Goal: Transaction & Acquisition: Purchase product/service

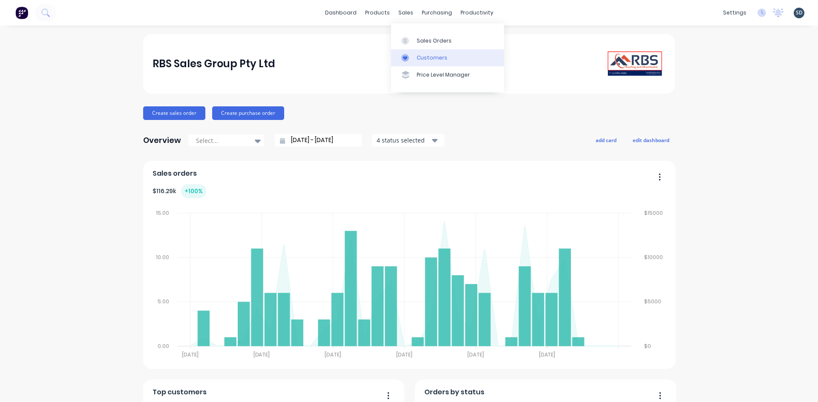
click at [445, 57] on link "Customers" at bounding box center [447, 57] width 113 height 17
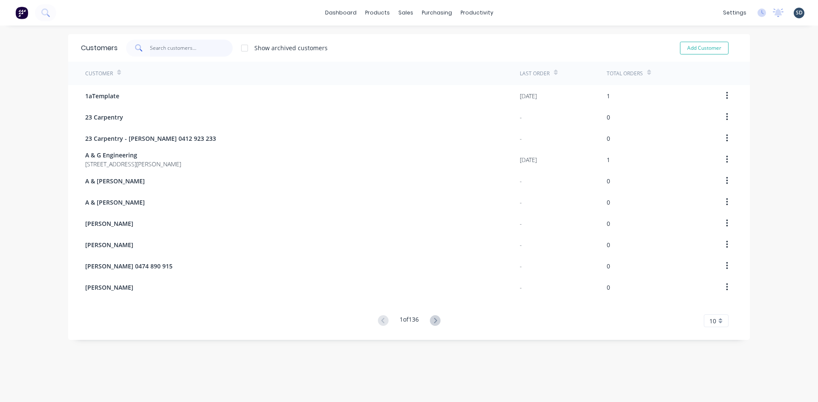
click at [175, 46] on input "text" at bounding box center [191, 48] width 83 height 17
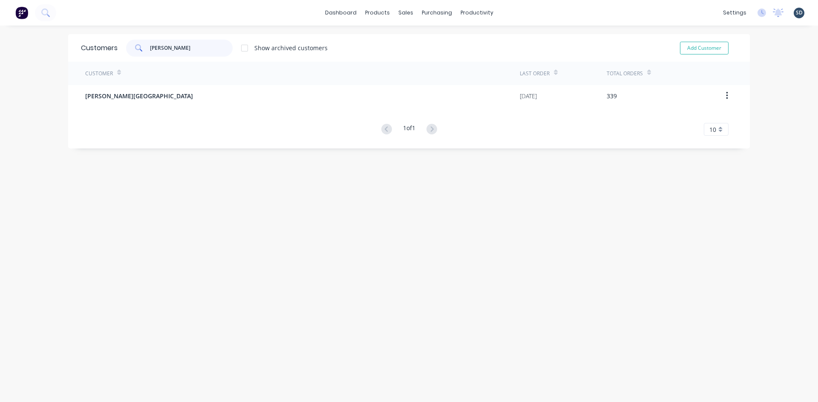
type input "[PERSON_NAME]"
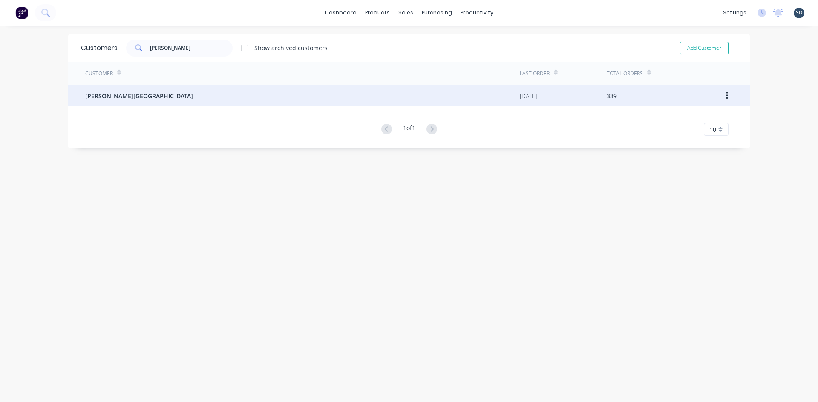
click at [172, 99] on div "[PERSON_NAME][GEOGRAPHIC_DATA]" at bounding box center [302, 95] width 434 height 21
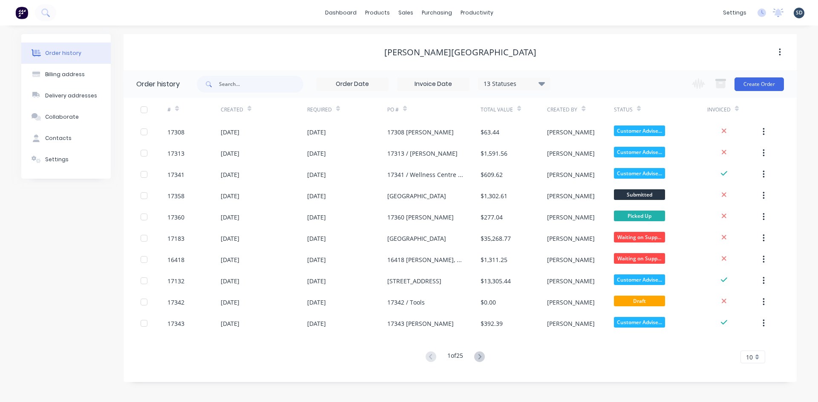
click at [516, 10] on div "dashboard products sales purchasing productivity dashboard products Product Cat…" at bounding box center [409, 13] width 818 height 26
click at [515, 10] on div "dashboard products sales purchasing productivity dashboard products Product Cat…" at bounding box center [409, 13] width 818 height 26
click at [517, 12] on div "dashboard products sales purchasing productivity dashboard products Product Cat…" at bounding box center [409, 13] width 818 height 26
click at [518, 11] on div "dashboard products sales purchasing productivity dashboard products Product Cat…" at bounding box center [409, 13] width 818 height 26
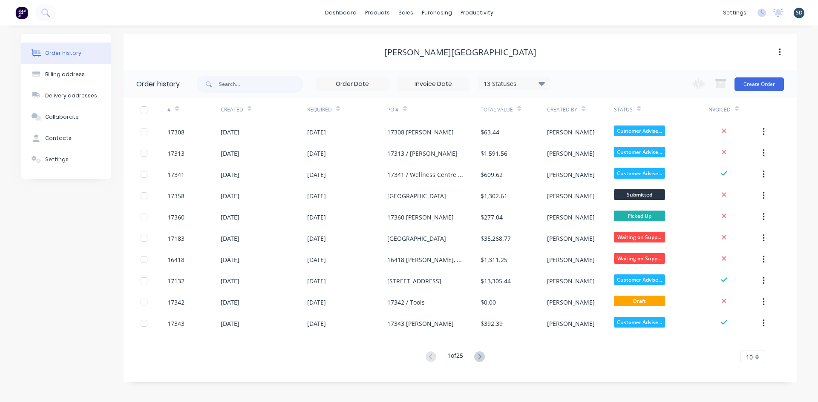
click at [526, 10] on div "dashboard products sales purchasing productivity dashboard products Product Cat…" at bounding box center [409, 13] width 818 height 26
click at [525, 10] on div "dashboard products sales purchasing productivity dashboard products Product Cat…" at bounding box center [409, 13] width 818 height 26
click at [522, 11] on div "dashboard products sales purchasing productivity dashboard products Product Cat…" at bounding box center [409, 13] width 818 height 26
drag, startPoint x: 523, startPoint y: 11, endPoint x: 509, endPoint y: 12, distance: 14.5
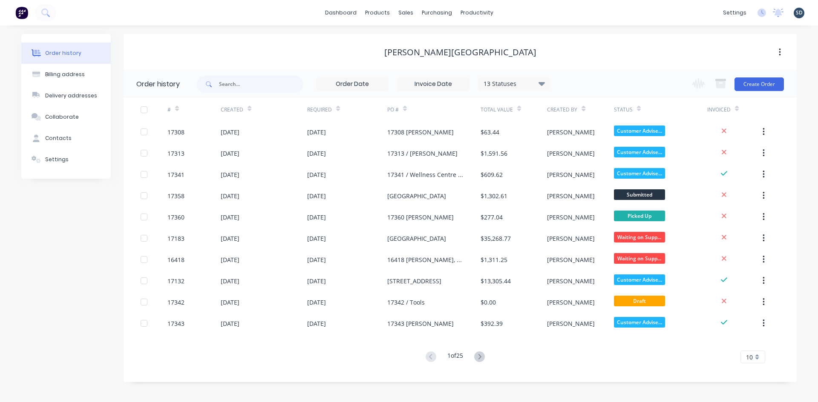
click at [509, 12] on div "dashboard products sales purchasing productivity dashboard products Product Cat…" at bounding box center [409, 13] width 818 height 26
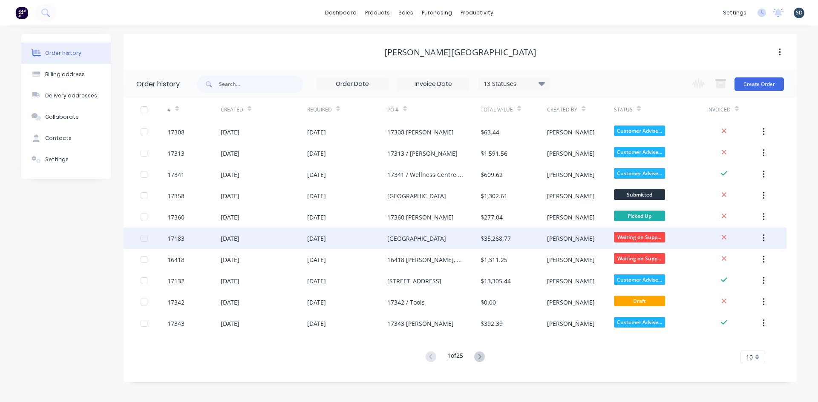
click at [363, 239] on div "16 Jul 2025" at bounding box center [347, 238] width 80 height 21
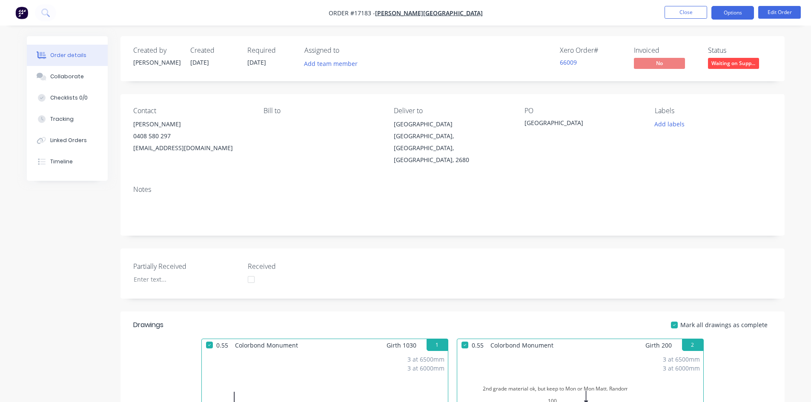
click at [725, 13] on button "Options" at bounding box center [733, 13] width 43 height 14
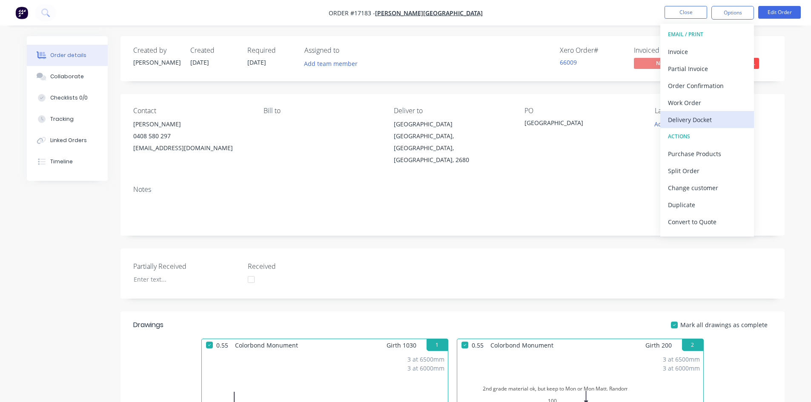
click at [708, 117] on div "Delivery Docket" at bounding box center [707, 120] width 78 height 12
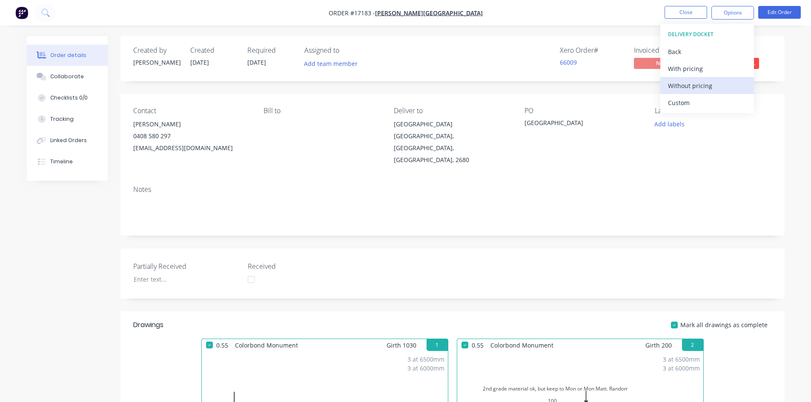
click at [715, 85] on div "Without pricing" at bounding box center [707, 86] width 78 height 12
click at [554, 15] on nav "Order #17183 - Glenn Walsh Building Close Options EMAIL / PRINT Invoice Partial…" at bounding box center [405, 13] width 811 height 26
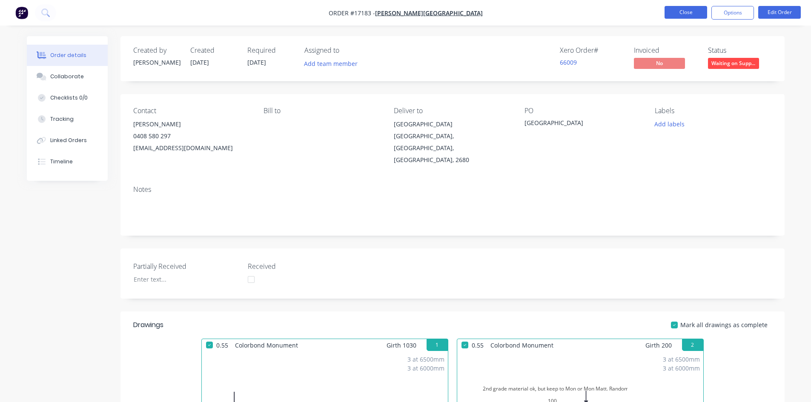
click at [677, 16] on button "Close" at bounding box center [686, 12] width 43 height 13
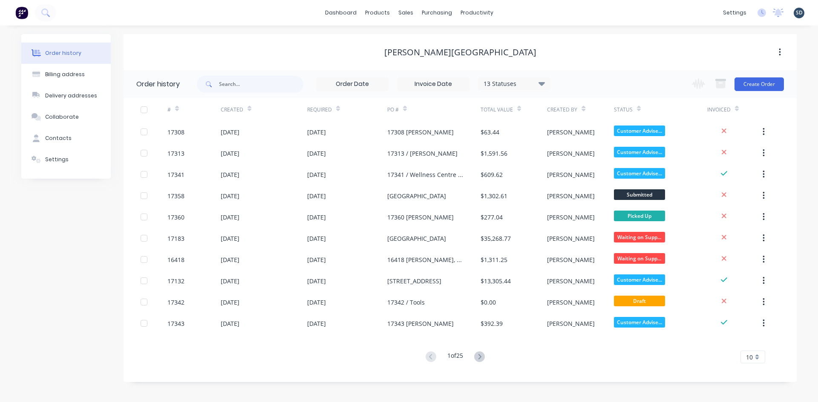
click at [537, 14] on div "dashboard products sales purchasing productivity dashboard products Product Cat…" at bounding box center [409, 13] width 818 height 26
click at [522, 14] on div "dashboard products sales purchasing productivity dashboard products Product Cat…" at bounding box center [409, 13] width 818 height 26
click at [522, 10] on div "dashboard products sales purchasing productivity dashboard products Product Cat…" at bounding box center [409, 13] width 818 height 26
click at [431, 36] on link "Sales Orders" at bounding box center [450, 40] width 113 height 17
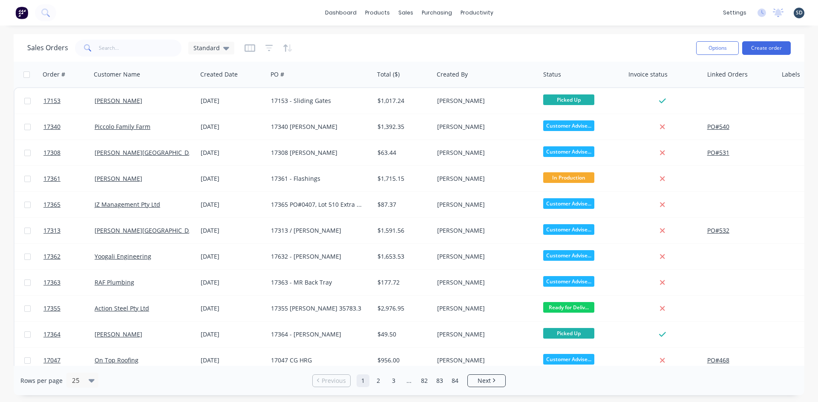
click at [524, 11] on div "dashboard products sales purchasing productivity dashboard products Product Cat…" at bounding box center [409, 13] width 818 height 26
click at [520, 13] on div "dashboard products sales purchasing productivity dashboard products Product Cat…" at bounding box center [409, 13] width 818 height 26
click at [525, 12] on div "dashboard products sales purchasing productivity dashboard products Product Cat…" at bounding box center [409, 13] width 818 height 26
click at [520, 11] on div "dashboard products sales purchasing productivity dashboard products Product Cat…" at bounding box center [409, 13] width 818 height 26
click at [116, 40] on input "text" at bounding box center [140, 48] width 83 height 17
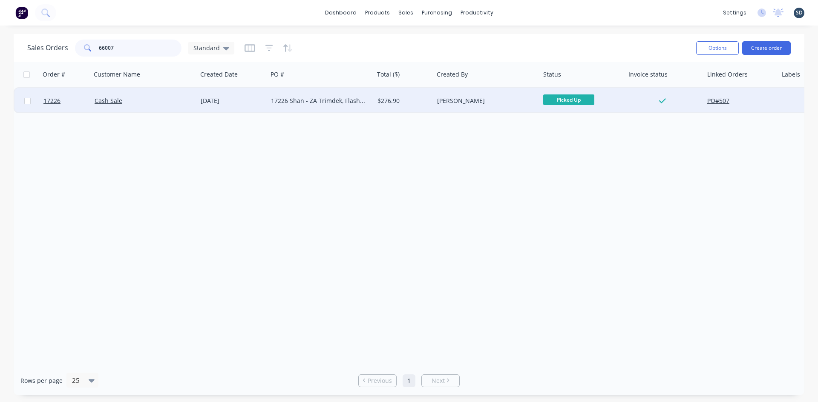
type input "66007"
click at [197, 101] on div "Cash Sale" at bounding box center [144, 101] width 106 height 26
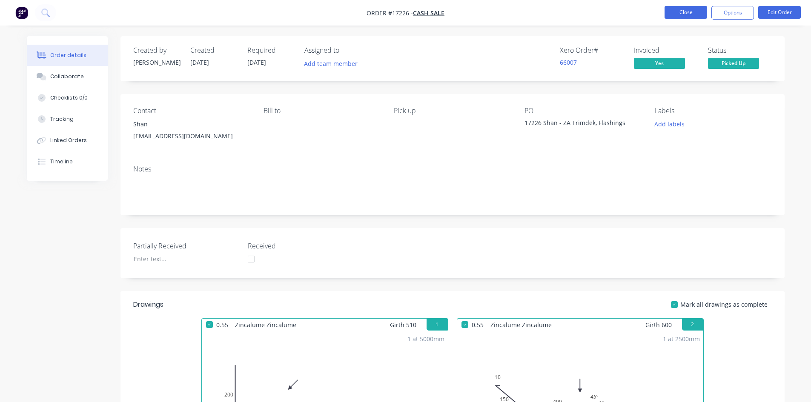
click at [689, 15] on button "Close" at bounding box center [686, 12] width 43 height 13
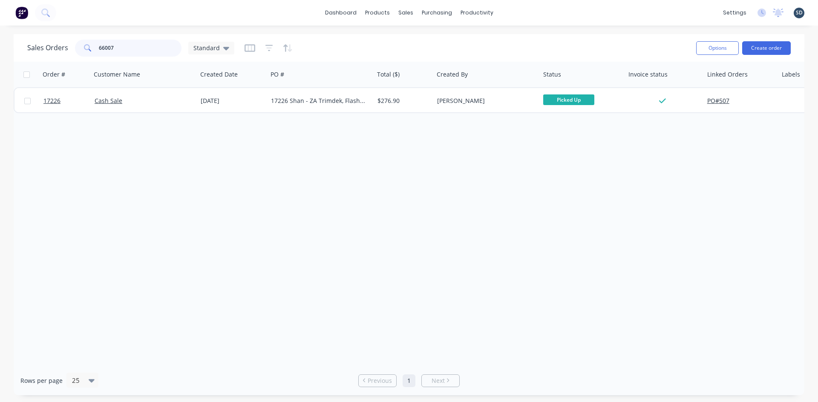
drag, startPoint x: 161, startPoint y: 48, endPoint x: 87, endPoint y: 43, distance: 73.4
click at [87, 43] on div "66007" at bounding box center [128, 48] width 106 height 17
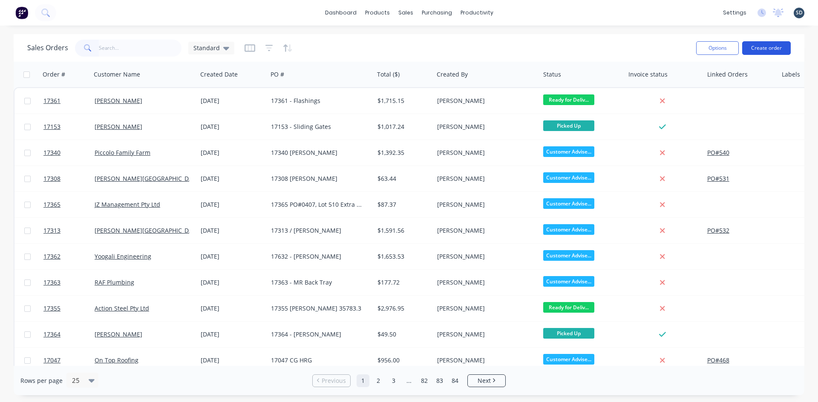
click at [763, 49] on button "Create order" at bounding box center [766, 48] width 49 height 14
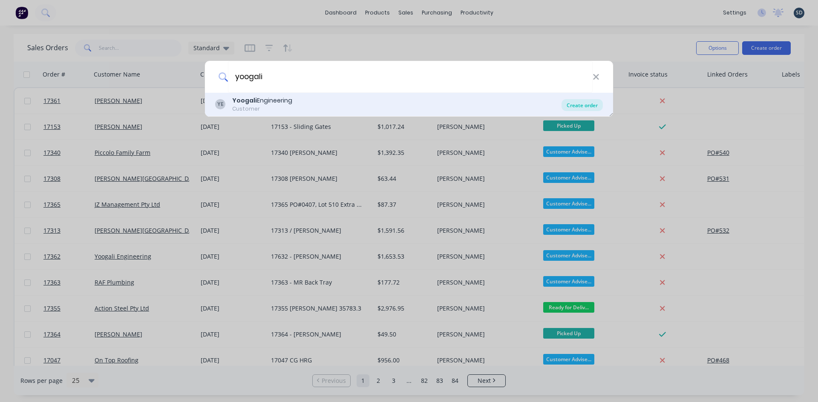
type input "yoogali"
click at [581, 106] on div "Create order" at bounding box center [581, 105] width 41 height 12
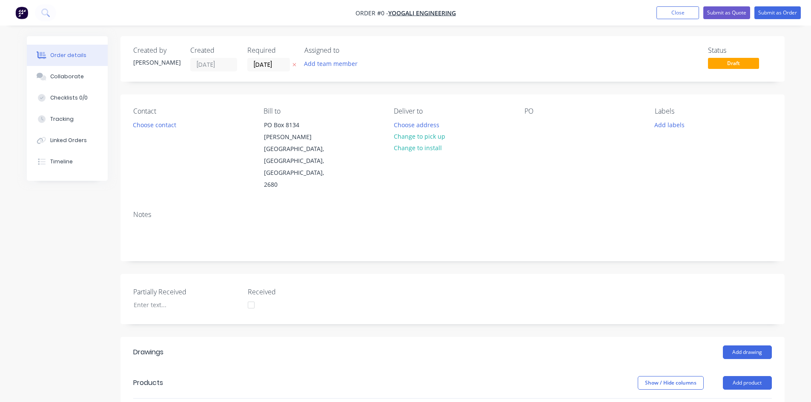
click at [560, 72] on div "Created by Sam Created 18/08/25 Required 18/08/25 Assigned to Add team member S…" at bounding box center [453, 59] width 664 height 46
click at [528, 124] on div at bounding box center [532, 125] width 14 height 12
click at [585, 167] on div "Order details Collaborate Checklists 0/0 Tracking Linked Orders Timeline Order …" at bounding box center [405, 340] width 775 height 608
click at [534, 124] on div at bounding box center [532, 125] width 14 height 12
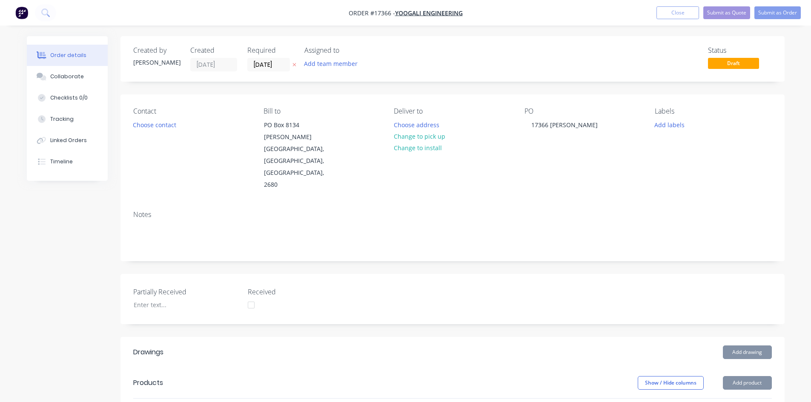
click at [590, 237] on div "Created by Sam Created 18/08/25 Required 18/08/25 Assigned to Add team member S…" at bounding box center [453, 333] width 664 height 595
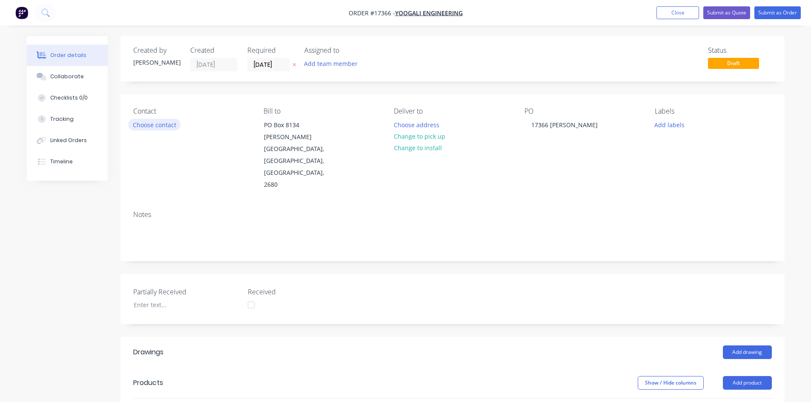
click at [159, 122] on button "Choose contact" at bounding box center [154, 124] width 52 height 11
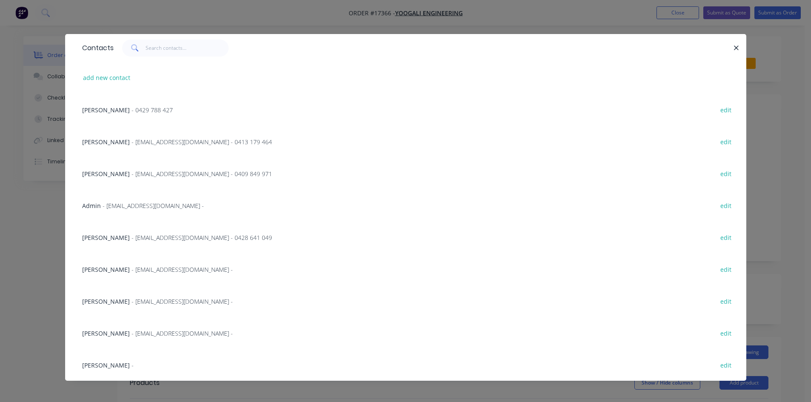
click at [132, 171] on span "- clanza@yoogaliengineering.com.au - 0409 849 971" at bounding box center [202, 174] width 141 height 8
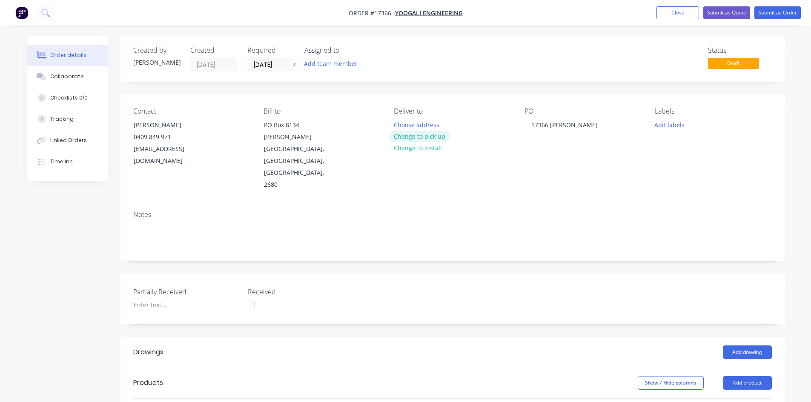
click at [412, 136] on button "Change to pick up" at bounding box center [419, 136] width 60 height 11
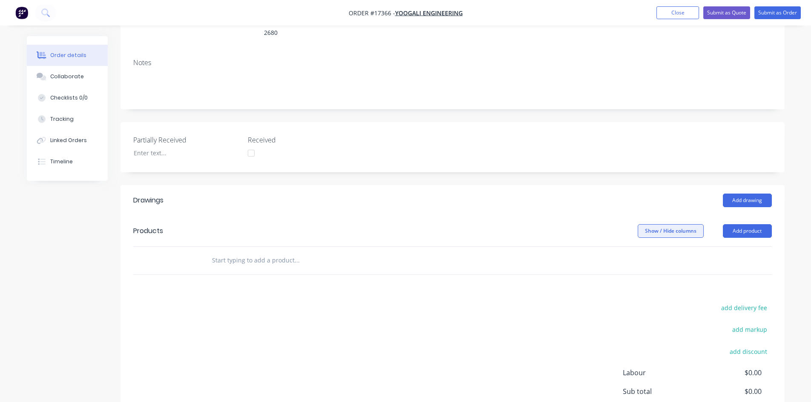
scroll to position [170, 0]
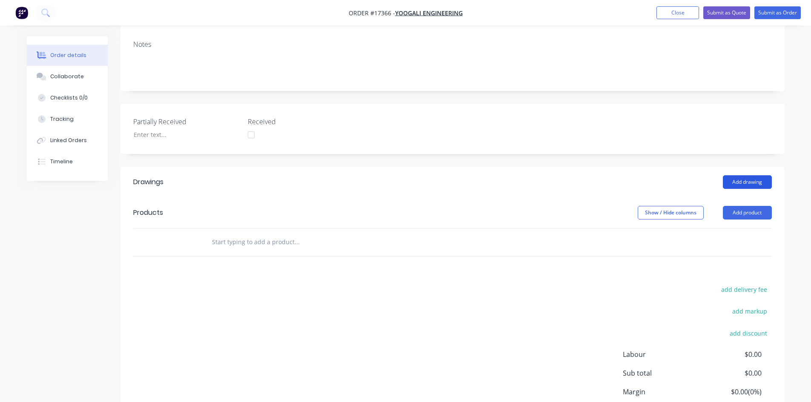
click at [740, 175] on button "Add drawing" at bounding box center [747, 182] width 49 height 14
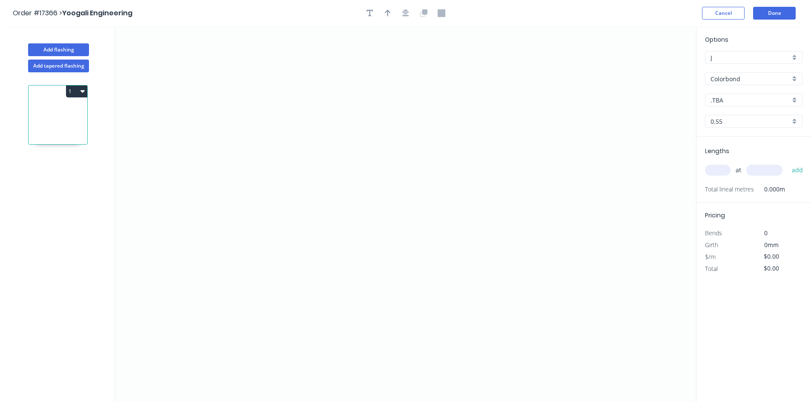
click at [749, 78] on input "Colorbond" at bounding box center [751, 79] width 80 height 9
click at [735, 144] on div "Zincalume" at bounding box center [754, 139] width 97 height 15
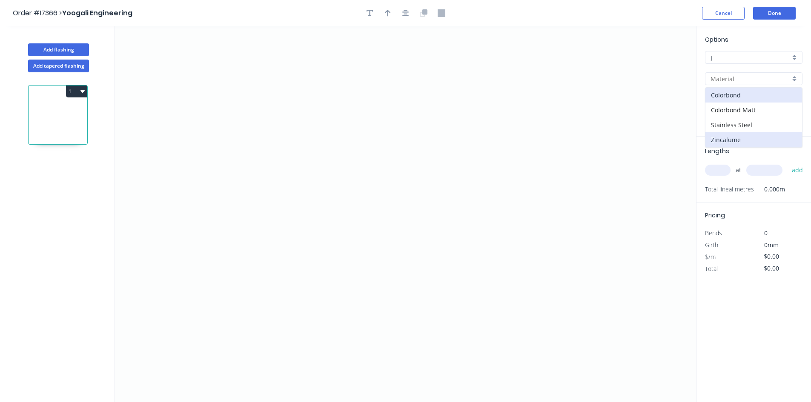
type input "Zincalume"
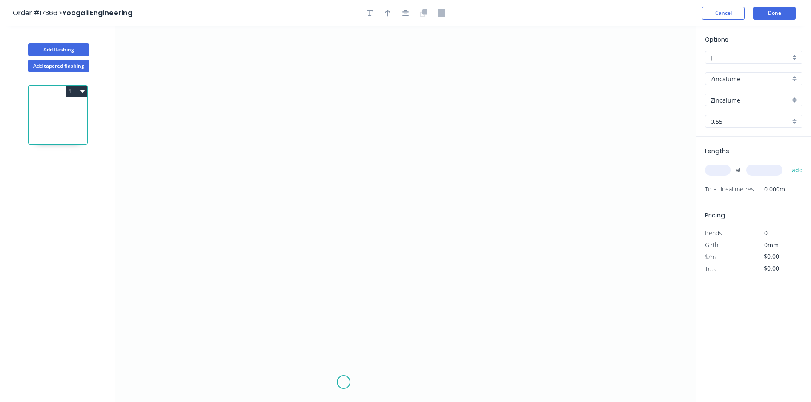
click at [344, 383] on icon "0" at bounding box center [405, 214] width 581 height 376
click at [349, 287] on icon "0" at bounding box center [405, 214] width 581 height 376
click at [359, 288] on icon "0 ?" at bounding box center [405, 214] width 581 height 376
click at [360, 216] on icon "0 ? ?" at bounding box center [405, 214] width 581 height 376
click at [377, 215] on icon at bounding box center [368, 215] width 18 height 0
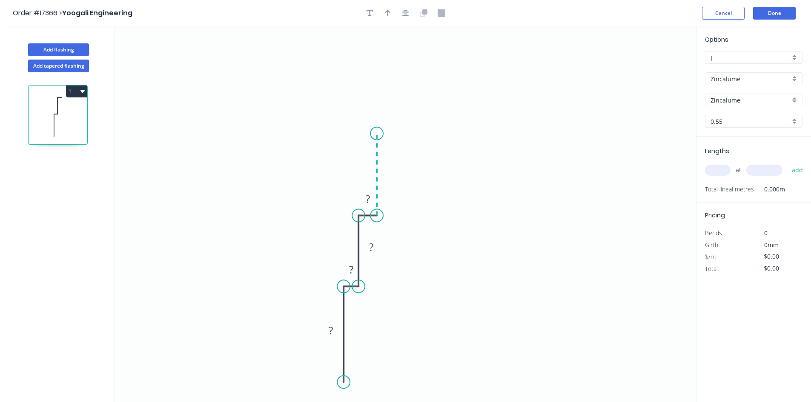
click at [381, 134] on icon "0 ? ? ? ?" at bounding box center [405, 214] width 581 height 376
click at [453, 134] on icon "0 ? ? ? ? ?" at bounding box center [405, 214] width 581 height 376
click at [454, 89] on icon "0 ? ? ? ? ? ?" at bounding box center [405, 214] width 581 height 376
click at [344, 385] on circle at bounding box center [343, 382] width 13 height 13
click at [353, 372] on icon "0 ? ? ? ? ? ? ?" at bounding box center [405, 214] width 581 height 376
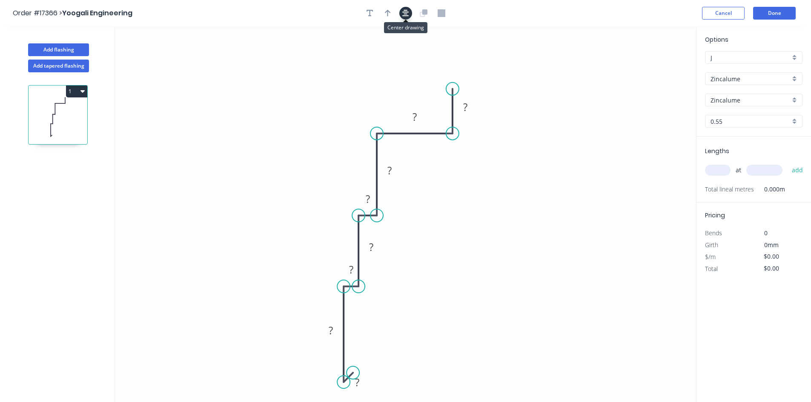
click at [405, 13] on icon "button" at bounding box center [405, 13] width 7 height 8
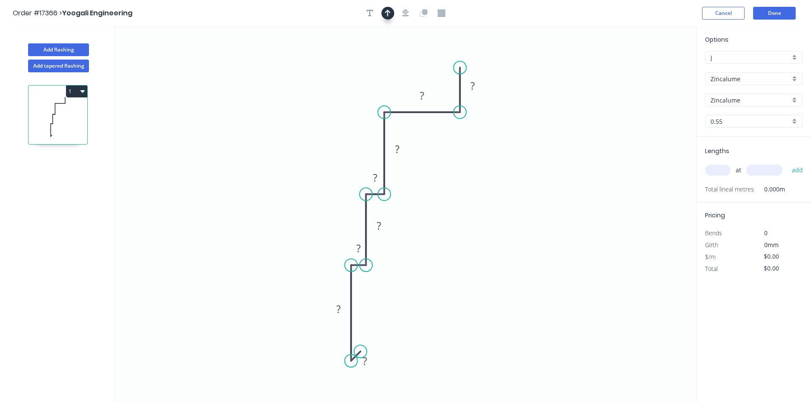
click at [390, 15] on icon "button" at bounding box center [388, 13] width 6 height 8
drag, startPoint x: 651, startPoint y: 69, endPoint x: 271, endPoint y: 203, distance: 402.8
click at [271, 203] on icon at bounding box center [264, 202] width 27 height 8
click at [368, 361] on rect at bounding box center [364, 362] width 17 height 12
click at [339, 307] on tspan "?" at bounding box center [338, 309] width 4 height 14
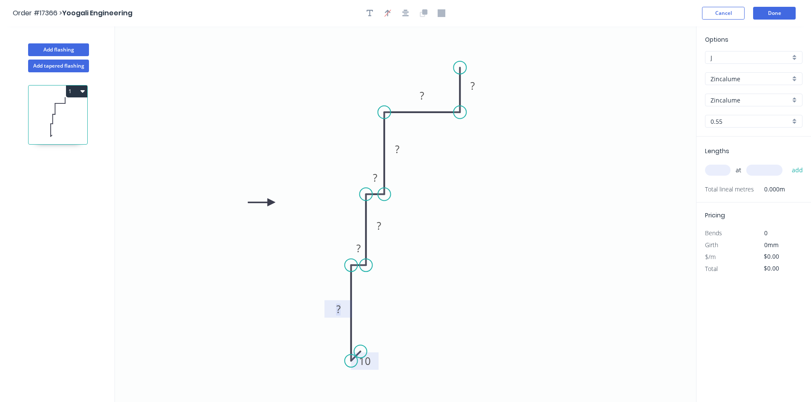
click at [370, 365] on tspan "10" at bounding box center [365, 361] width 12 height 14
click at [344, 310] on rect at bounding box center [338, 310] width 17 height 12
click at [358, 247] on tspan "?" at bounding box center [358, 248] width 4 height 14
click at [381, 228] on rect at bounding box center [378, 227] width 17 height 12
click at [378, 174] on rect at bounding box center [375, 178] width 17 height 12
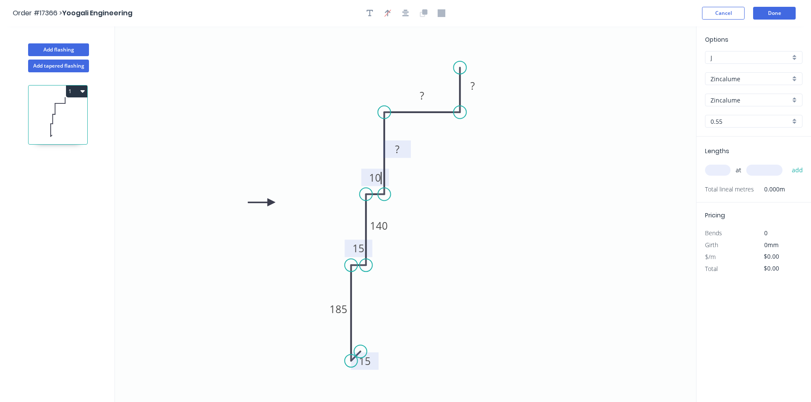
click at [399, 152] on tspan "?" at bounding box center [397, 149] width 4 height 14
click at [423, 93] on tspan "?" at bounding box center [422, 96] width 4 height 14
click at [473, 86] on tspan "?" at bounding box center [473, 86] width 4 height 14
click at [537, 130] on icon "0 15 185 15 140 10 145 130 60" at bounding box center [405, 214] width 581 height 376
type input "$27.20"
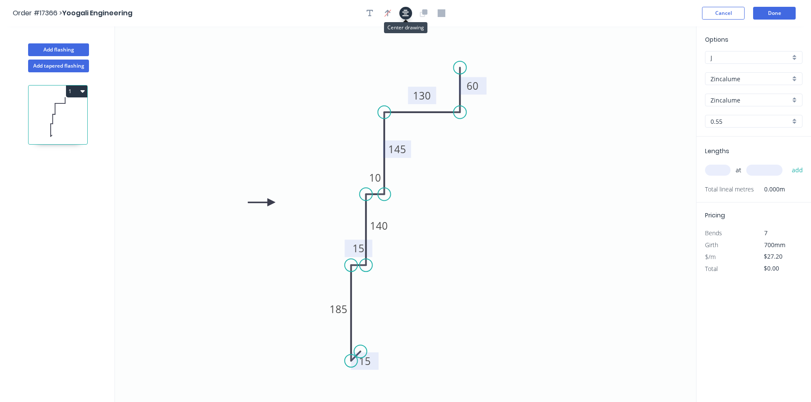
click at [407, 15] on icon "button" at bounding box center [405, 13] width 7 height 8
click at [505, 235] on icon "0 15 185 15 140 10 145 130 60" at bounding box center [405, 214] width 581 height 376
click at [387, 395] on div "Show angle" at bounding box center [394, 393] width 86 height 17
click at [362, 339] on tspan "º" at bounding box center [361, 341] width 4 height 14
drag, startPoint x: 373, startPoint y: 334, endPoint x: 337, endPoint y: 357, distance: 42.3
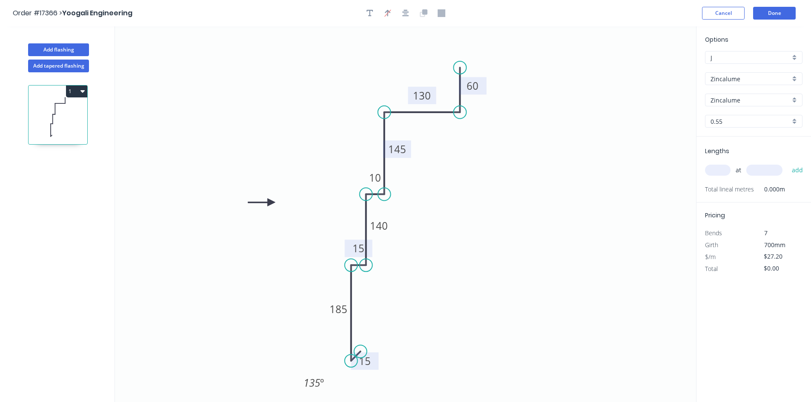
click at [328, 376] on rect at bounding box center [314, 382] width 32 height 17
click at [381, 287] on div "Show angle" at bounding box center [390, 291] width 86 height 17
click at [369, 280] on tspan "º" at bounding box center [368, 280] width 4 height 14
drag, startPoint x: 378, startPoint y: 281, endPoint x: 315, endPoint y: 264, distance: 65.8
click at [313, 264] on rect at bounding box center [300, 258] width 28 height 17
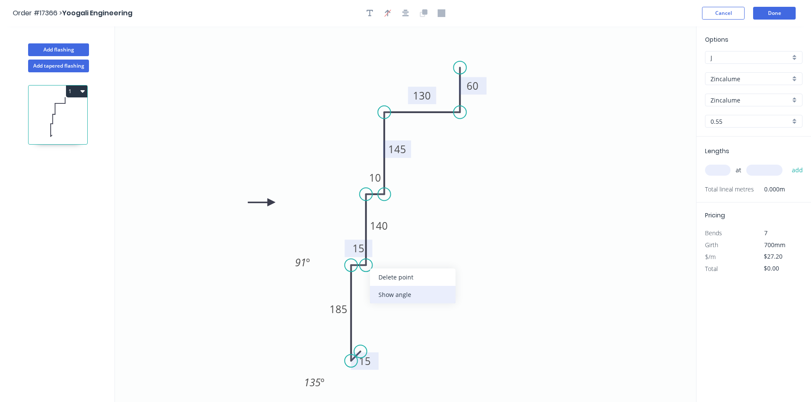
click at [407, 290] on div "Show angle" at bounding box center [413, 294] width 86 height 17
click at [343, 248] on rect at bounding box center [350, 250] width 17 height 12
drag, startPoint x: 341, startPoint y: 244, endPoint x: 406, endPoint y: 273, distance: 71.5
click at [406, 273] on rect at bounding box center [416, 278] width 28 height 17
click at [399, 222] on div "Show angle" at bounding box center [408, 222] width 86 height 17
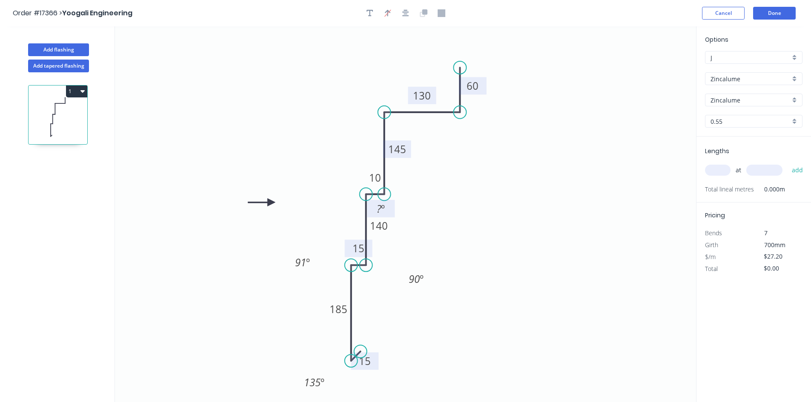
click at [382, 209] on tspan "º" at bounding box center [383, 209] width 4 height 14
drag, startPoint x: 393, startPoint y: 211, endPoint x: 339, endPoint y: 185, distance: 60.8
click at [339, 185] on rect at bounding box center [326, 182] width 28 height 17
click at [417, 223] on div "Show angle" at bounding box center [431, 225] width 86 height 17
click at [365, 179] on tspan "?" at bounding box center [367, 179] width 5 height 14
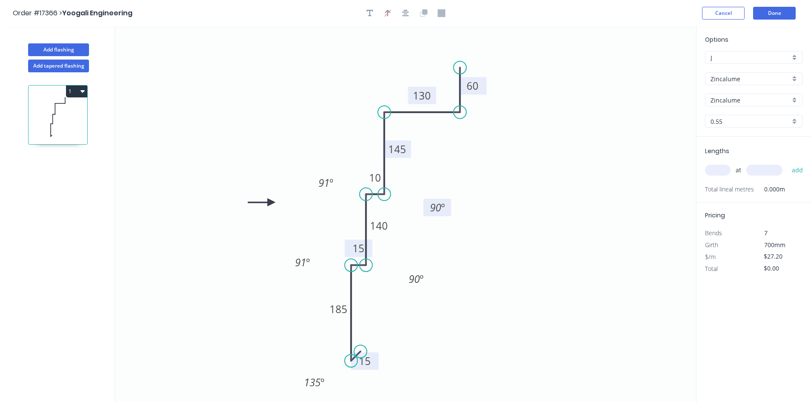
drag, startPoint x: 358, startPoint y: 174, endPoint x: 426, endPoint y: 203, distance: 74.0
click at [426, 203] on rect at bounding box center [438, 207] width 28 height 17
click at [424, 143] on div "Show angle" at bounding box center [425, 139] width 86 height 17
click at [405, 126] on rect at bounding box center [399, 127] width 17 height 12
drag, startPoint x: 410, startPoint y: 129, endPoint x: 359, endPoint y: 101, distance: 58.1
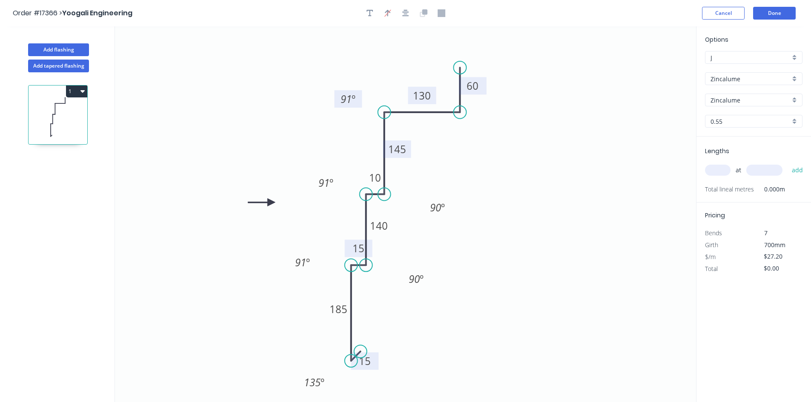
click at [359, 101] on rect at bounding box center [348, 98] width 28 height 17
click at [485, 135] on div "Show angle" at bounding box center [507, 143] width 86 height 17
click at [445, 97] on tspan "º" at bounding box center [447, 96] width 4 height 14
drag, startPoint x: 434, startPoint y: 90, endPoint x: 493, endPoint y: 126, distance: 69.6
click at [493, 127] on rect at bounding box center [504, 135] width 28 height 17
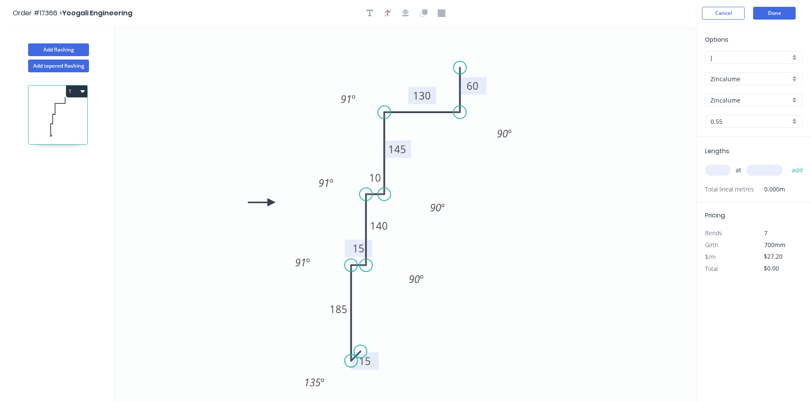
click at [555, 126] on icon "0 15 185 15 140 10 145 130 60 91 º 90 º 91 º 91 º 90 º 90 º 135 º" at bounding box center [405, 214] width 581 height 376
click at [720, 172] on input "text" at bounding box center [718, 170] width 26 height 11
type input "3"
click at [768, 167] on input "text" at bounding box center [765, 170] width 36 height 11
type input "5800"
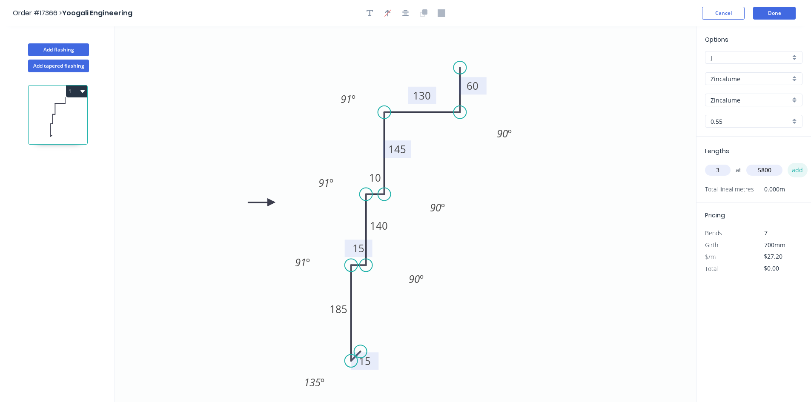
click at [796, 168] on button "add" at bounding box center [798, 170] width 20 height 14
type input "$473.28"
click at [57, 47] on button "Add flashing" at bounding box center [58, 49] width 61 height 13
type input "$0.00"
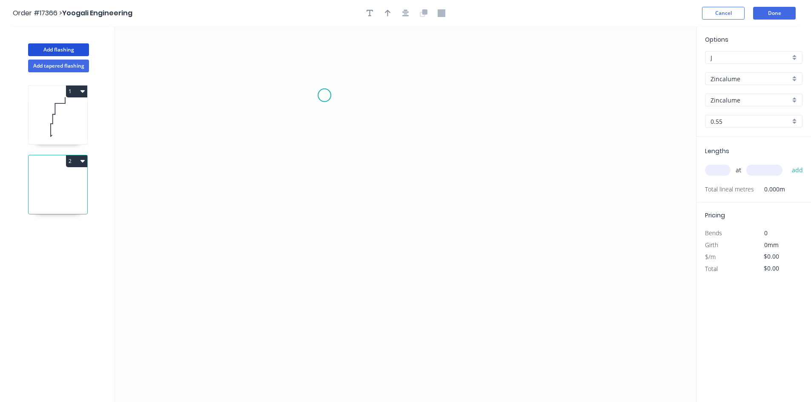
click at [326, 91] on icon "0" at bounding box center [405, 214] width 581 height 376
click at [327, 254] on icon "0" at bounding box center [405, 214] width 581 height 376
click at [449, 254] on icon "0 ?" at bounding box center [405, 214] width 581 height 376
click at [471, 262] on icon "0 ? ?" at bounding box center [405, 214] width 581 height 376
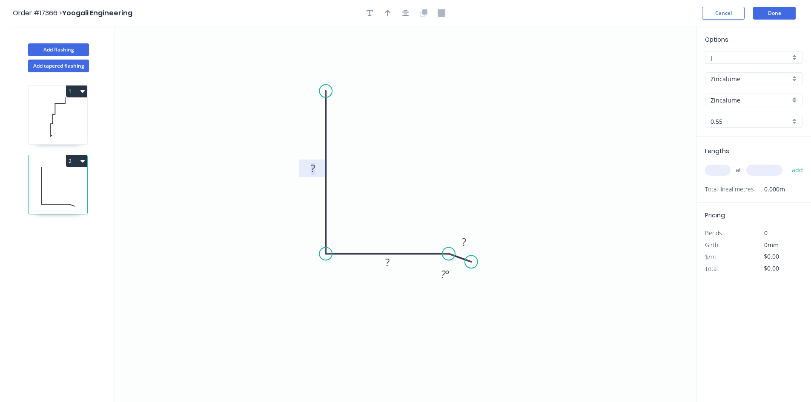
click at [313, 169] on tspan "?" at bounding box center [313, 168] width 4 height 14
click at [391, 261] on rect at bounding box center [387, 263] width 17 height 12
click at [471, 242] on rect at bounding box center [464, 243] width 17 height 12
type input "$6.44"
click at [446, 277] on tspan "º" at bounding box center [447, 274] width 4 height 14
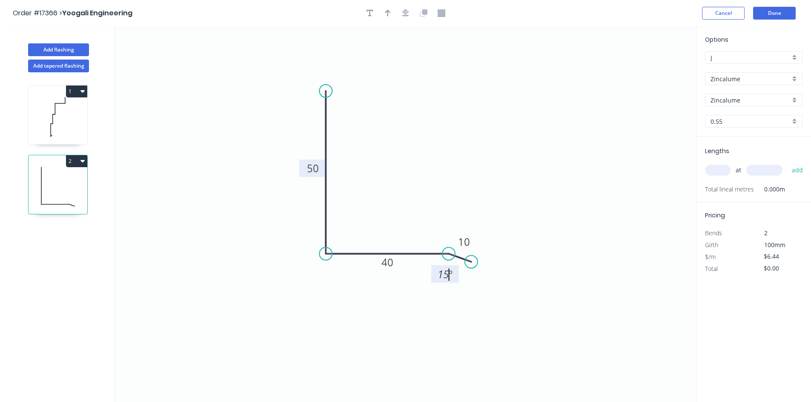
click at [470, 282] on icon "0 50 40 10 15 º" at bounding box center [405, 214] width 581 height 376
drag, startPoint x: 455, startPoint y: 279, endPoint x: 458, endPoint y: 221, distance: 58.4
click at [458, 221] on rect at bounding box center [448, 215] width 28 height 17
click at [344, 279] on div "Show angle" at bounding box center [368, 281] width 86 height 17
click at [343, 240] on tspan "º" at bounding box center [343, 238] width 4 height 14
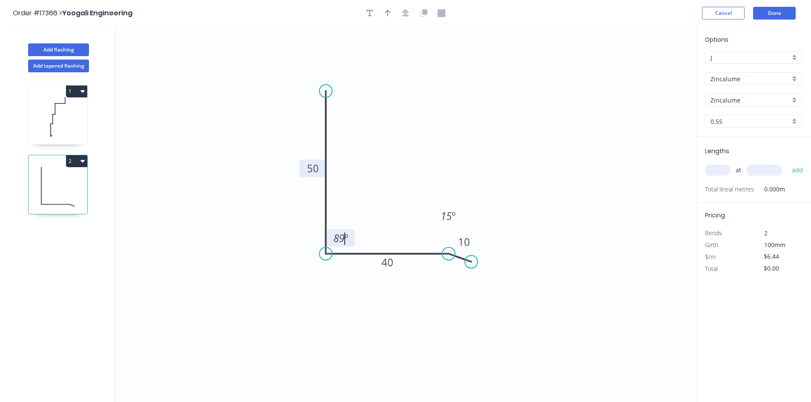
click at [402, 202] on icon "0 50 40 10 89 º 15 º" at bounding box center [405, 214] width 581 height 376
drag, startPoint x: 351, startPoint y: 231, endPoint x: 303, endPoint y: 277, distance: 66.9
click at [303, 277] on rect at bounding box center [293, 284] width 28 height 17
click at [405, 17] on icon "button" at bounding box center [405, 13] width 7 height 8
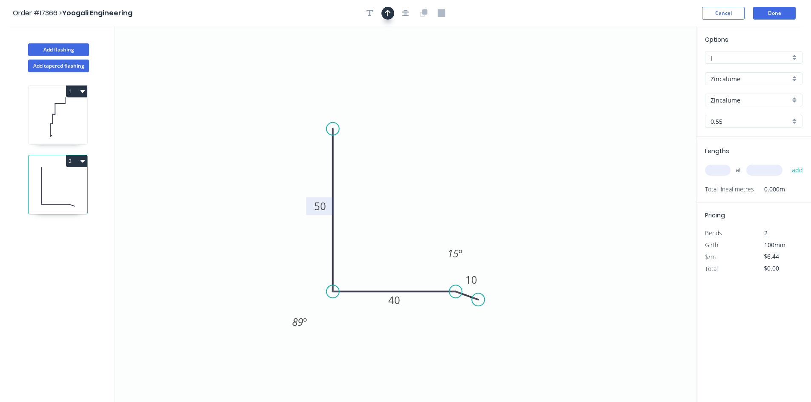
click at [391, 16] on button "button" at bounding box center [388, 13] width 13 height 13
click at [654, 68] on icon at bounding box center [653, 59] width 8 height 27
drag, startPoint x: 654, startPoint y: 68, endPoint x: 424, endPoint y: 191, distance: 260.8
click at [424, 191] on icon at bounding box center [430, 184] width 25 height 25
click at [719, 172] on input "text" at bounding box center [718, 170] width 26 height 11
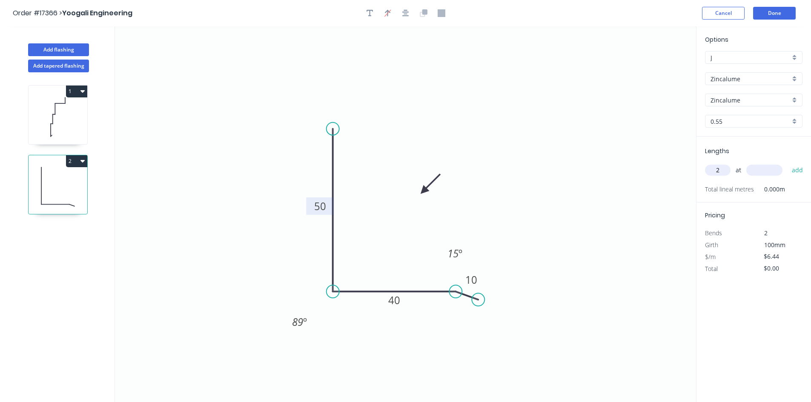
type input "2"
click at [770, 174] on input "text" at bounding box center [765, 170] width 36 height 11
type input "1200"
click at [802, 169] on button "add" at bounding box center [798, 170] width 20 height 14
type input "$15.46"
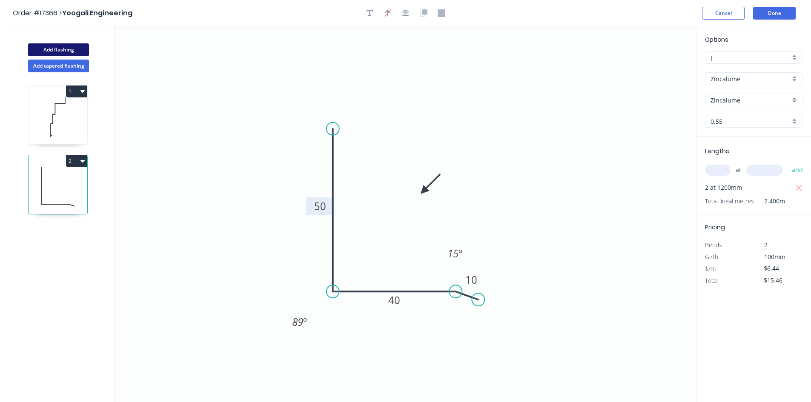
click at [62, 47] on button "Add flashing" at bounding box center [58, 49] width 61 height 13
type input "$0.00"
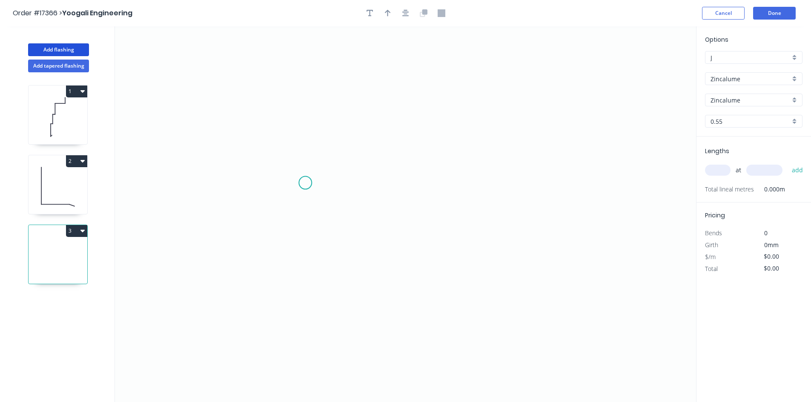
click at [264, 169] on icon "0" at bounding box center [405, 214] width 581 height 376
click at [551, 165] on icon "0" at bounding box center [405, 214] width 581 height 376
click at [550, 196] on icon "0 ?" at bounding box center [405, 214] width 581 height 376
drag, startPoint x: 264, startPoint y: 168, endPoint x: 235, endPoint y: 166, distance: 29.5
click at [235, 166] on circle at bounding box center [235, 169] width 13 height 13
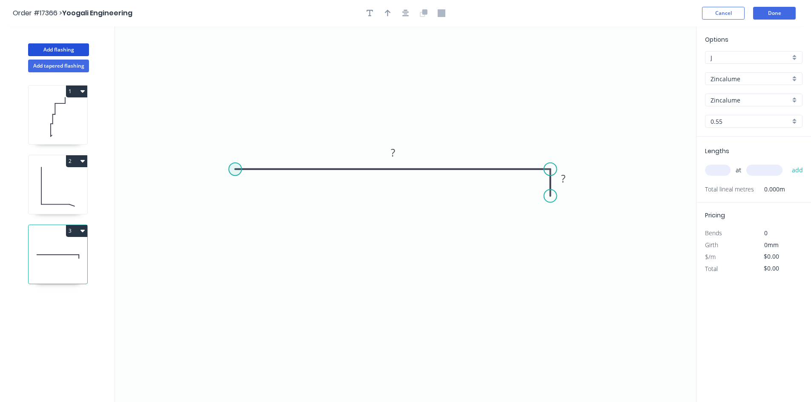
click at [234, 169] on circle at bounding box center [235, 169] width 13 height 13
click at [235, 195] on icon "0 ? ?" at bounding box center [405, 214] width 581 height 376
click at [402, 15] on icon "button" at bounding box center [405, 13] width 7 height 8
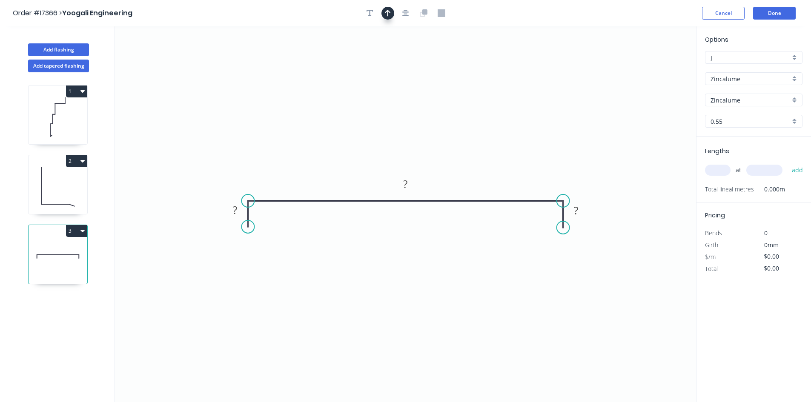
drag, startPoint x: 387, startPoint y: 17, endPoint x: 432, endPoint y: 24, distance: 45.7
click at [387, 17] on button "button" at bounding box center [388, 13] width 13 height 13
drag, startPoint x: 655, startPoint y: 68, endPoint x: 484, endPoint y: 165, distance: 196.3
click at [484, 165] on icon at bounding box center [484, 155] width 8 height 27
click at [575, 209] on tspan "?" at bounding box center [576, 211] width 4 height 14
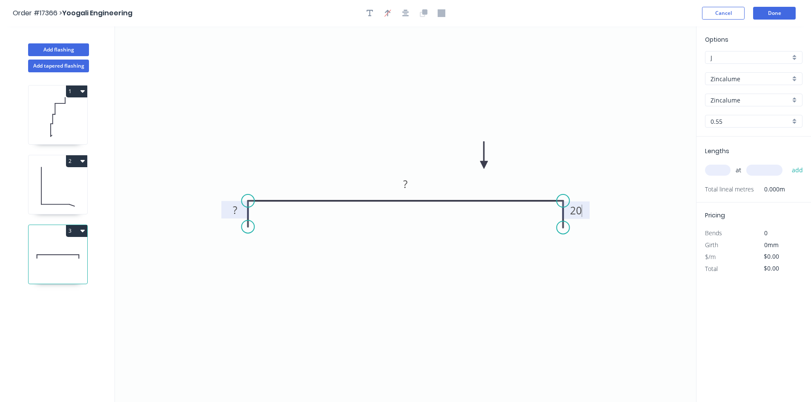
click at [238, 209] on rect at bounding box center [235, 211] width 17 height 12
click at [229, 118] on icon "0 20 ? 20" at bounding box center [405, 214] width 581 height 376
click at [408, 179] on rect at bounding box center [405, 185] width 17 height 12
click at [429, 276] on icon "0 20 155 20" at bounding box center [405, 214] width 581 height 376
type input "$8.72"
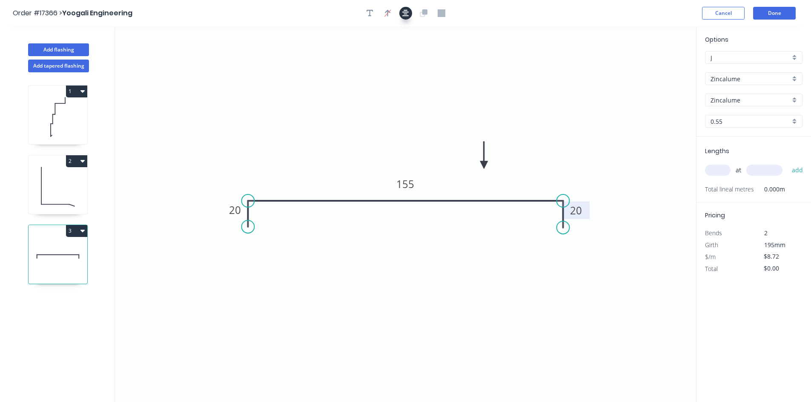
click at [406, 14] on icon "button" at bounding box center [405, 13] width 7 height 7
click at [370, 11] on icon "button" at bounding box center [370, 13] width 7 height 7
click at [201, 56] on textarea at bounding box center [169, 60] width 69 height 32
drag, startPoint x: 210, startPoint y: 60, endPoint x: 345, endPoint y: 81, distance: 136.6
click at [241, 81] on g at bounding box center [184, 56] width 111 height 52
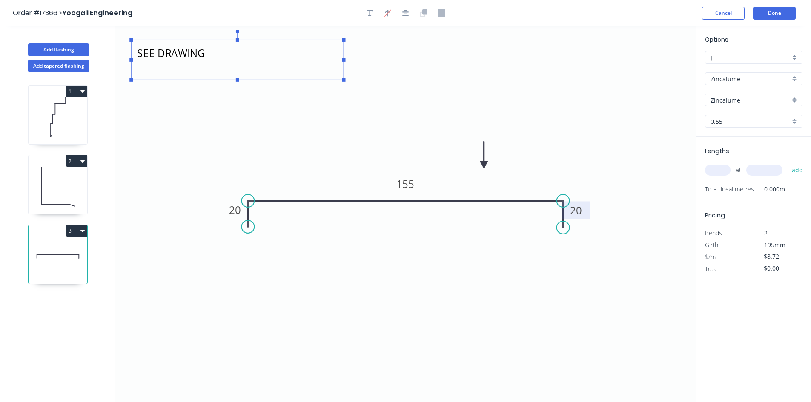
type textarea "SEE DRAWING"
click at [710, 172] on input "text" at bounding box center [718, 170] width 26 height 11
type input "2"
click at [758, 171] on input "text" at bounding box center [765, 170] width 36 height 11
type input "510"
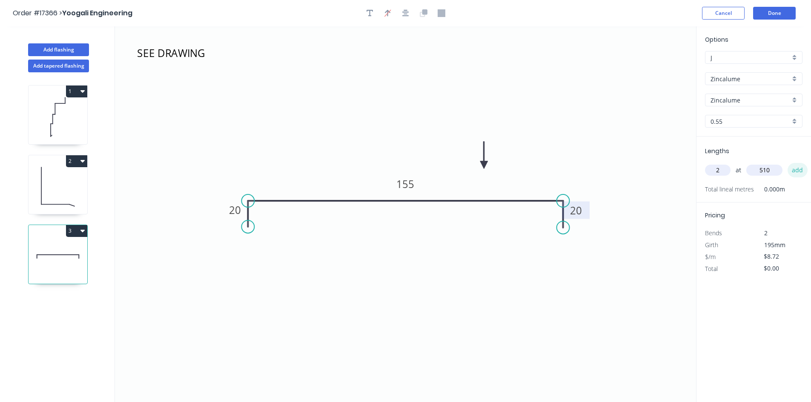
click at [794, 169] on button "add" at bounding box center [798, 170] width 20 height 14
type input "$17.44"
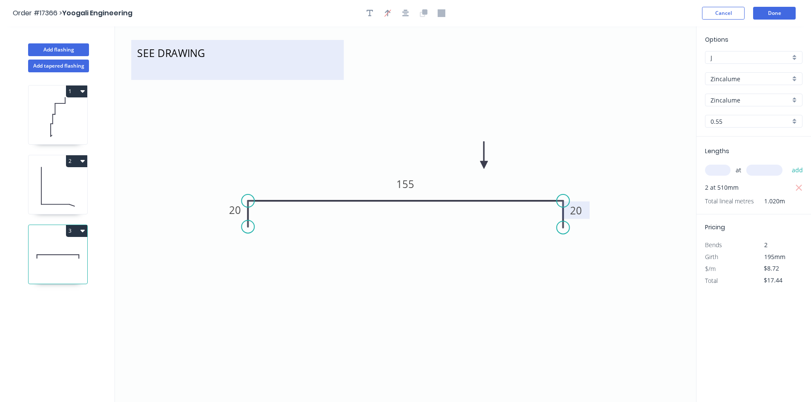
click at [213, 46] on textarea "SEE DRAWING" at bounding box center [237, 60] width 204 height 32
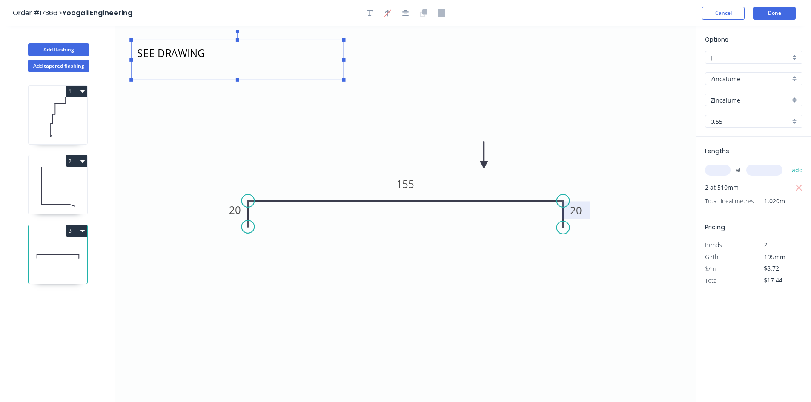
click at [224, 77] on rect at bounding box center [237, 60] width 212 height 40
click at [223, 70] on textarea "SEE DRAWING" at bounding box center [237, 59] width 204 height 32
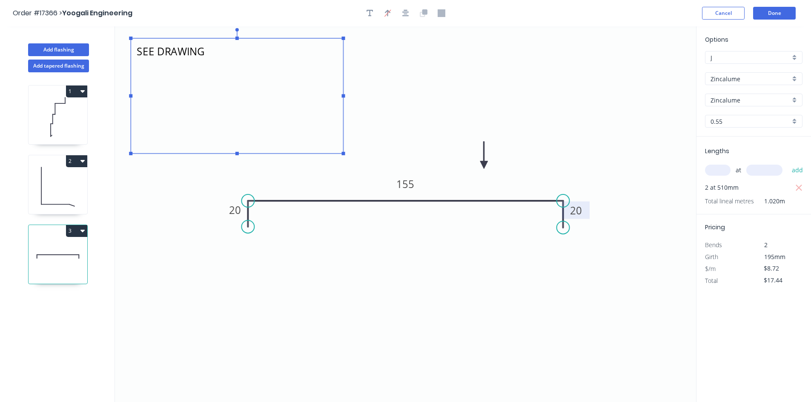
drag, startPoint x: 238, startPoint y: 78, endPoint x: 222, endPoint y: 154, distance: 77.8
click at [222, 154] on g at bounding box center [237, 91] width 216 height 127
click at [206, 79] on textarea "SEE DRAWING" at bounding box center [237, 97] width 204 height 108
click at [434, 90] on icon "SEE DRAWING 1/LH 1/RH 20 155 20" at bounding box center [405, 214] width 581 height 376
type textarea "SEE DRAWING 1/LH 1/RH"
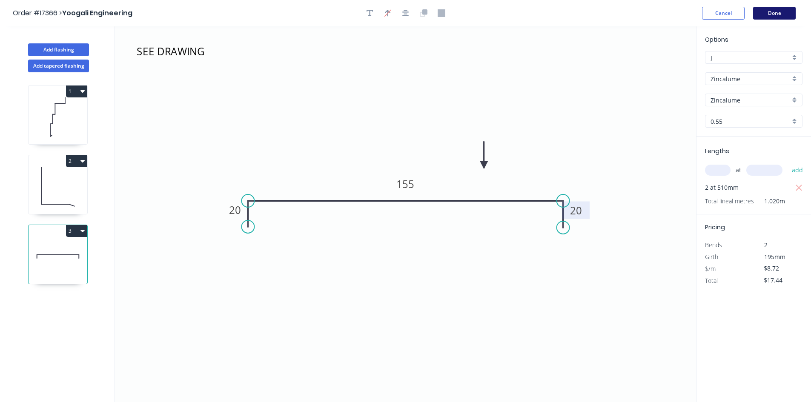
click at [771, 13] on button "Done" at bounding box center [774, 13] width 43 height 13
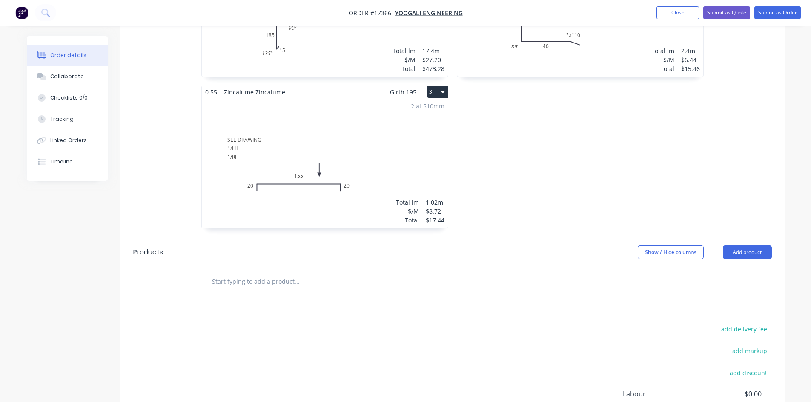
scroll to position [254, 0]
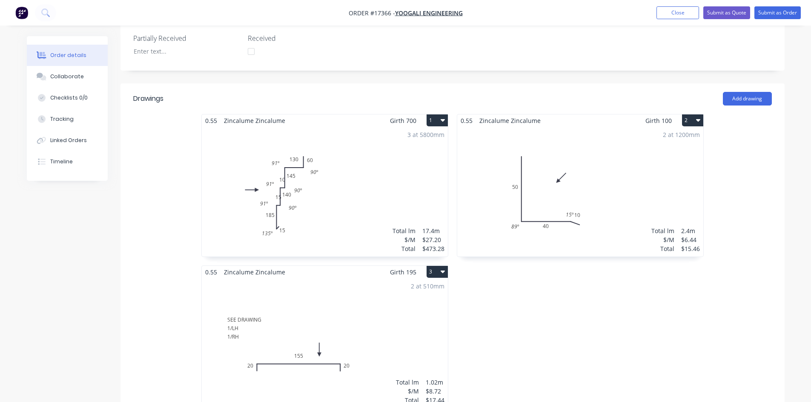
click at [353, 174] on div "3 at 5800mm Total lm $/M Total 17.4m $27.20 $473.28" at bounding box center [325, 192] width 246 height 130
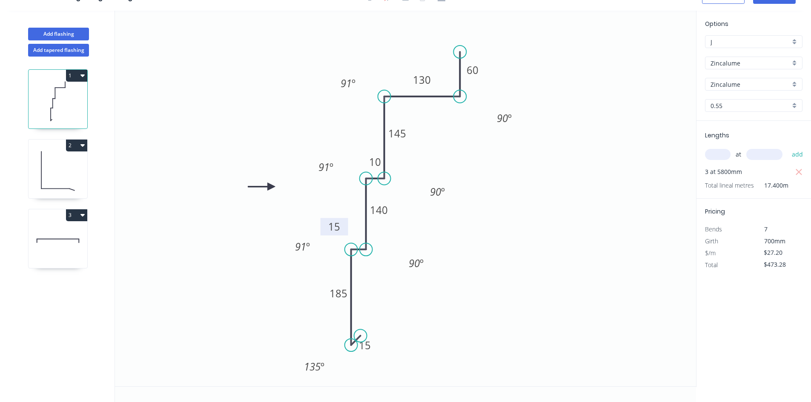
drag, startPoint x: 348, startPoint y: 232, endPoint x: 324, endPoint y: 226, distance: 25.0
click at [324, 226] on rect at bounding box center [335, 226] width 28 height 17
drag, startPoint x: 364, startPoint y: 158, endPoint x: 343, endPoint y: 151, distance: 21.7
click at [343, 151] on rect at bounding box center [355, 154] width 28 height 17
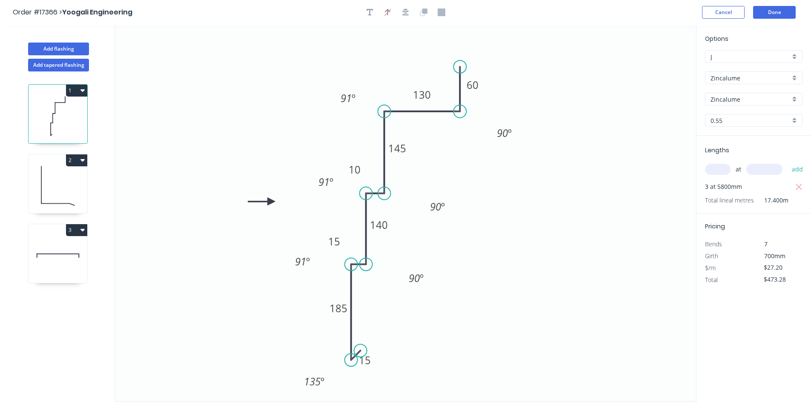
scroll to position [0, 0]
click at [765, 14] on button "Done" at bounding box center [774, 13] width 43 height 13
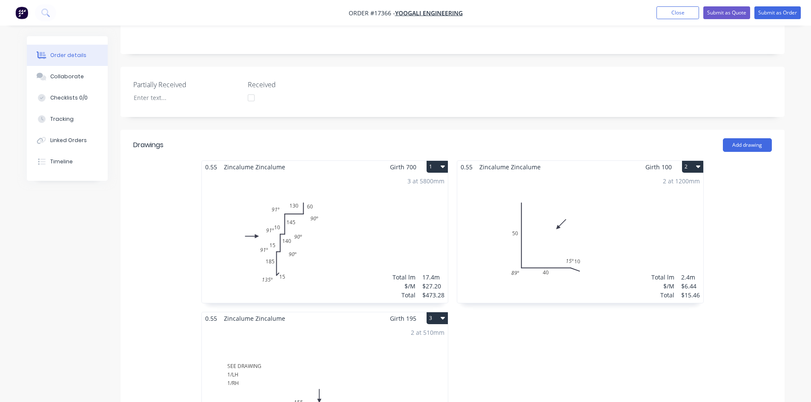
scroll to position [126, 0]
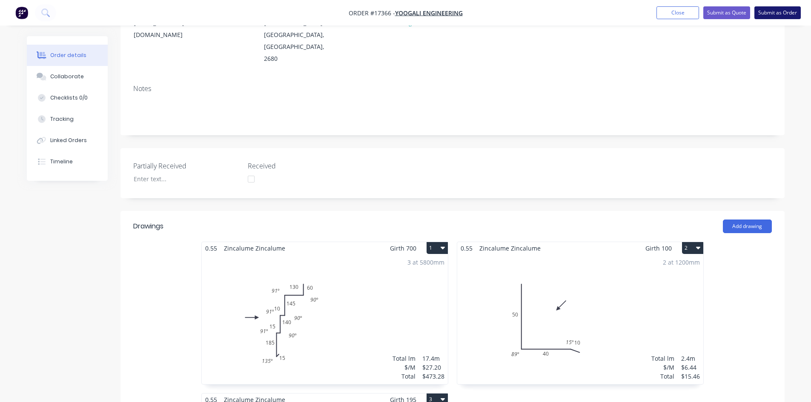
click at [773, 13] on button "Submit as Order" at bounding box center [778, 12] width 46 height 13
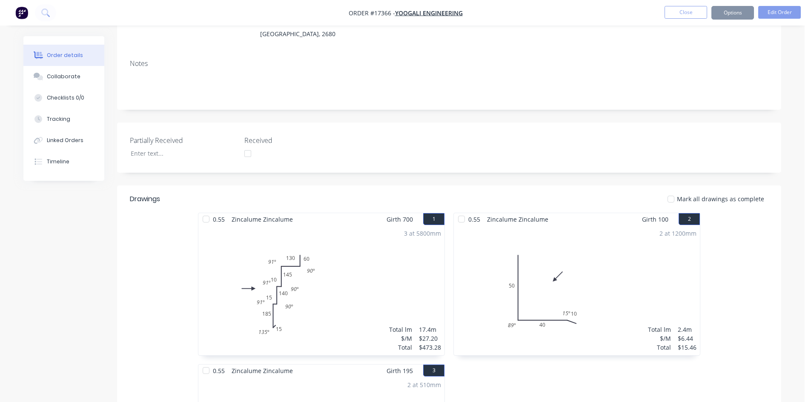
scroll to position [0, 0]
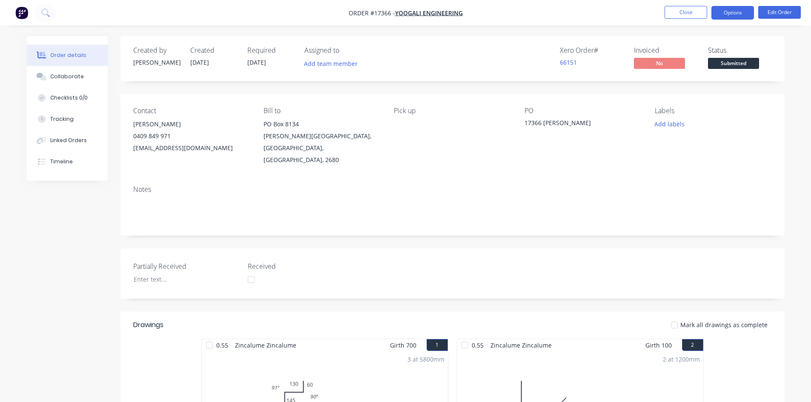
click at [733, 14] on button "Options" at bounding box center [733, 13] width 43 height 14
click at [570, 34] on div "Order details Collaborate Checklists 0/0 Tracking Linked Orders Timeline Order …" at bounding box center [405, 397] width 811 height 794
click at [765, 11] on button "Edit Order" at bounding box center [779, 12] width 43 height 13
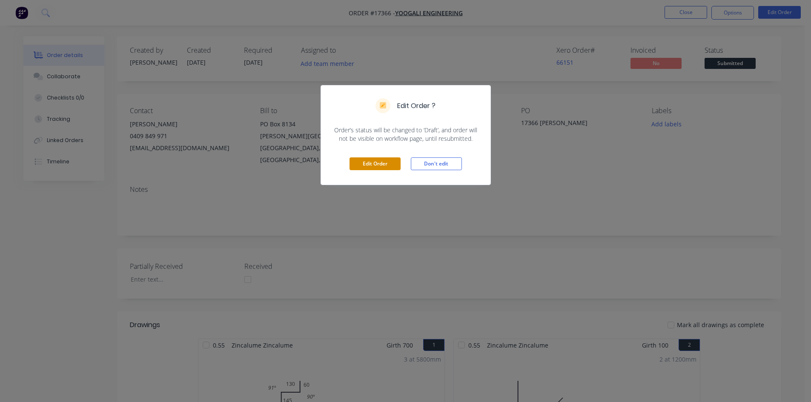
click at [365, 164] on button "Edit Order" at bounding box center [375, 164] width 51 height 13
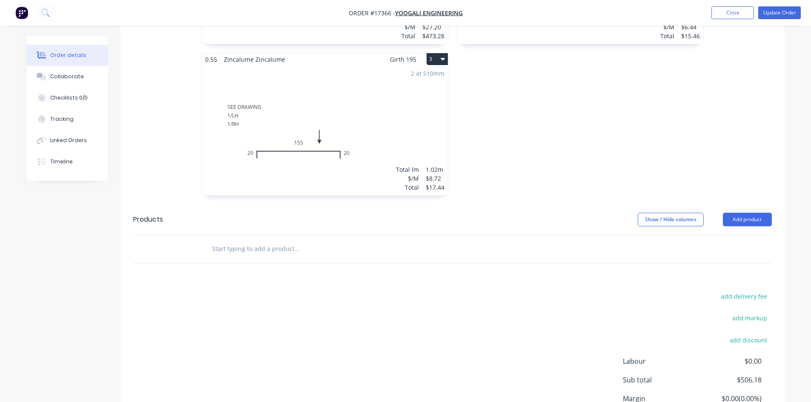
scroll to position [468, 0]
click at [273, 239] on input "text" at bounding box center [297, 247] width 170 height 17
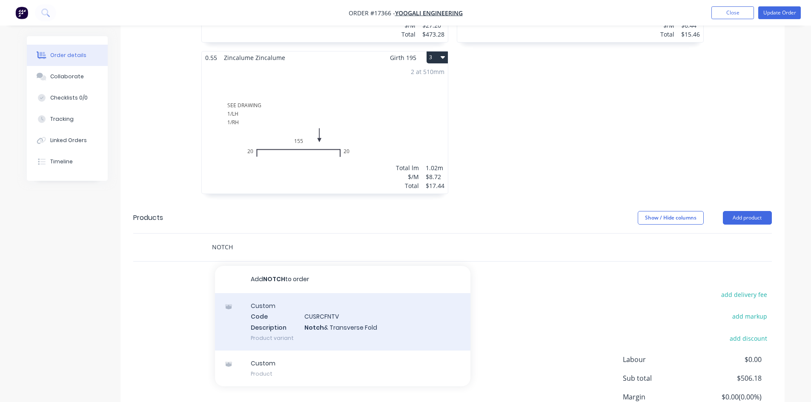
type input "NOTCH"
click at [283, 293] on div "Custom Code CUSRCFNTV Description Notch & Transverse Fold Product variant" at bounding box center [343, 321] width 256 height 57
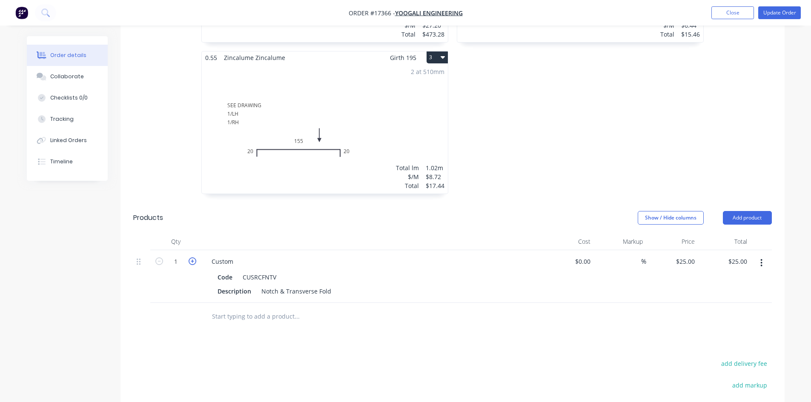
click at [191, 258] on icon "button" at bounding box center [193, 262] width 8 height 8
type input "2"
type input "$50.00"
click at [191, 258] on icon "button" at bounding box center [193, 262] width 8 height 8
type input "3"
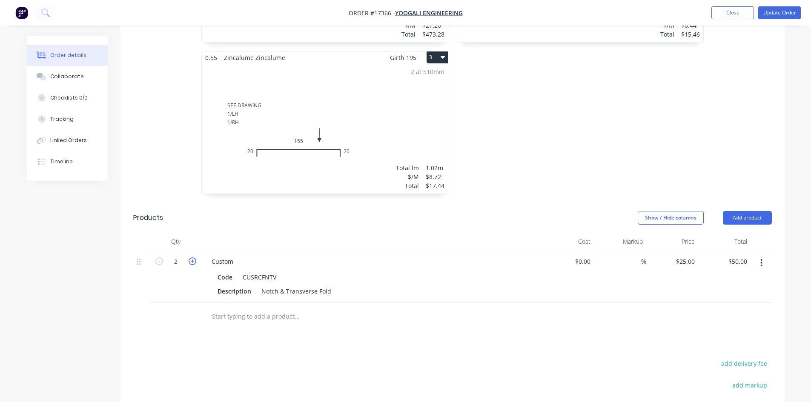
type input "$75.00"
click at [191, 258] on icon "button" at bounding box center [193, 262] width 8 height 8
type input "4"
type input "$100.00"
click at [484, 211] on div "Show / Hide columns Add product" at bounding box center [520, 218] width 503 height 14
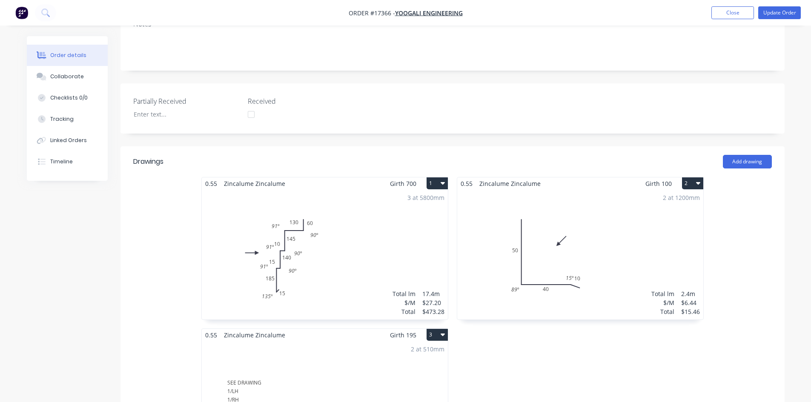
scroll to position [110, 0]
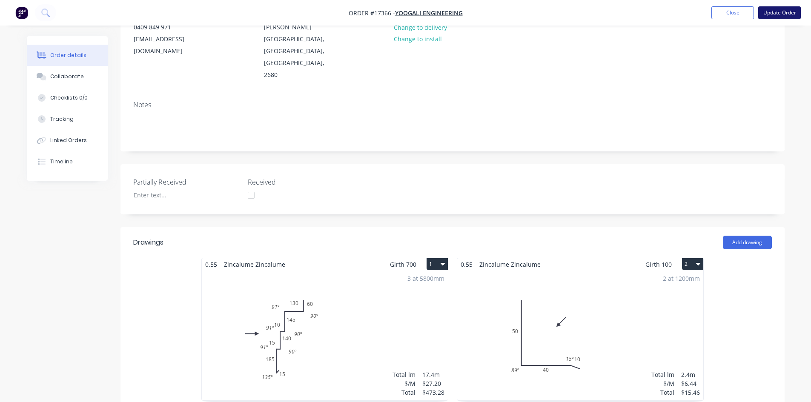
click at [783, 14] on button "Update Order" at bounding box center [779, 12] width 43 height 13
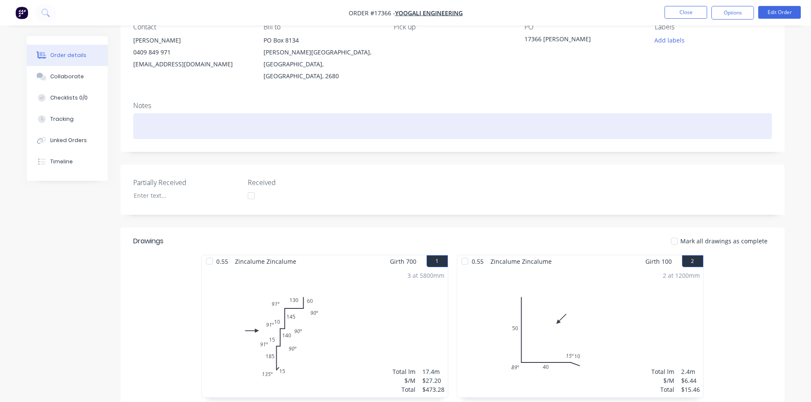
scroll to position [0, 0]
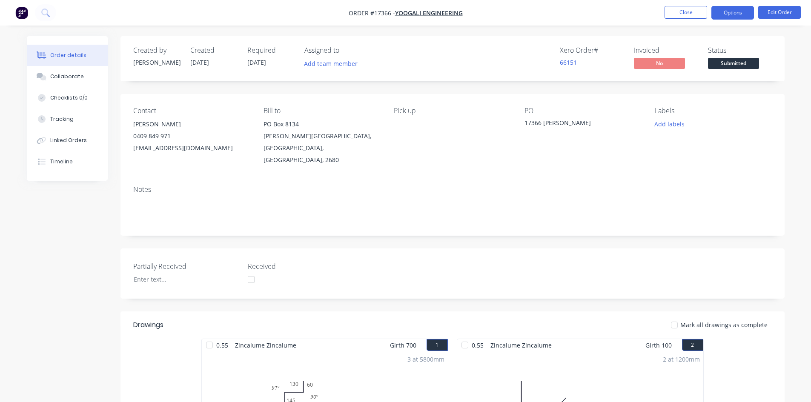
click at [734, 12] on button "Options" at bounding box center [733, 13] width 43 height 14
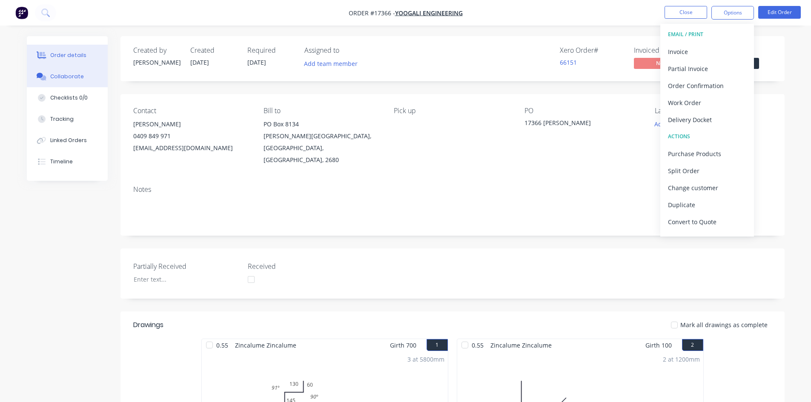
click at [88, 80] on button "Collaborate" at bounding box center [67, 76] width 81 height 21
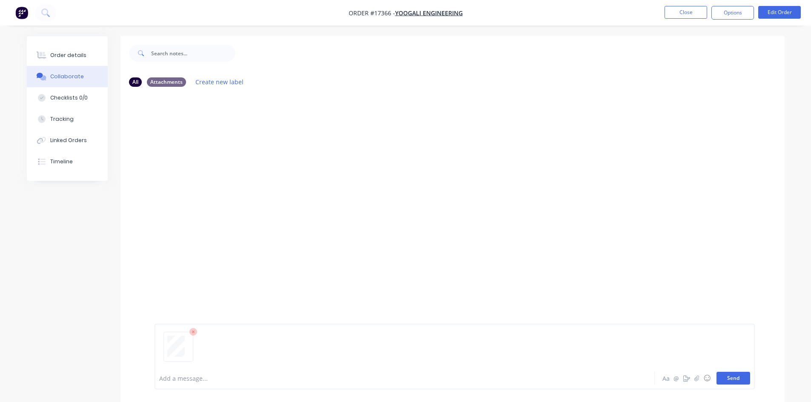
click at [732, 377] on button "Send" at bounding box center [734, 378] width 34 height 13
click at [85, 60] on button "Order details" at bounding box center [67, 55] width 81 height 21
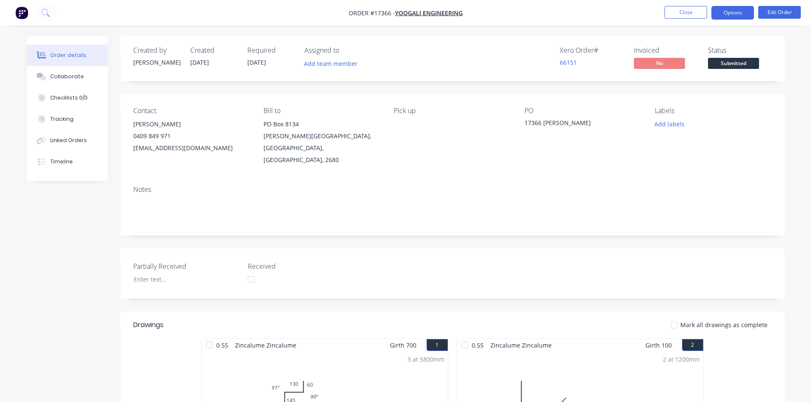
click at [742, 11] on button "Options" at bounding box center [733, 13] width 43 height 14
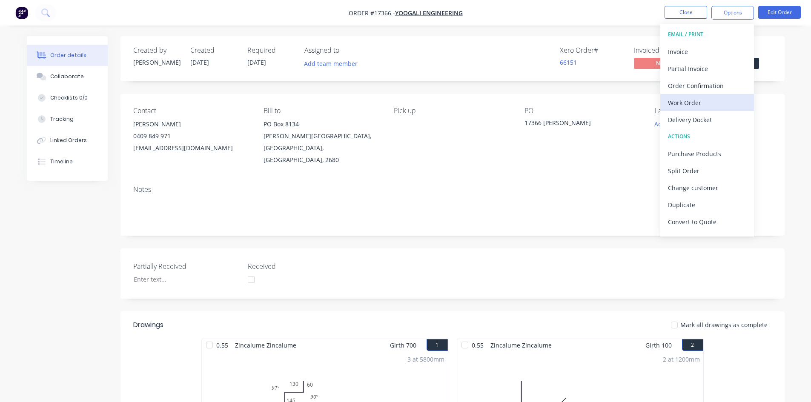
click at [690, 105] on div "Work Order" at bounding box center [707, 103] width 78 height 12
click at [690, 105] on div "Custom" at bounding box center [707, 103] width 78 height 12
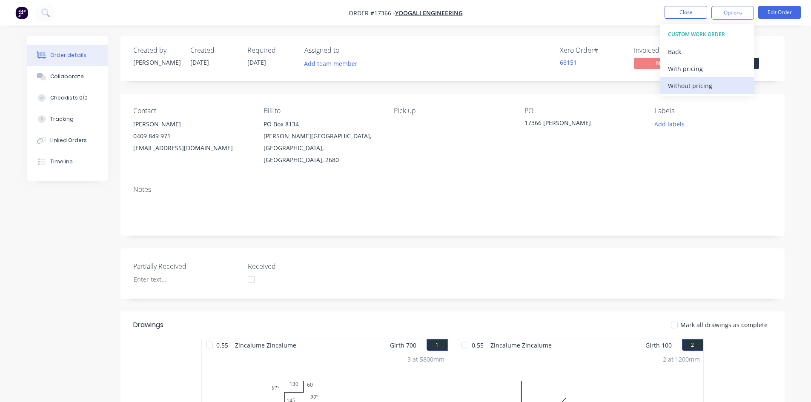
click at [698, 86] on div "Without pricing" at bounding box center [707, 86] width 78 height 12
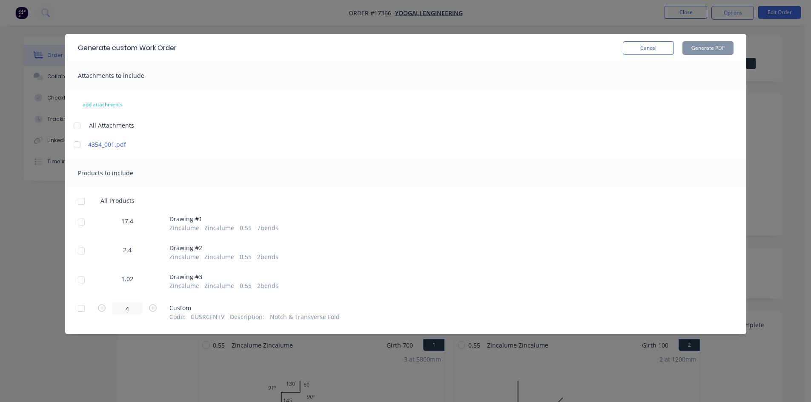
click at [84, 199] on div at bounding box center [81, 201] width 17 height 17
click at [79, 307] on div at bounding box center [81, 308] width 17 height 17
click at [692, 46] on button "Generate PDF" at bounding box center [708, 48] width 51 height 14
click at [649, 52] on button "Cancel" at bounding box center [648, 48] width 51 height 14
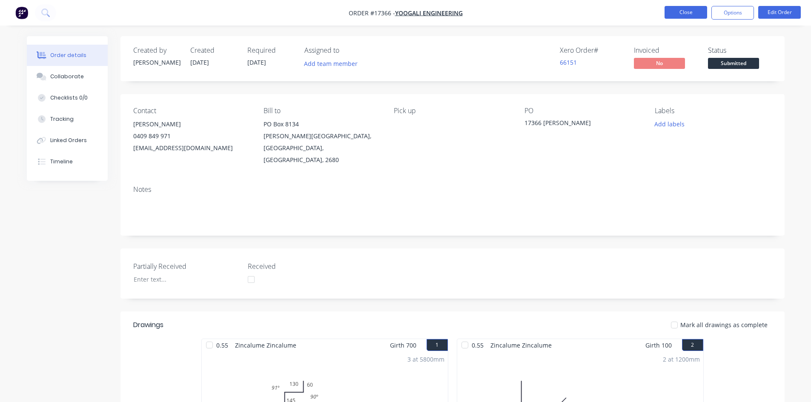
click at [693, 15] on button "Close" at bounding box center [686, 12] width 43 height 13
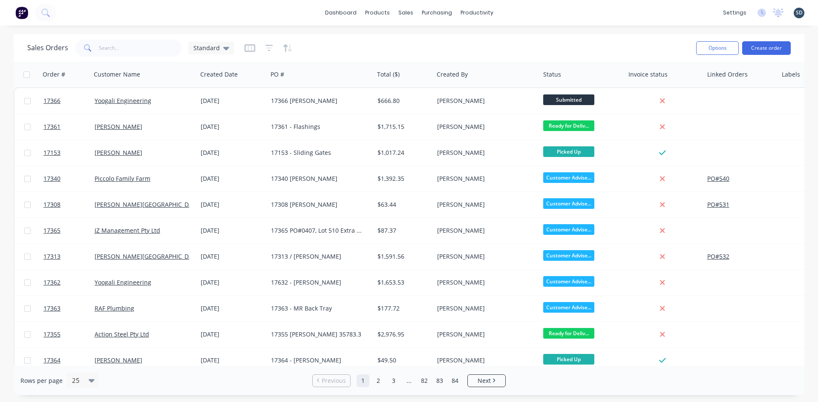
click at [544, 9] on div "dashboard products sales purchasing productivity dashboard products Product Cat…" at bounding box center [409, 13] width 818 height 26
click at [522, 11] on div "dashboard products sales purchasing productivity dashboard products Product Cat…" at bounding box center [409, 13] width 818 height 26
click at [520, 11] on div "dashboard products sales purchasing productivity dashboard products Product Cat…" at bounding box center [409, 13] width 818 height 26
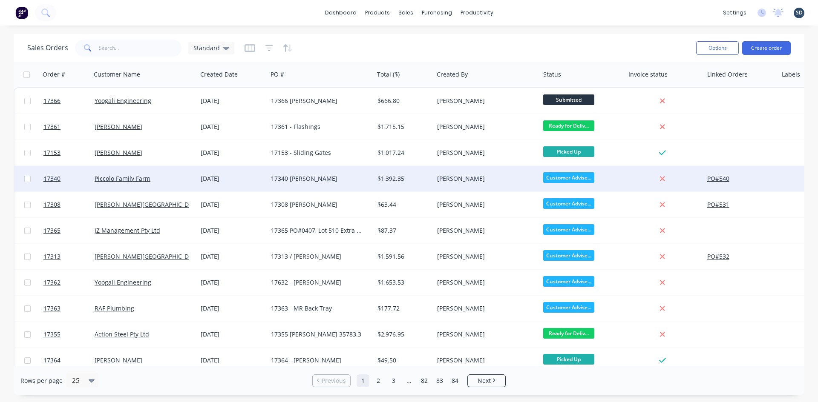
click at [352, 180] on div "17340 [PERSON_NAME]" at bounding box center [318, 179] width 95 height 9
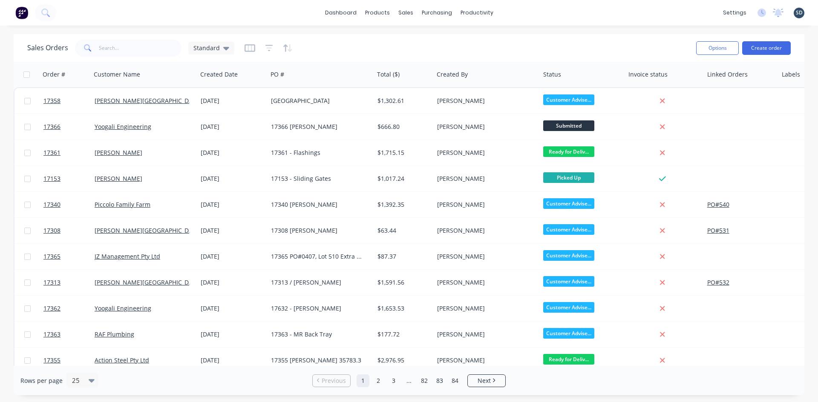
click at [518, 15] on div "dashboard products sales purchasing productivity dashboard products Product Cat…" at bounding box center [409, 13] width 818 height 26
click at [528, 13] on div "dashboard products sales purchasing productivity dashboard products Product Cat…" at bounding box center [409, 13] width 818 height 26
click at [544, 15] on div "dashboard products sales purchasing productivity dashboard products Product Cat…" at bounding box center [409, 13] width 818 height 26
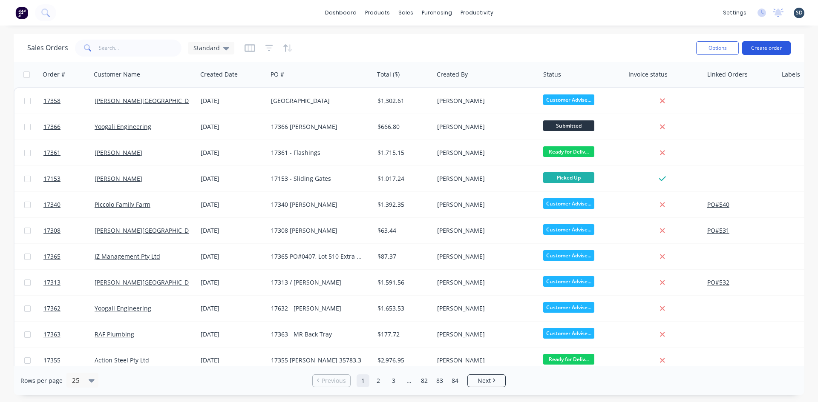
click at [773, 50] on button "Create order" at bounding box center [766, 48] width 49 height 14
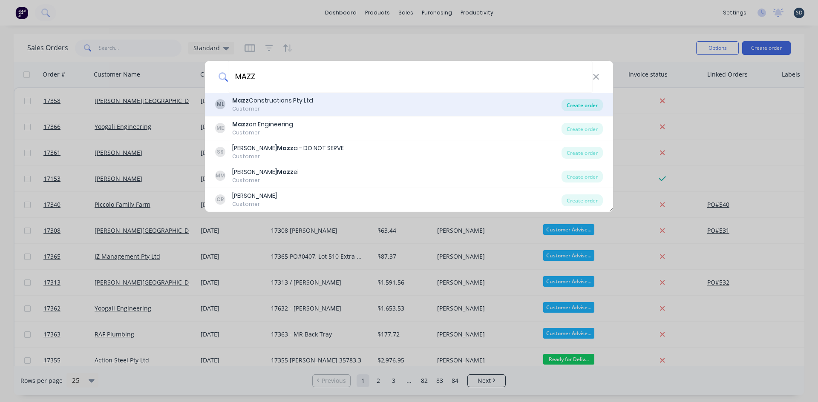
type input "MAZZ"
click at [580, 107] on div "Create order" at bounding box center [581, 105] width 41 height 12
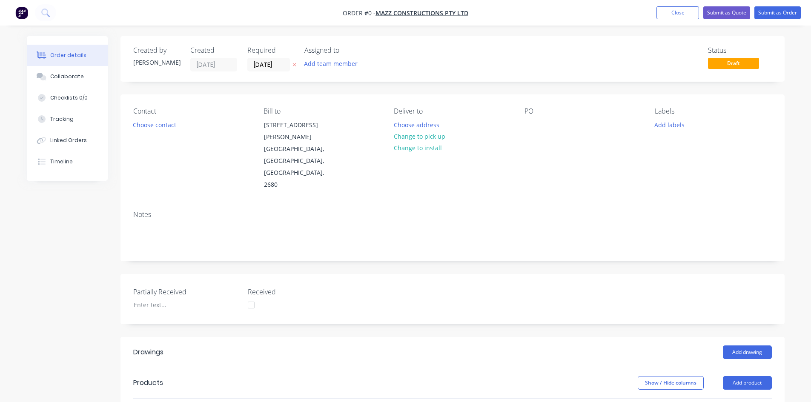
click at [165, 132] on div "Contact Choose contact" at bounding box center [191, 149] width 117 height 84
click at [167, 127] on button "Choose contact" at bounding box center [154, 124] width 52 height 11
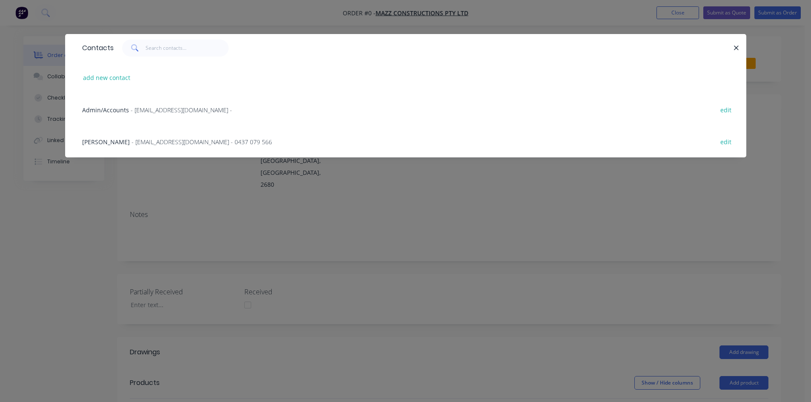
click at [162, 110] on span "- admin@mazzcon.com -" at bounding box center [181, 110] width 101 height 8
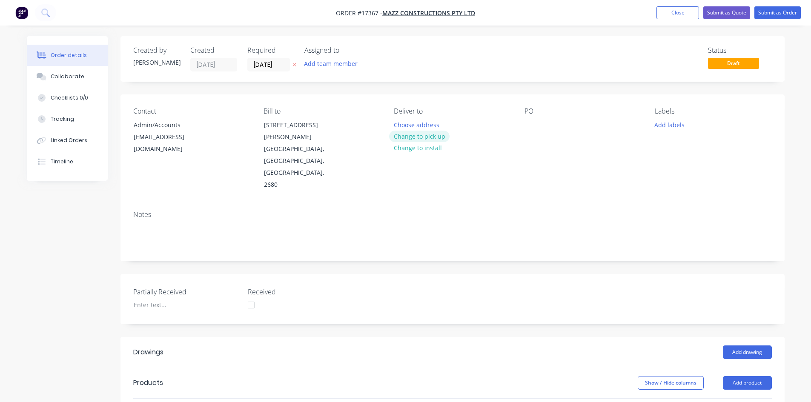
click at [424, 134] on button "Change to pick up" at bounding box center [419, 136] width 60 height 11
click at [539, 121] on div "PO" at bounding box center [583, 149] width 117 height 84
click at [535, 123] on div at bounding box center [532, 125] width 14 height 12
click at [531, 211] on div "Notes" at bounding box center [452, 215] width 639 height 8
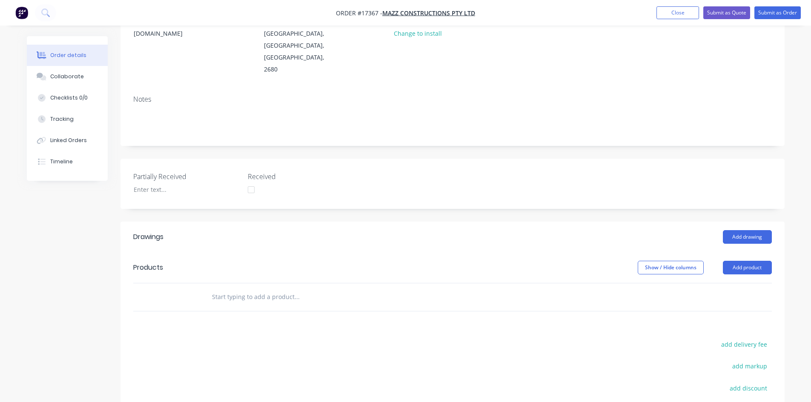
scroll to position [128, 0]
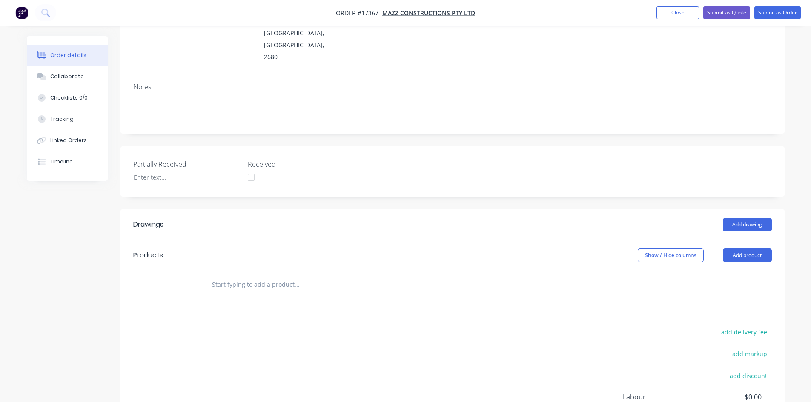
click at [284, 276] on input "text" at bounding box center [297, 284] width 170 height 17
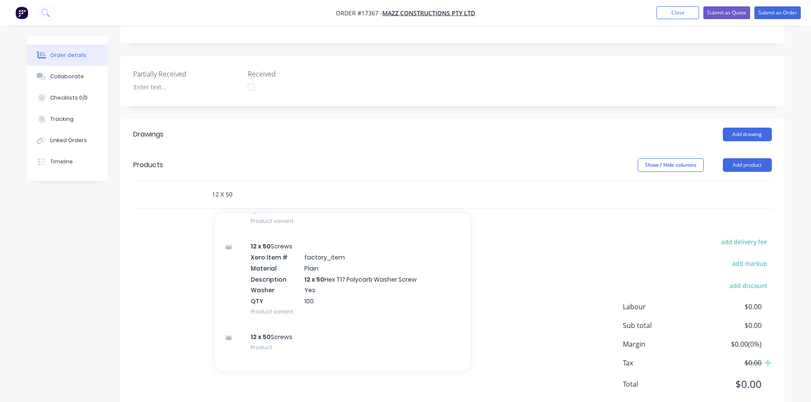
scroll to position [1028, 0]
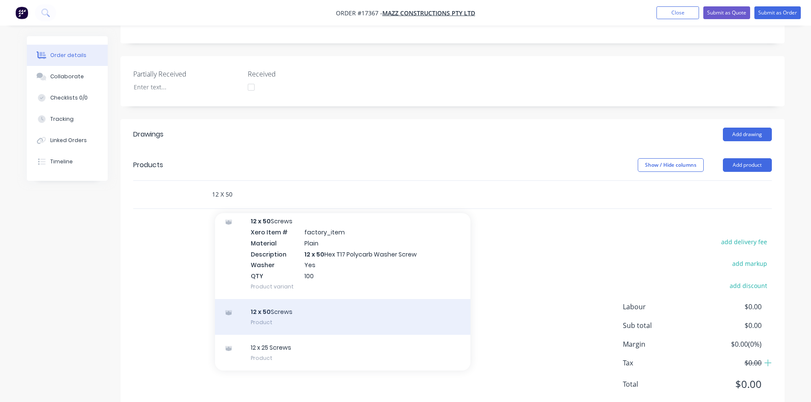
type input "12 X 50"
click at [322, 299] on div "12 x 50 Screws Product" at bounding box center [343, 317] width 256 height 36
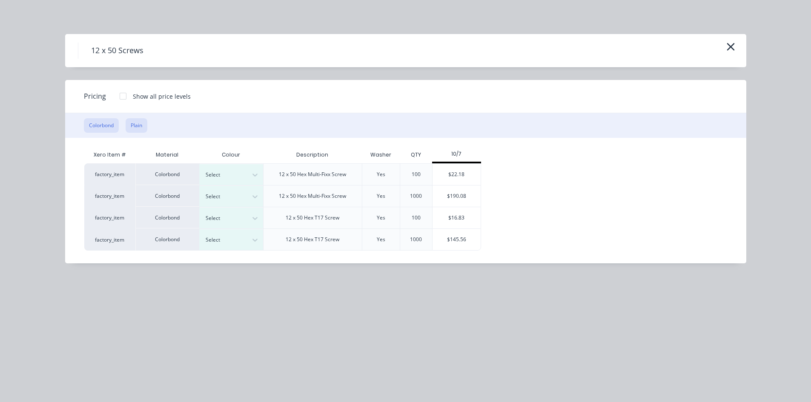
click at [139, 129] on button "Plain" at bounding box center [137, 125] width 22 height 14
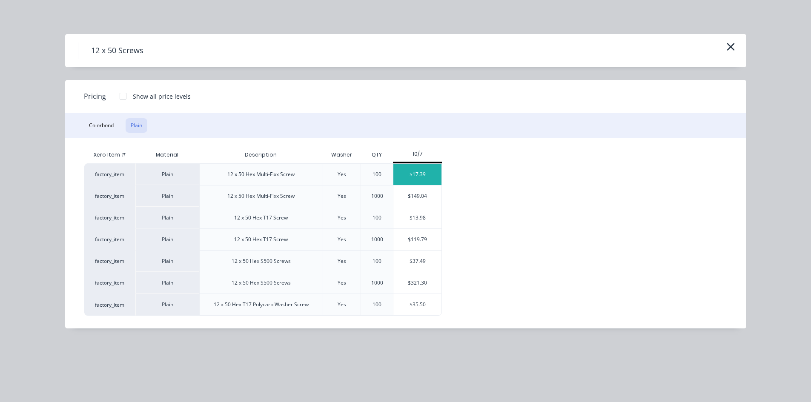
click at [431, 175] on div "$17.39" at bounding box center [417, 174] width 48 height 21
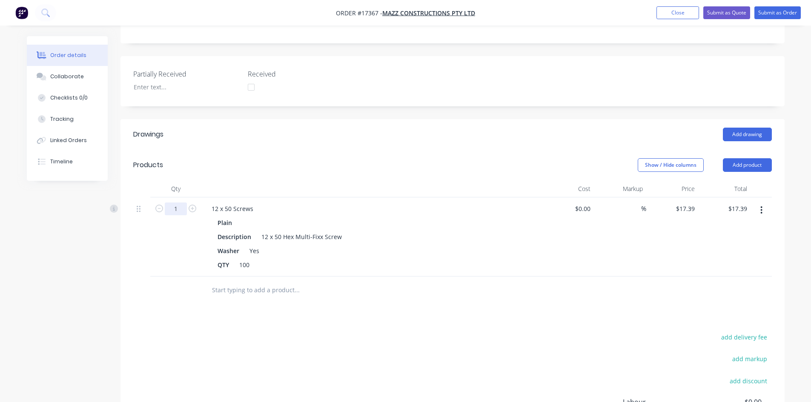
click at [184, 203] on input "1" at bounding box center [176, 209] width 22 height 13
type input "5"
type input "$86.95"
click at [364, 296] on div "Drawings Add drawing Products Show / Hide columns Add product Qty Cost Markup P…" at bounding box center [453, 314] width 664 height 390
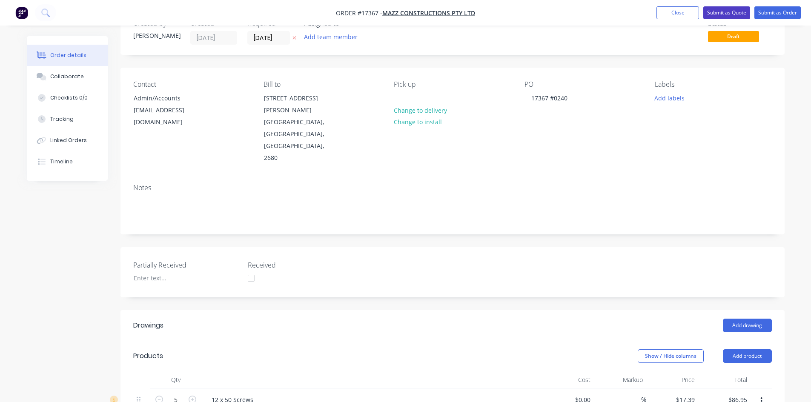
scroll to position [15, 0]
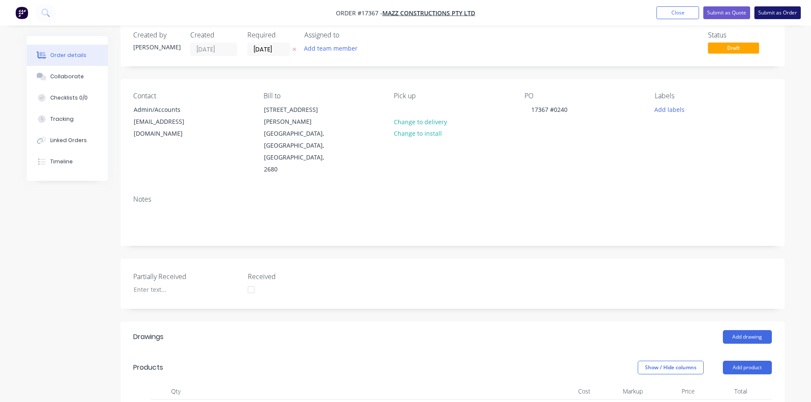
click at [774, 17] on button "Submit as Order" at bounding box center [778, 12] width 46 height 13
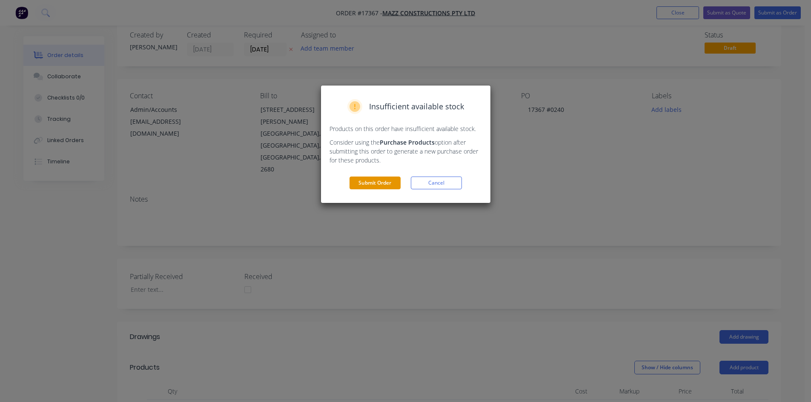
click at [388, 183] on button "Submit Order" at bounding box center [375, 183] width 51 height 13
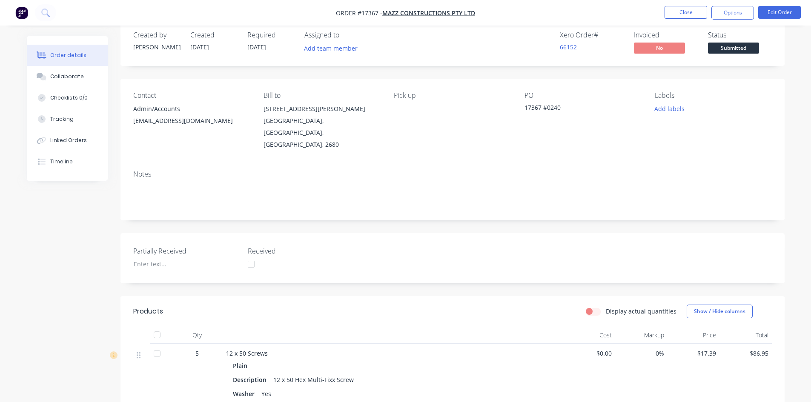
click at [487, 76] on div "Created by Sam Created 18/08/25 Required 18/08/25 Assigned to Add team member X…" at bounding box center [453, 290] width 664 height 538
click at [732, 45] on span "Submitted" at bounding box center [733, 48] width 51 height 11
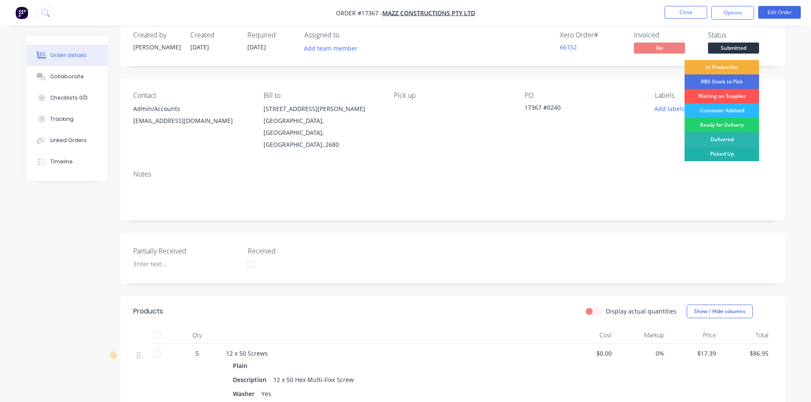
click at [735, 154] on div "Picked Up" at bounding box center [722, 154] width 75 height 14
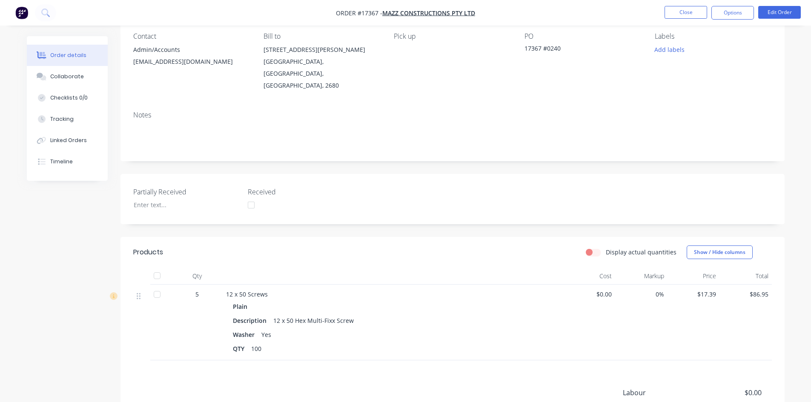
scroll to position [0, 0]
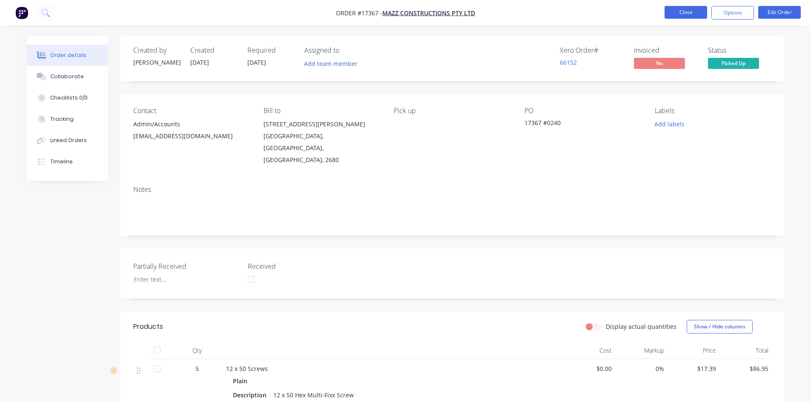
click at [685, 14] on button "Close" at bounding box center [686, 12] width 43 height 13
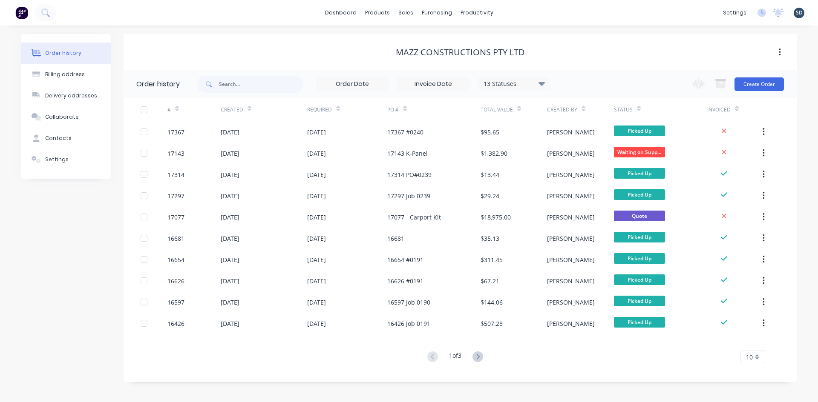
click at [644, 17] on div "dashboard products sales purchasing productivity dashboard products Product Cat…" at bounding box center [409, 13] width 818 height 26
click at [431, 40] on div "Sales Orders" at bounding box center [436, 41] width 35 height 8
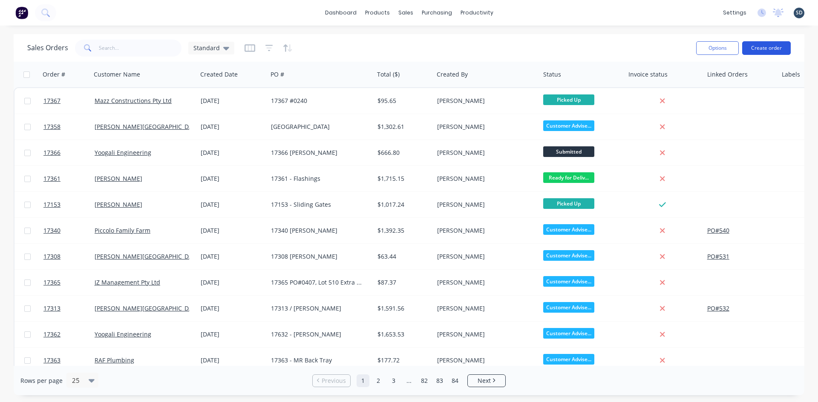
click at [753, 49] on button "Create order" at bounding box center [766, 48] width 49 height 14
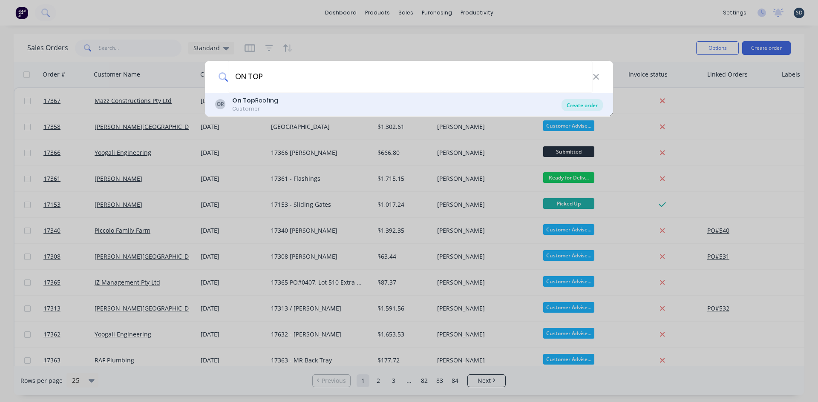
type input "ON TOP"
click at [588, 104] on div "Create order" at bounding box center [581, 105] width 41 height 12
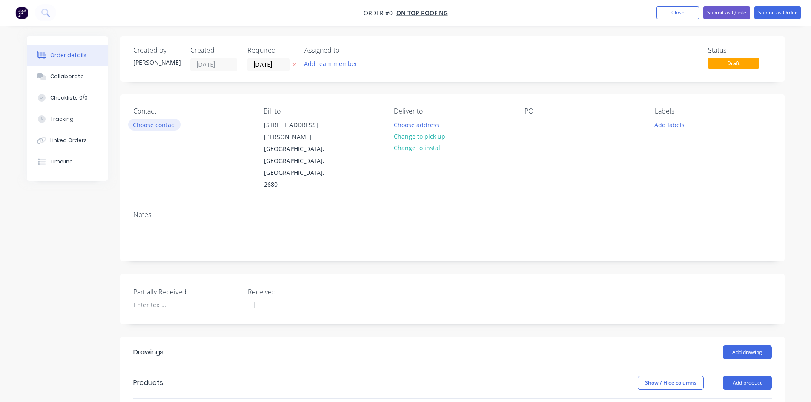
click at [157, 126] on button "Choose contact" at bounding box center [154, 124] width 52 height 11
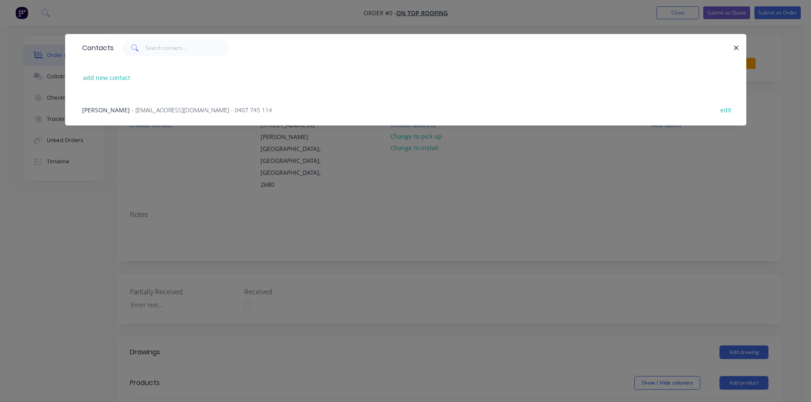
click at [146, 111] on span "- jockbeazley@ontoproofing24.onmicrosoft.com - 0407 745 114" at bounding box center [202, 110] width 141 height 8
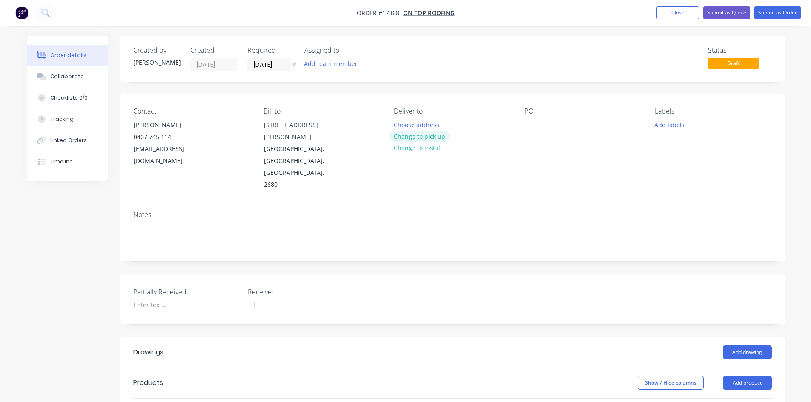
click at [406, 136] on button "Change to pick up" at bounding box center [419, 136] width 60 height 11
click at [526, 120] on div at bounding box center [532, 125] width 14 height 12
click at [497, 204] on div "Notes" at bounding box center [453, 232] width 664 height 57
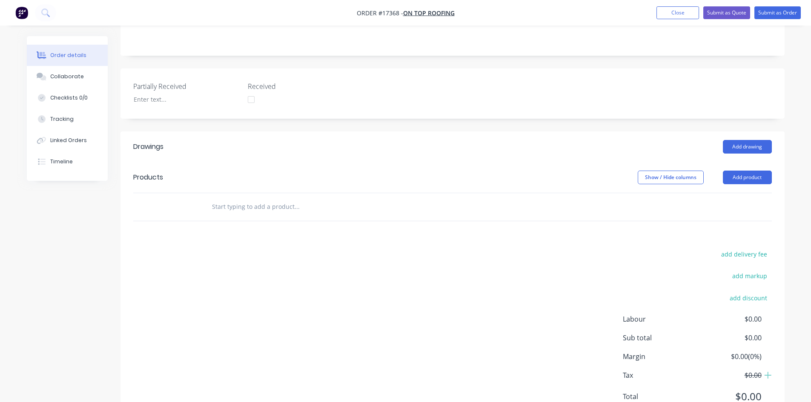
scroll to position [206, 0]
click at [272, 198] on input "text" at bounding box center [297, 206] width 170 height 17
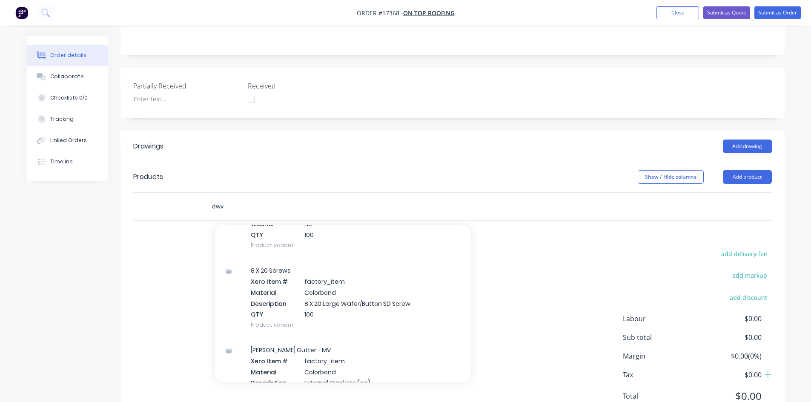
scroll to position [291, 0]
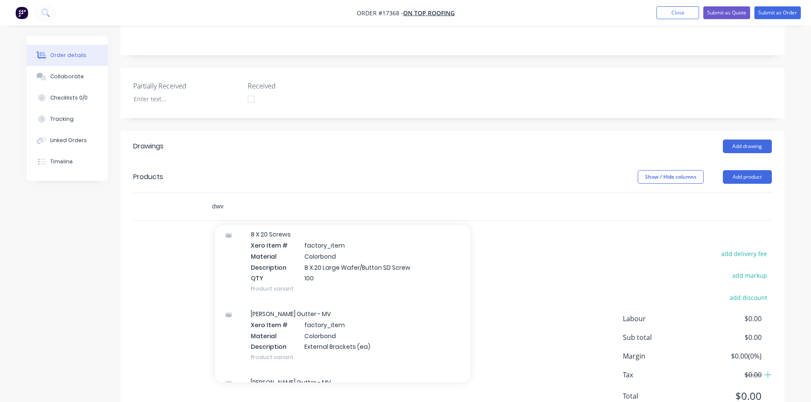
type input "dwv"
click at [597, 248] on div "add delivery fee add markup add discount Labour $0.00 Sub total $0.00 Margin $0…" at bounding box center [452, 330] width 639 height 164
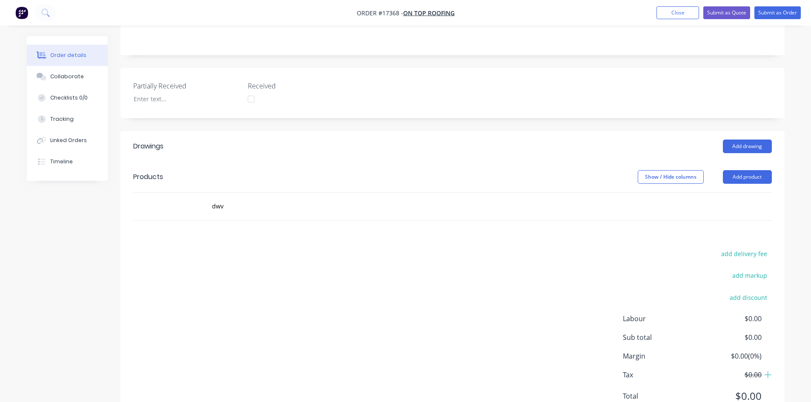
click at [749, 162] on header "Products Show / Hide columns Add product" at bounding box center [453, 177] width 664 height 31
click at [750, 170] on button "Add product" at bounding box center [747, 177] width 49 height 14
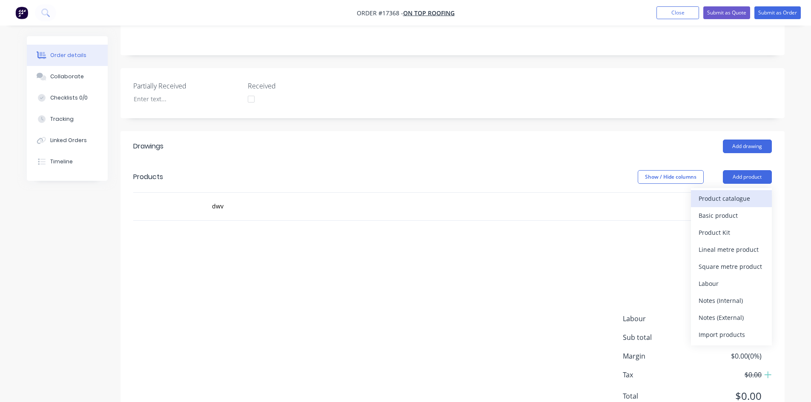
click at [742, 192] on div "Product catalogue" at bounding box center [732, 198] width 66 height 12
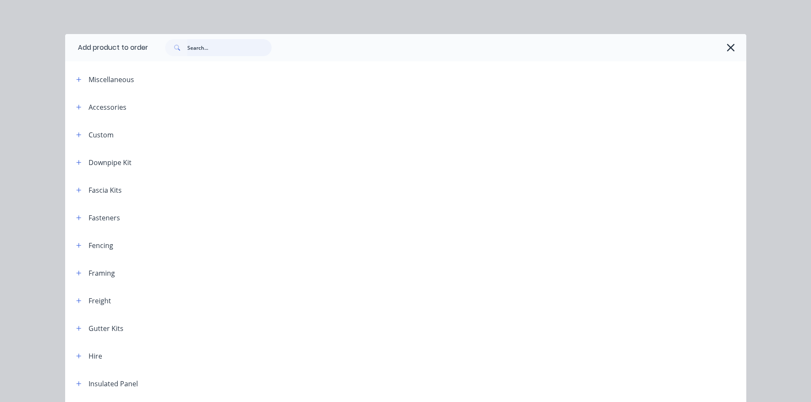
click at [199, 44] on input "text" at bounding box center [229, 47] width 84 height 17
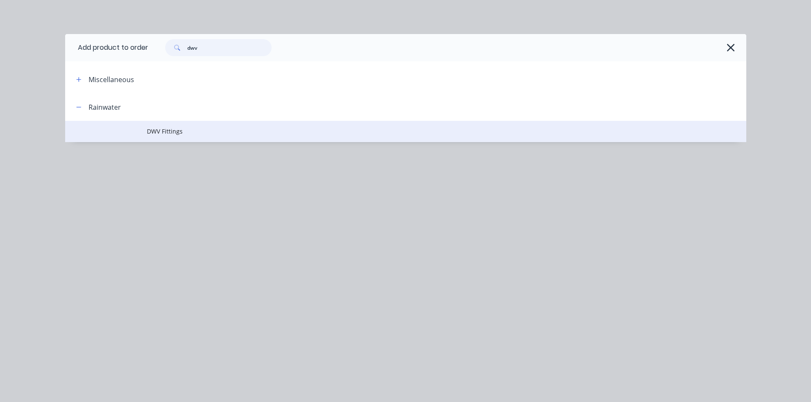
type input "dwv"
click at [205, 129] on span "DWV Fittings" at bounding box center [387, 131] width 480 height 9
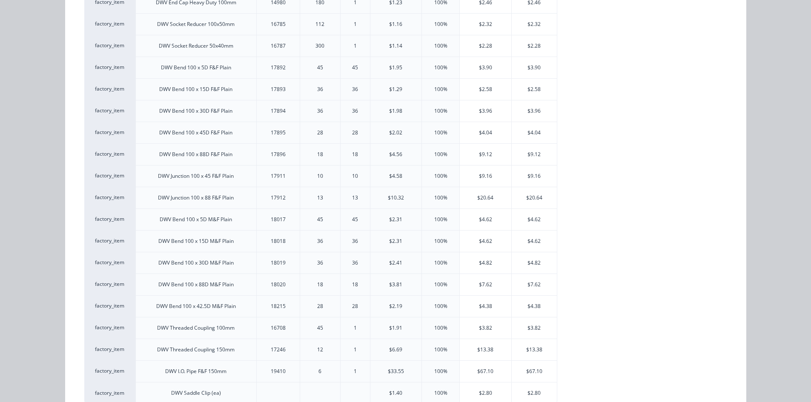
scroll to position [213, 0]
click at [492, 153] on div "$9.12" at bounding box center [486, 154] width 52 height 21
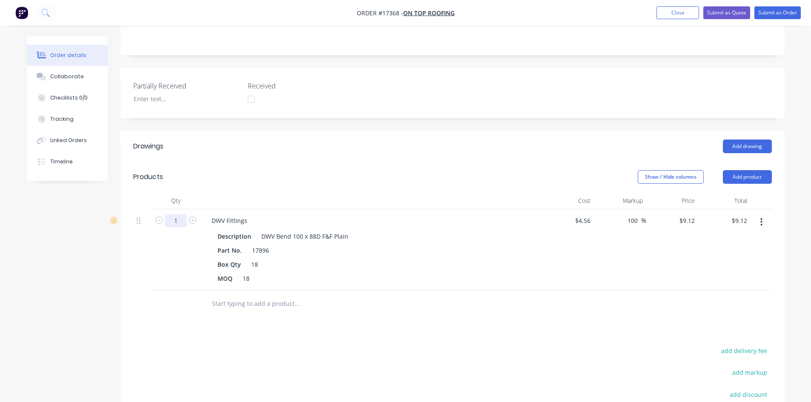
click at [179, 215] on input "1" at bounding box center [176, 221] width 22 height 13
type input "7"
type input "$63.84"
click at [398, 293] on div "Drawings Add drawing Products Show / Hide columns Add product Qty Cost Markup P…" at bounding box center [453, 326] width 664 height 391
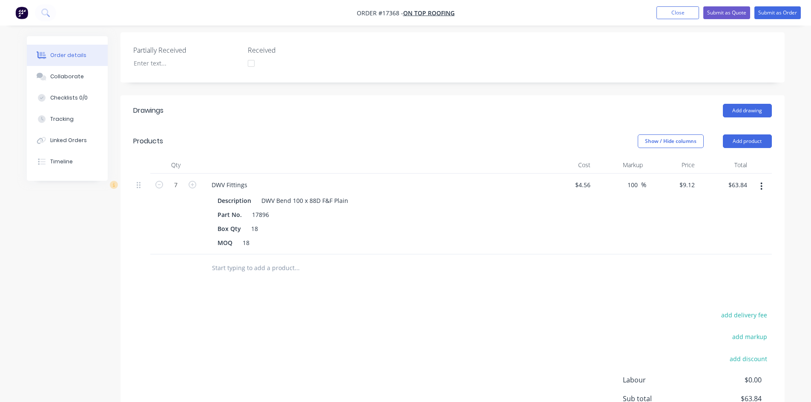
scroll to position [303, 0]
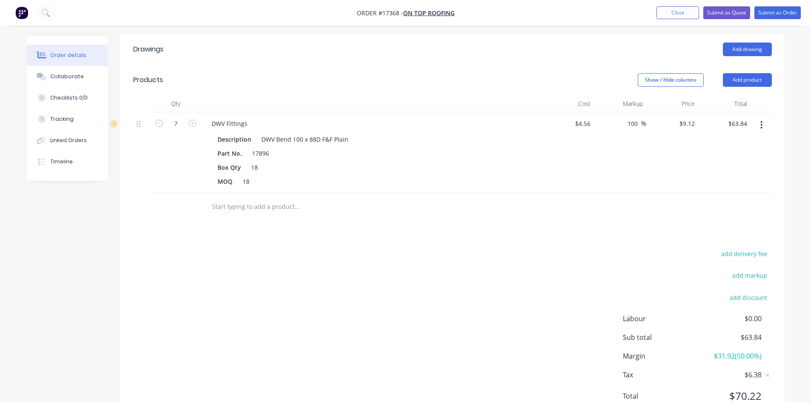
click at [269, 198] on input "text" at bounding box center [297, 206] width 170 height 17
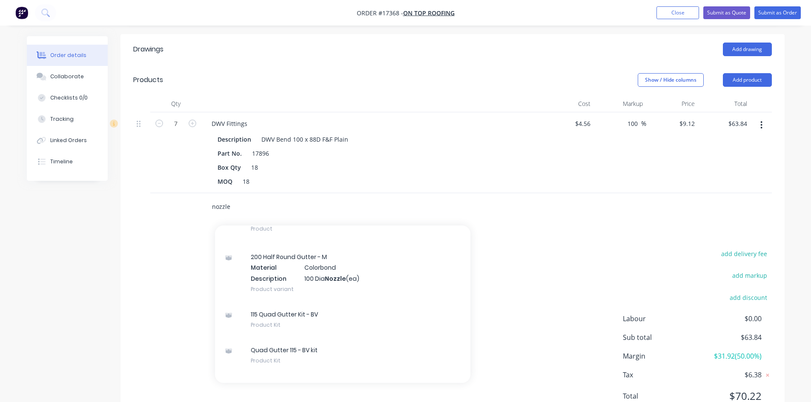
scroll to position [2214, 0]
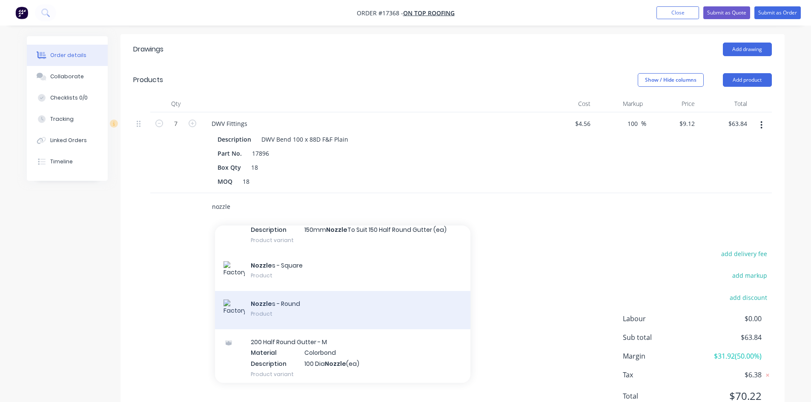
type input "nozzle"
click at [318, 291] on div "Nozzle s - Round Product" at bounding box center [343, 310] width 256 height 38
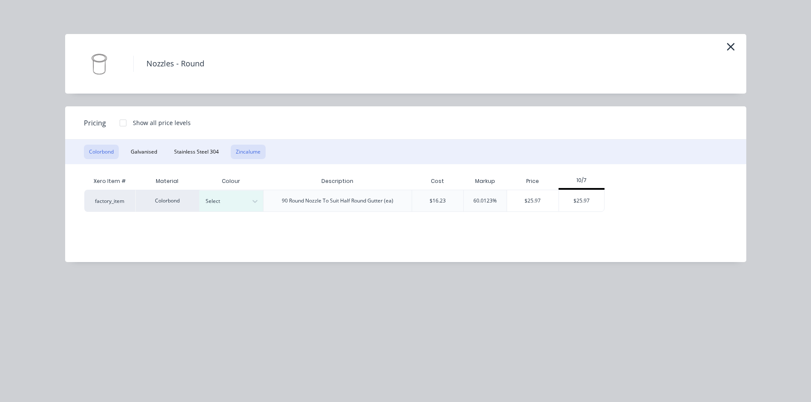
click at [252, 153] on button "Zincalume" at bounding box center [248, 152] width 35 height 14
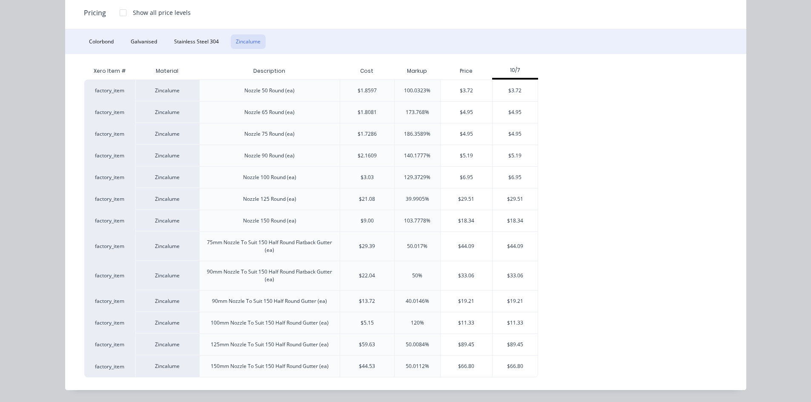
scroll to position [315, 0]
click at [458, 324] on div "$11.33" at bounding box center [467, 323] width 52 height 21
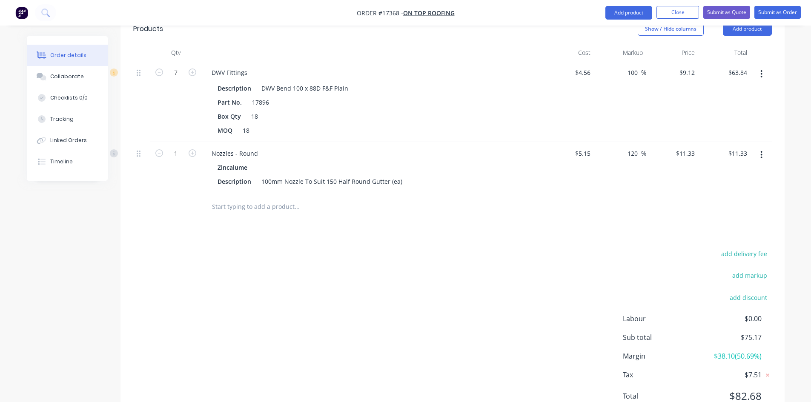
scroll to position [184, 0]
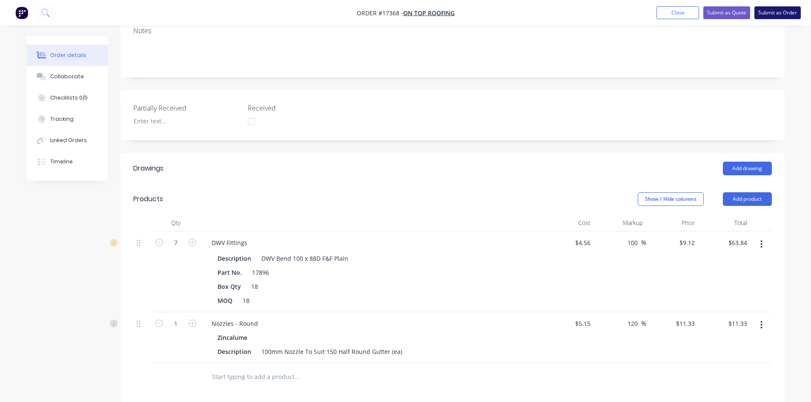
click at [776, 13] on button "Submit as Order" at bounding box center [778, 12] width 46 height 13
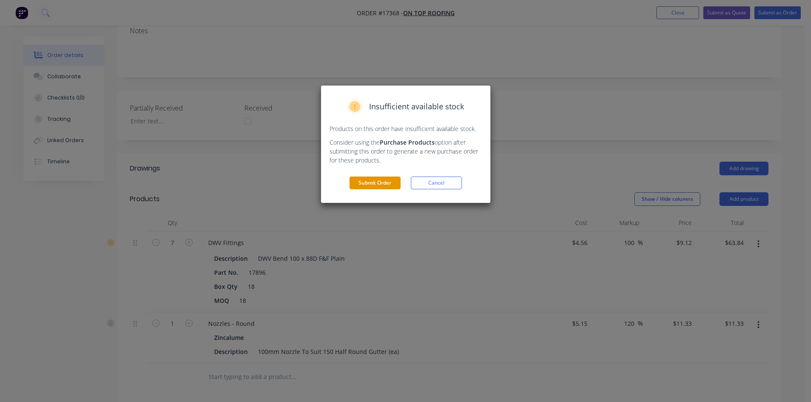
click at [376, 182] on button "Submit Order" at bounding box center [375, 183] width 51 height 13
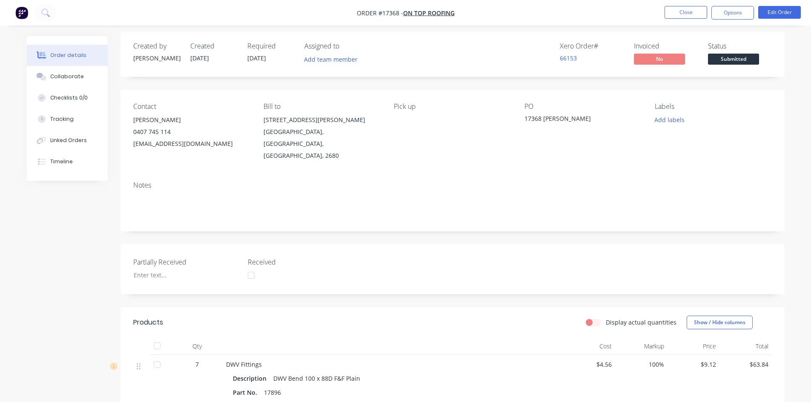
scroll to position [0, 0]
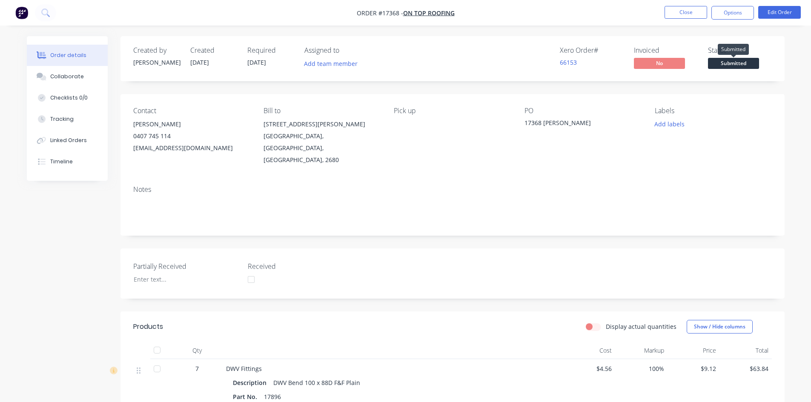
click at [741, 63] on span "Submitted" at bounding box center [733, 63] width 51 height 11
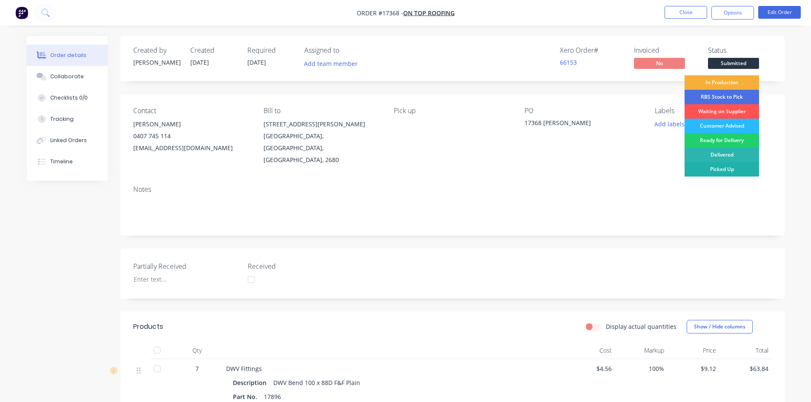
click at [726, 167] on div "Picked Up" at bounding box center [722, 169] width 75 height 14
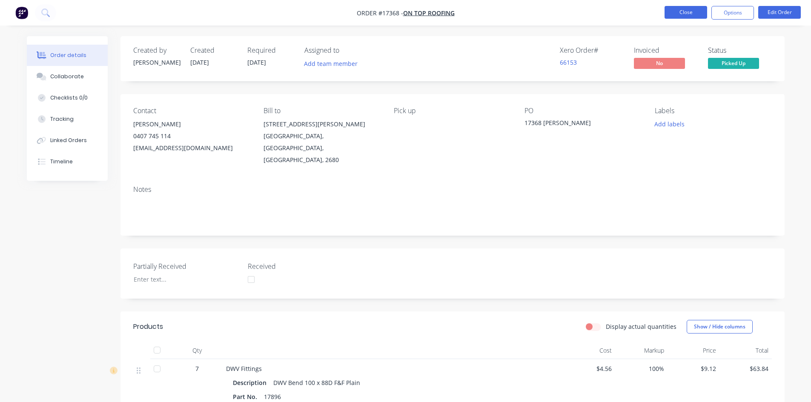
click at [689, 13] on button "Close" at bounding box center [686, 12] width 43 height 13
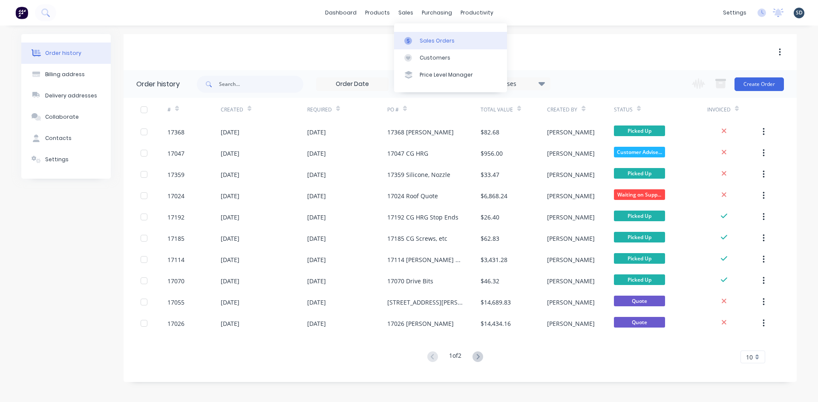
click at [434, 40] on div "Sales Orders" at bounding box center [436, 41] width 35 height 8
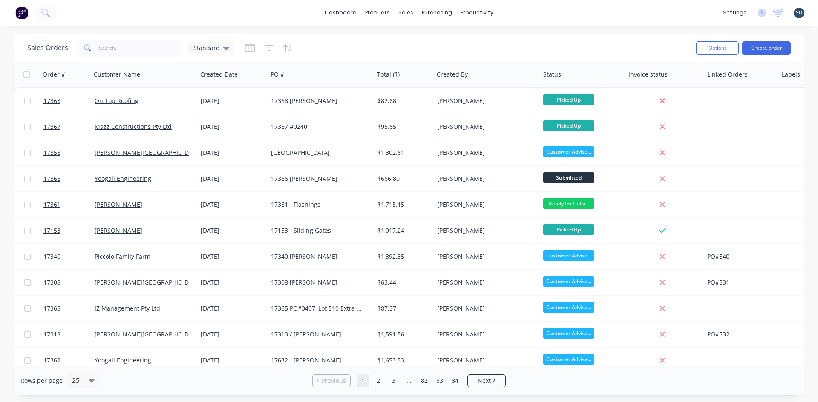
click at [791, 38] on div "Sales Orders Standard Options Create order" at bounding box center [409, 48] width 790 height 28
click at [768, 47] on button "Create order" at bounding box center [766, 48] width 49 height 14
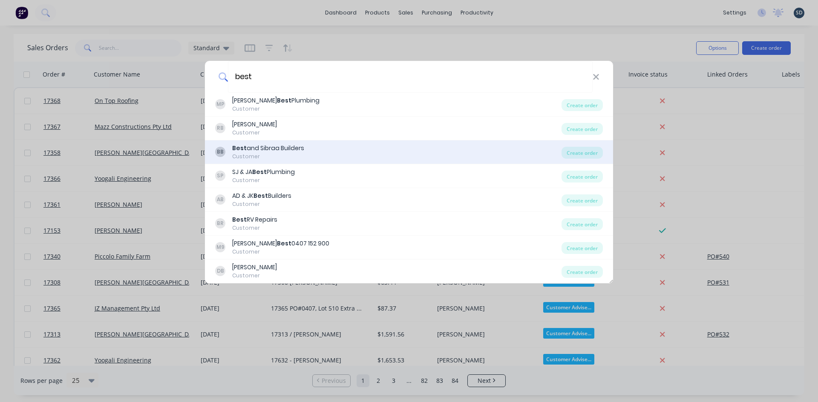
type input "best"
click at [375, 152] on div "BB Best and Sibraa Builders Customer" at bounding box center [388, 152] width 346 height 17
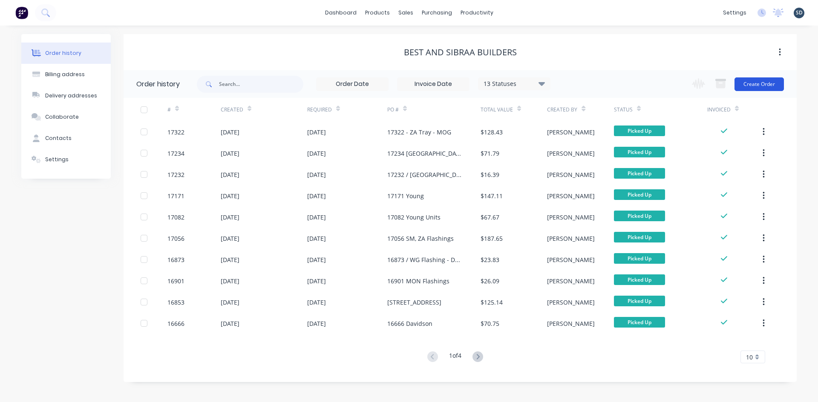
click at [757, 83] on button "Create Order" at bounding box center [758, 85] width 49 height 14
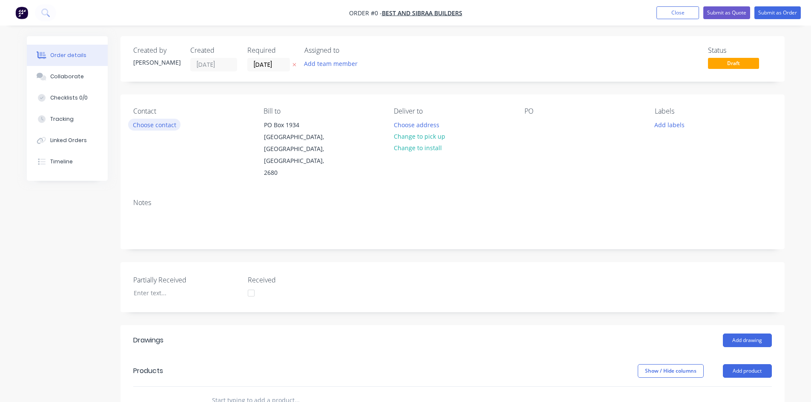
click at [152, 123] on button "Choose contact" at bounding box center [154, 124] width 52 height 11
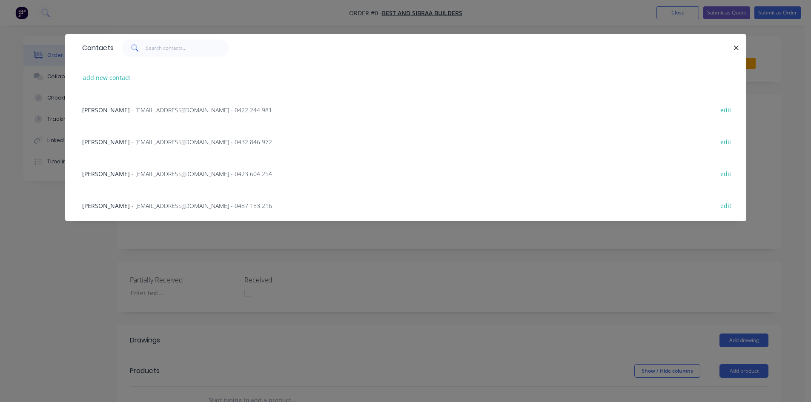
click at [132, 206] on span "- admin@bestandsibraabuilders.com.au - 0487 183 216" at bounding box center [202, 206] width 141 height 8
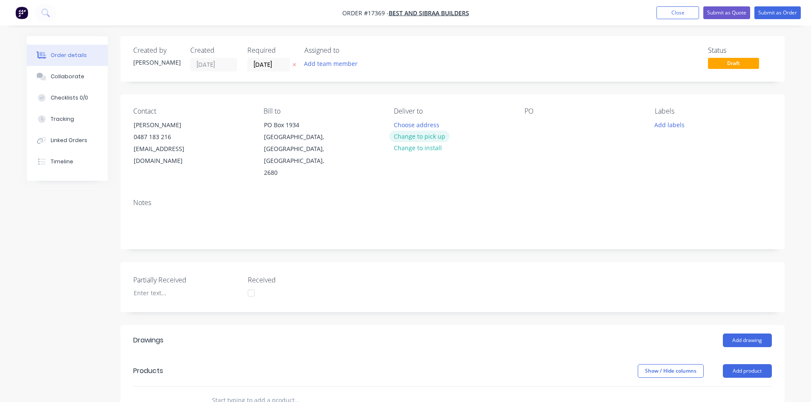
click at [435, 138] on button "Change to pick up" at bounding box center [419, 136] width 60 height 11
click at [528, 123] on div at bounding box center [532, 125] width 14 height 12
click at [549, 126] on div "17369" at bounding box center [540, 125] width 31 height 12
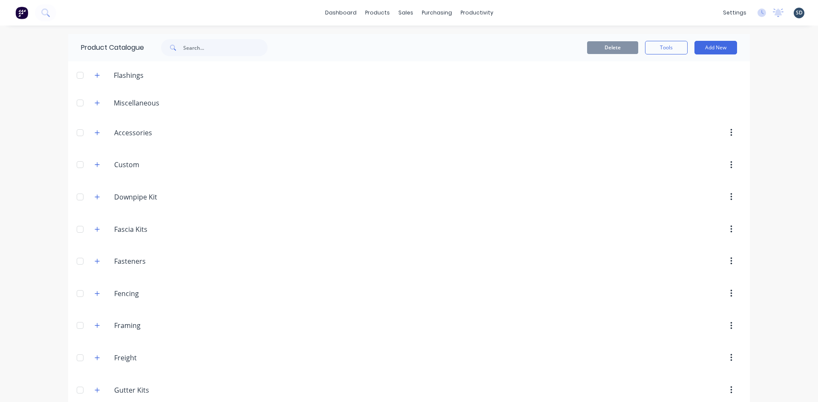
click at [518, 13] on div "dashboard products sales purchasing productivity dashboard products Product Cat…" at bounding box center [409, 13] width 818 height 26
click at [516, 12] on div "dashboard products sales purchasing productivity dashboard products Product Cat…" at bounding box center [409, 13] width 818 height 26
click at [518, 12] on div "dashboard products sales purchasing productivity dashboard products Product Cat…" at bounding box center [409, 13] width 818 height 26
click at [517, 11] on div "dashboard products sales purchasing productivity dashboard products Product Cat…" at bounding box center [409, 13] width 818 height 26
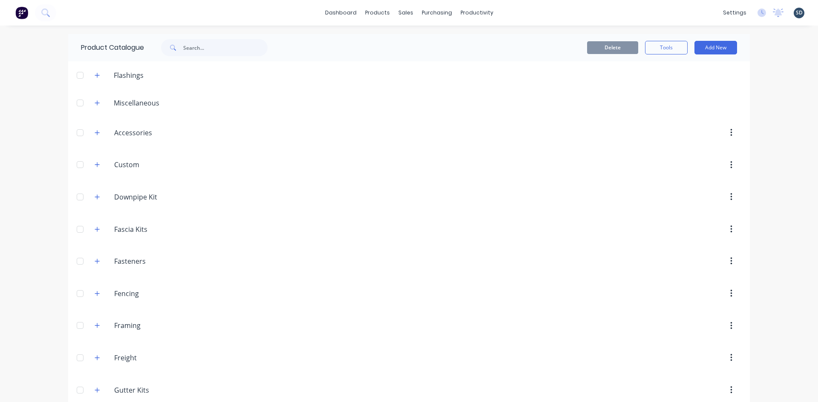
click at [517, 11] on div "dashboard products sales purchasing productivity dashboard products Product Cat…" at bounding box center [409, 13] width 818 height 26
click at [429, 55] on div "Customers" at bounding box center [431, 58] width 31 height 8
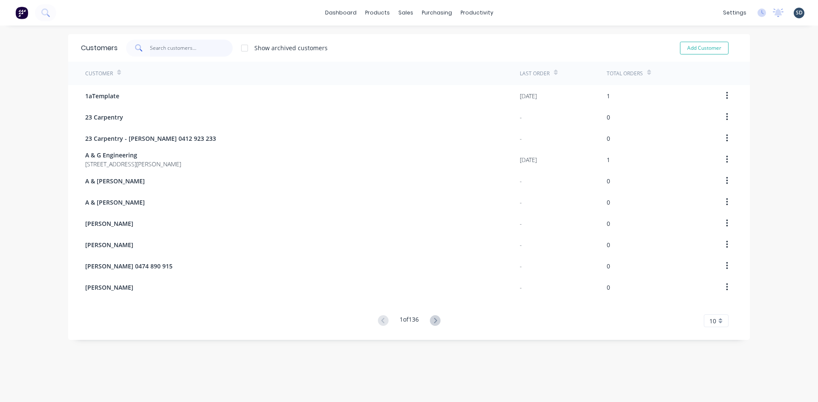
click at [168, 49] on input "text" at bounding box center [191, 48] width 83 height 17
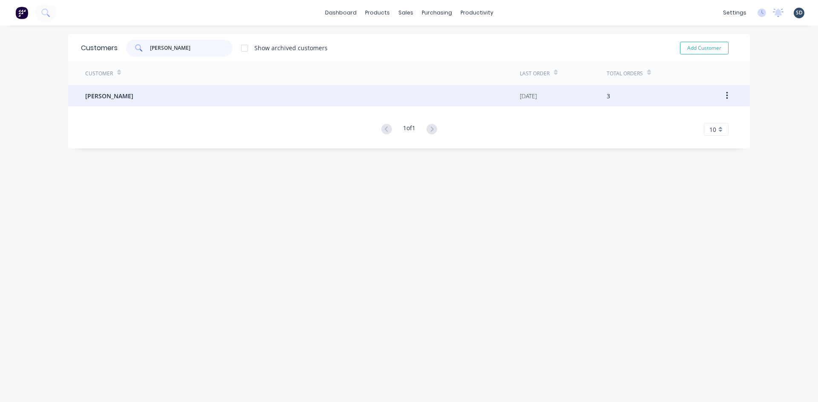
type input "roy rome"
click at [152, 93] on div "[PERSON_NAME]" at bounding box center [302, 95] width 434 height 21
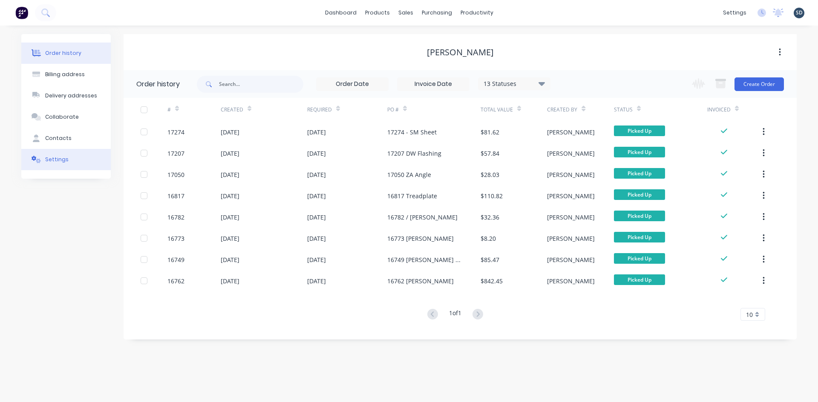
click at [70, 158] on button "Settings" at bounding box center [65, 159] width 89 height 21
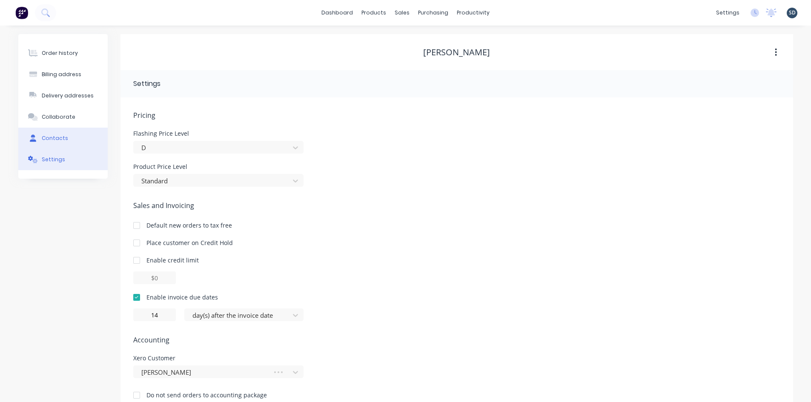
click at [69, 142] on button "Contacts" at bounding box center [62, 138] width 89 height 21
select select "AU"
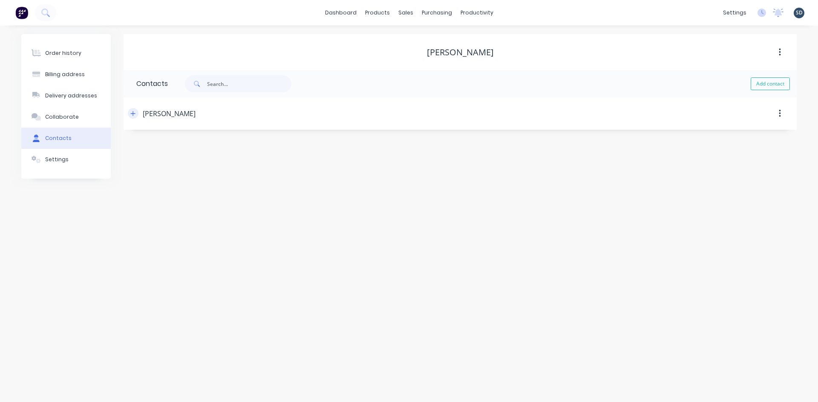
click at [132, 113] on icon "button" at bounding box center [132, 114] width 5 height 6
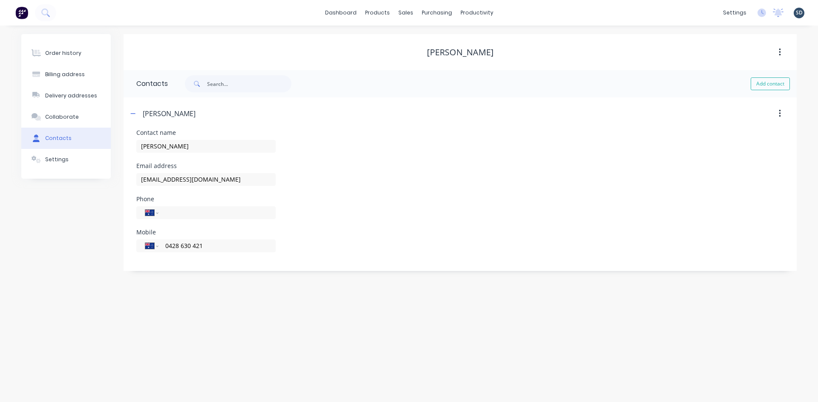
click at [334, 156] on div "Contact name Roy" at bounding box center [459, 146] width 647 height 33
click at [86, 53] on button "Order history" at bounding box center [65, 53] width 89 height 21
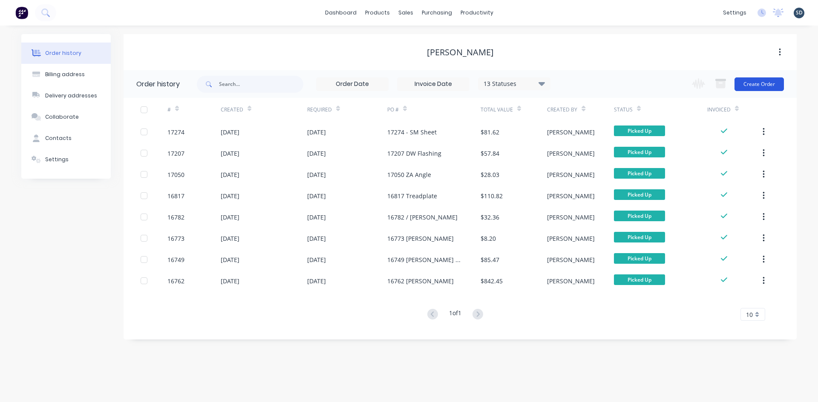
click at [763, 85] on button "Create Order" at bounding box center [758, 85] width 49 height 14
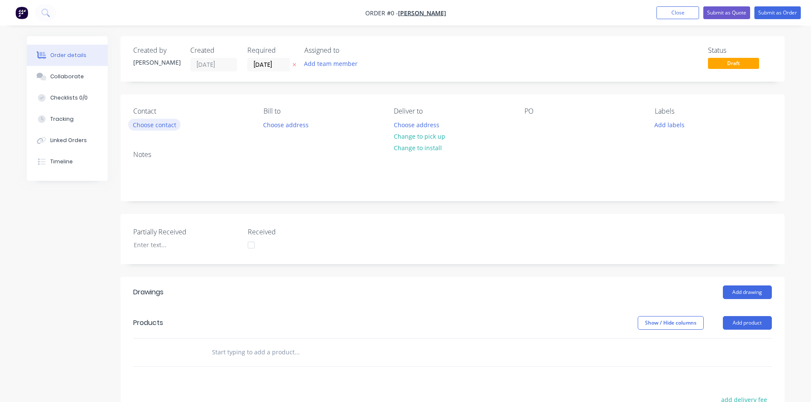
click at [153, 123] on button "Choose contact" at bounding box center [154, 124] width 52 height 11
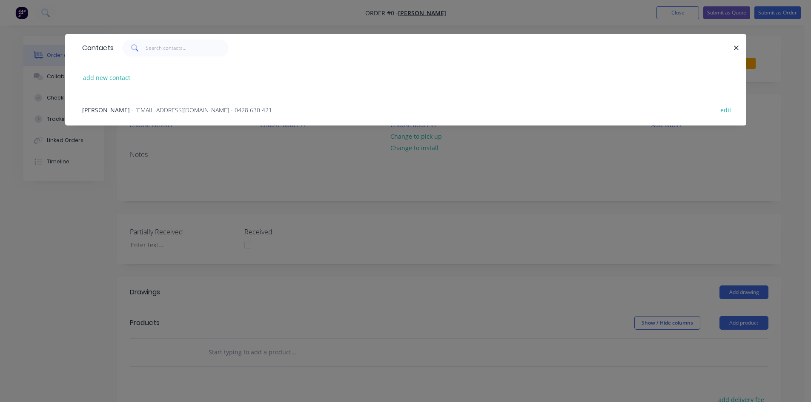
click at [143, 111] on span "- romeord63@hotmail.com - 0428 630 421" at bounding box center [202, 110] width 141 height 8
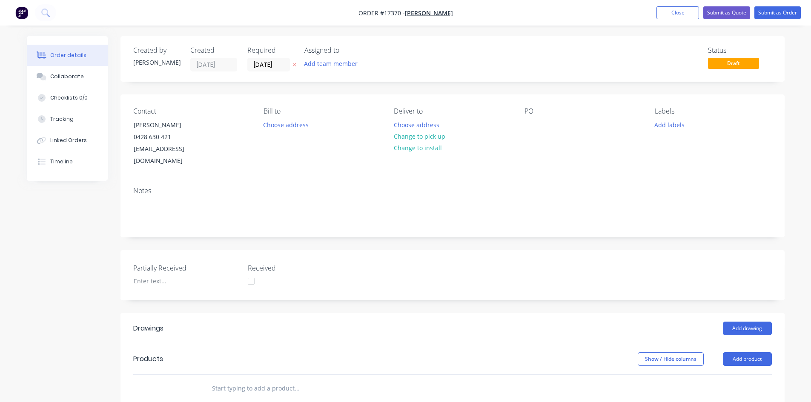
click at [408, 94] on div "Created by Sam Created 18/08/25 Required 18/08/25 Assigned to Add team member S…" at bounding box center [453, 321] width 664 height 571
click at [401, 89] on div "Created by Sam Created 18/08/25 Required 18/08/25 Assigned to Add team member S…" at bounding box center [453, 321] width 664 height 571
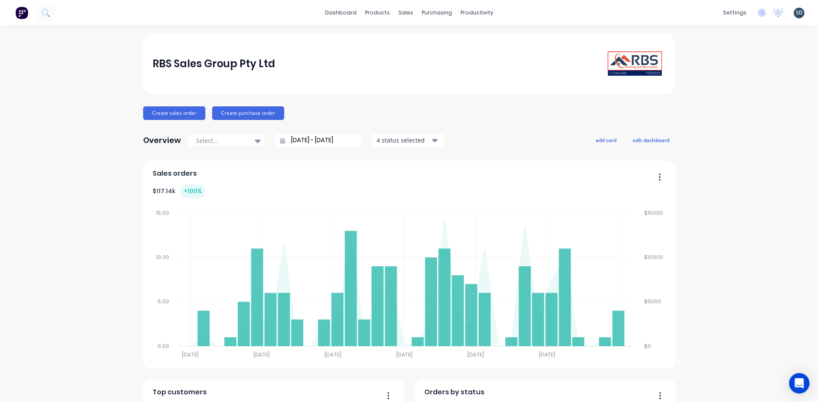
click at [522, 13] on div "dashboard products sales purchasing productivity dashboard products Product Cat…" at bounding box center [409, 13] width 818 height 26
click at [421, 40] on div "Sales Orders" at bounding box center [433, 41] width 35 height 8
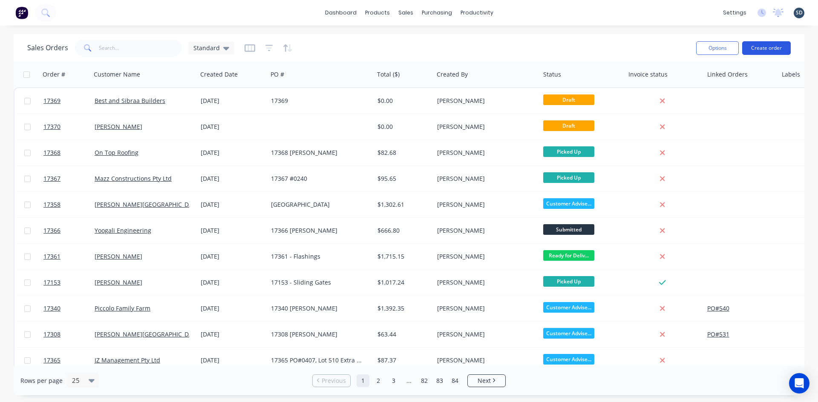
click at [766, 48] on button "Create order" at bounding box center [766, 48] width 49 height 14
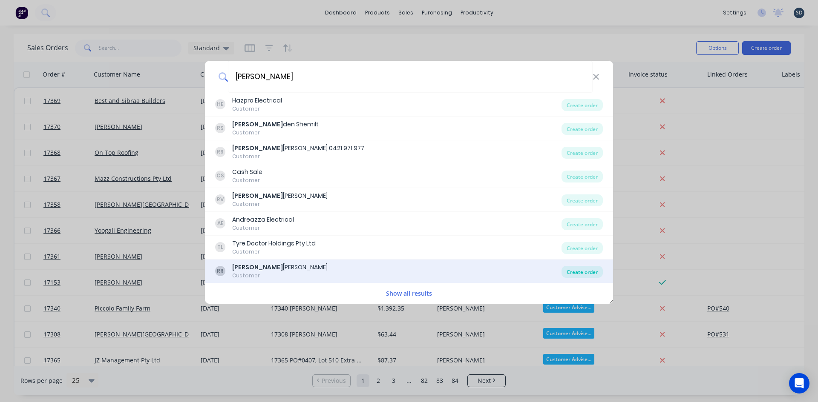
type input "roy"
click at [583, 271] on div "Create order" at bounding box center [581, 272] width 41 height 12
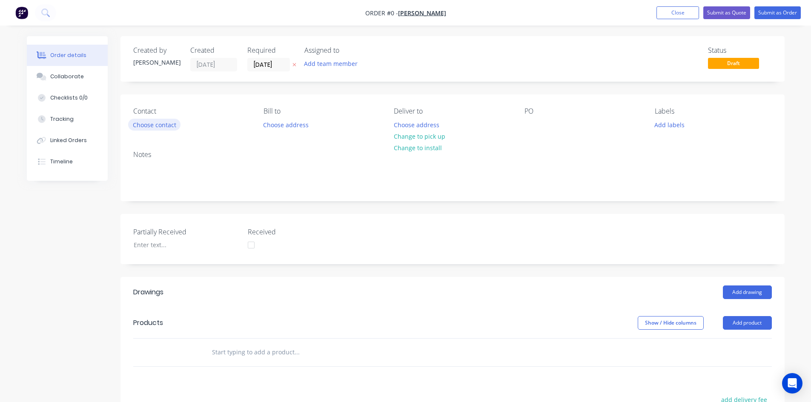
click at [149, 125] on button "Choose contact" at bounding box center [154, 124] width 52 height 11
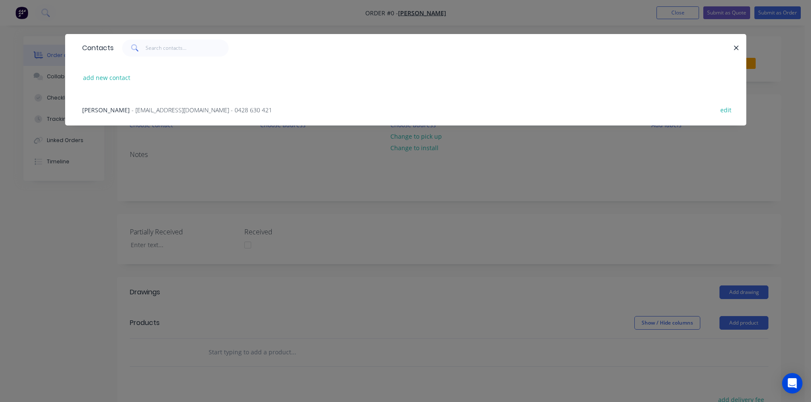
click at [132, 109] on span "- romeord63@hotmail.com - 0428 630 421" at bounding box center [202, 110] width 141 height 8
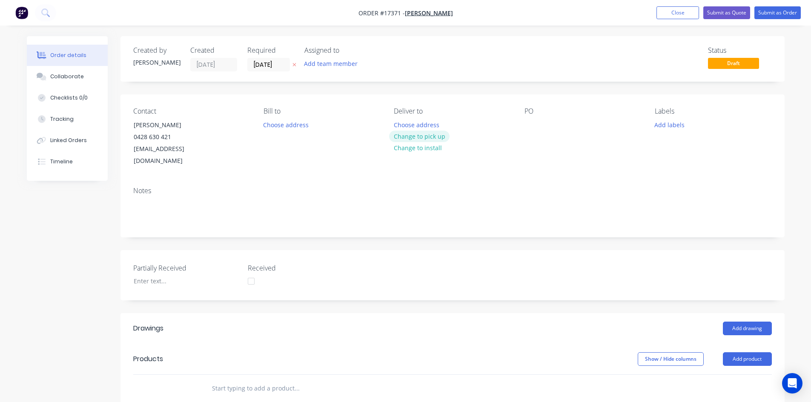
click at [424, 139] on button "Change to pick up" at bounding box center [419, 136] width 60 height 11
click at [530, 124] on div at bounding box center [532, 125] width 14 height 12
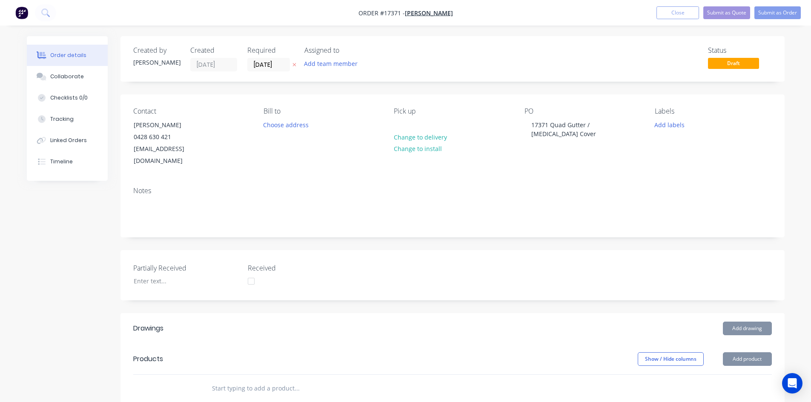
click at [534, 157] on div "Contact Roy 0428 630 421 romeord63@hotmail.com Bill to Choose address Pick up C…" at bounding box center [453, 138] width 664 height 86
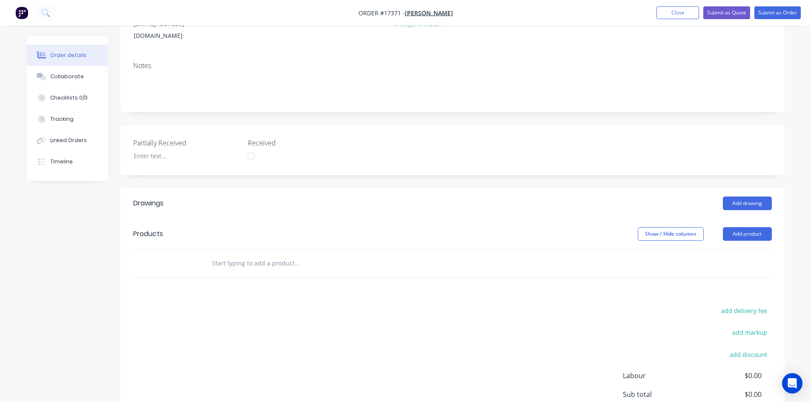
scroll to position [128, 0]
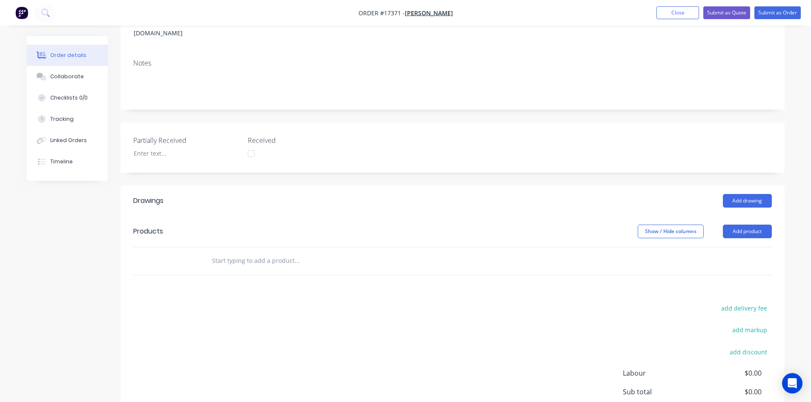
click at [225, 253] on input "text" at bounding box center [297, 261] width 170 height 17
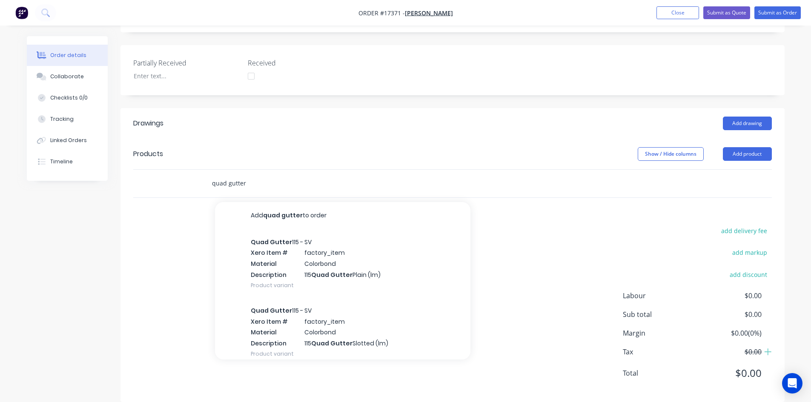
scroll to position [206, 0]
type input "quad gutter"
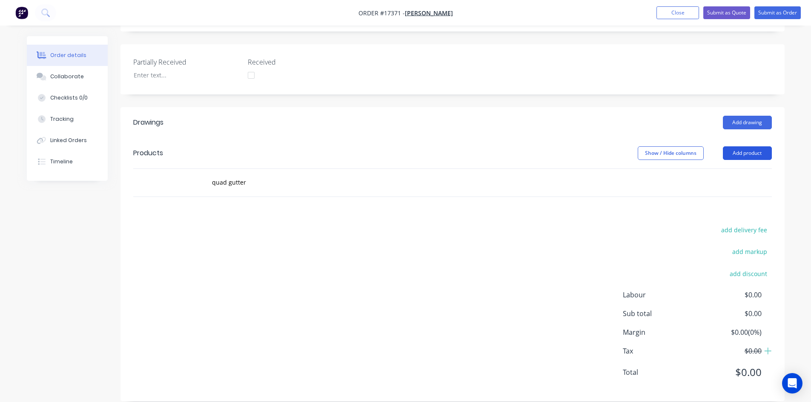
click at [745, 146] on button "Add product" at bounding box center [747, 153] width 49 height 14
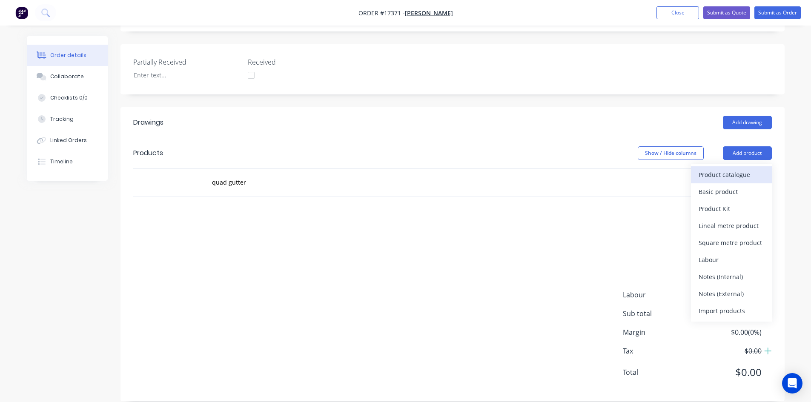
click at [724, 169] on div "Product catalogue" at bounding box center [732, 175] width 66 height 12
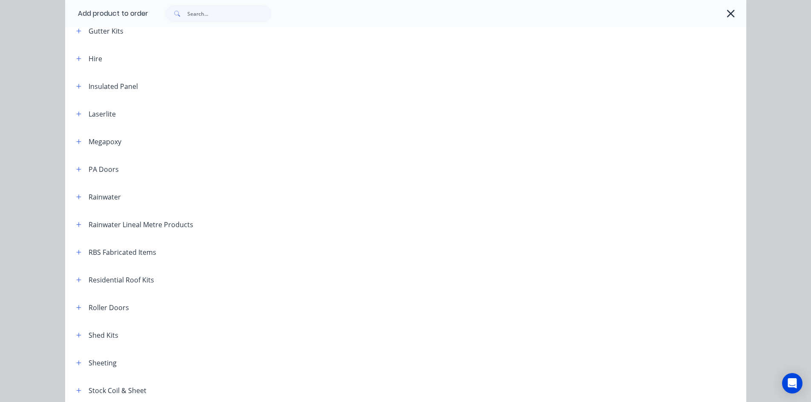
scroll to position [298, 0]
click at [79, 197] on button "button" at bounding box center [79, 196] width 11 height 11
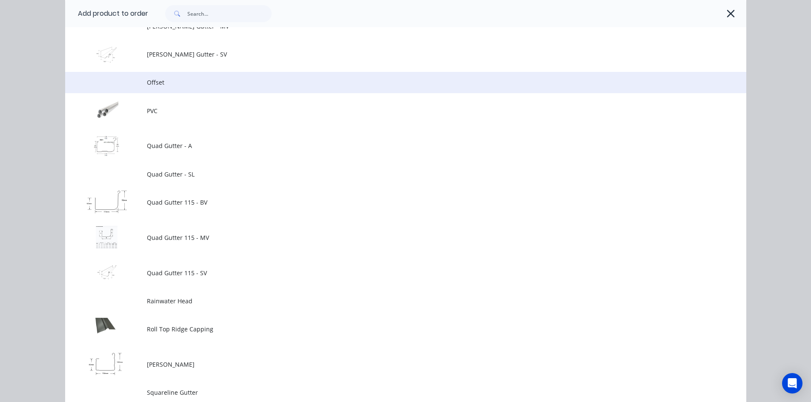
scroll to position [1192, 0]
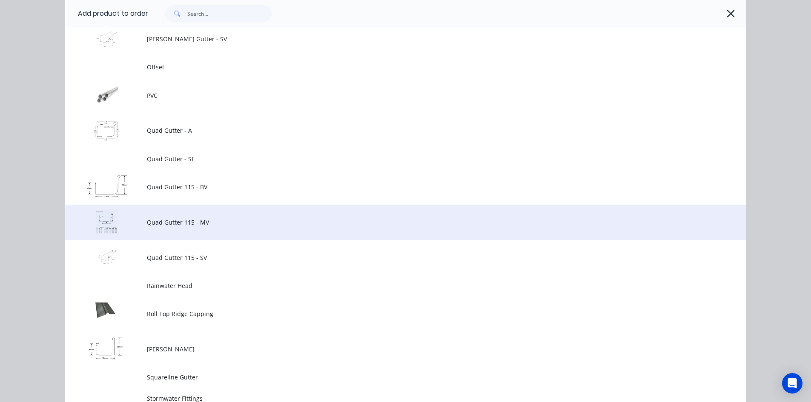
click at [185, 223] on span "Quad Gutter 115 - MV" at bounding box center [387, 222] width 480 height 9
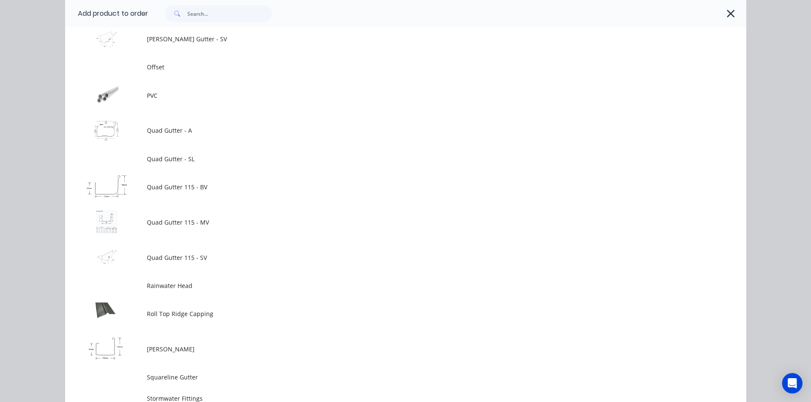
scroll to position [0, 0]
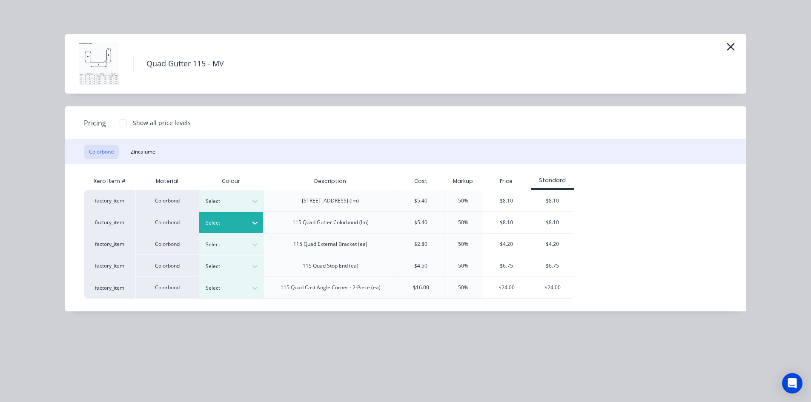
click at [247, 220] on div "Select" at bounding box center [224, 223] width 48 height 11
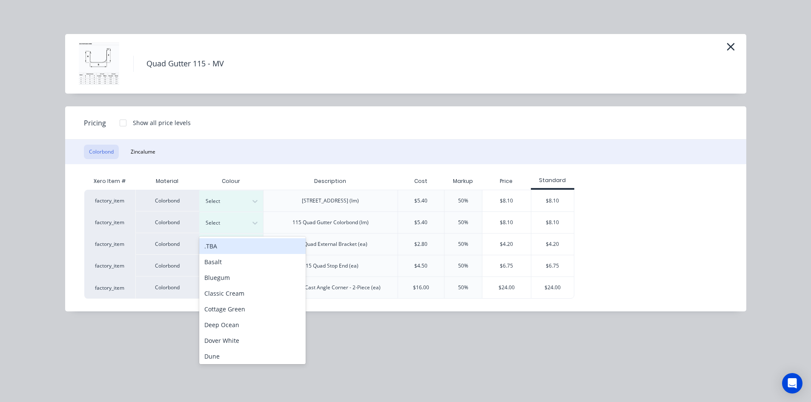
click at [244, 247] on div ".TBA" at bounding box center [252, 246] width 106 height 16
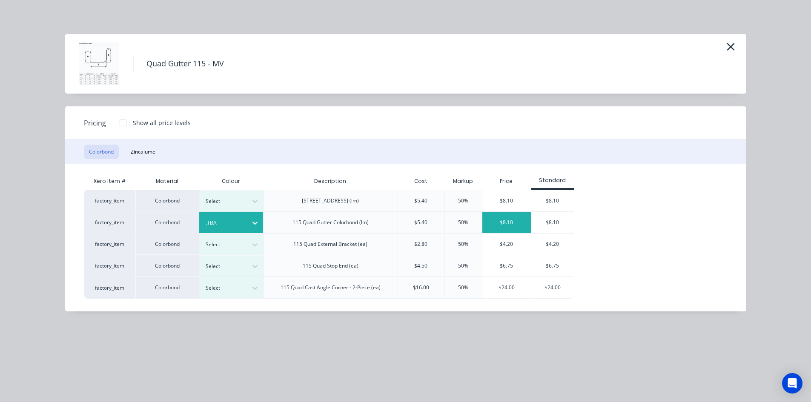
click at [516, 221] on div "$8.10" at bounding box center [506, 222] width 49 height 21
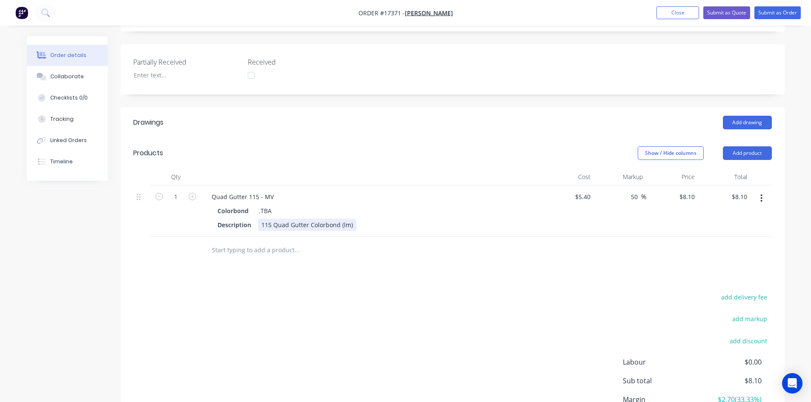
click at [351, 219] on div "115 Quad Gutter Colorbond (lm)" at bounding box center [307, 225] width 98 height 12
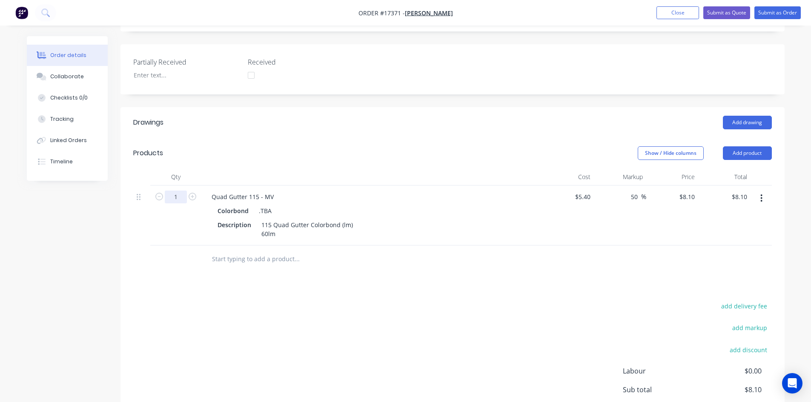
click at [177, 191] on input "1" at bounding box center [176, 197] width 22 height 13
type input "60"
type input "$486.00"
click at [337, 146] on div "Show / Hide columns Add product" at bounding box center [520, 153] width 503 height 14
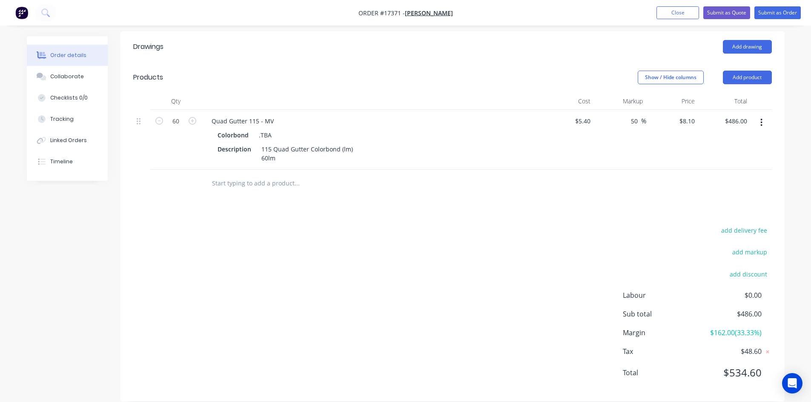
scroll to position [282, 0]
click at [258, 175] on input "text" at bounding box center [297, 183] width 170 height 17
click at [746, 70] on button "Add product" at bounding box center [747, 77] width 49 height 14
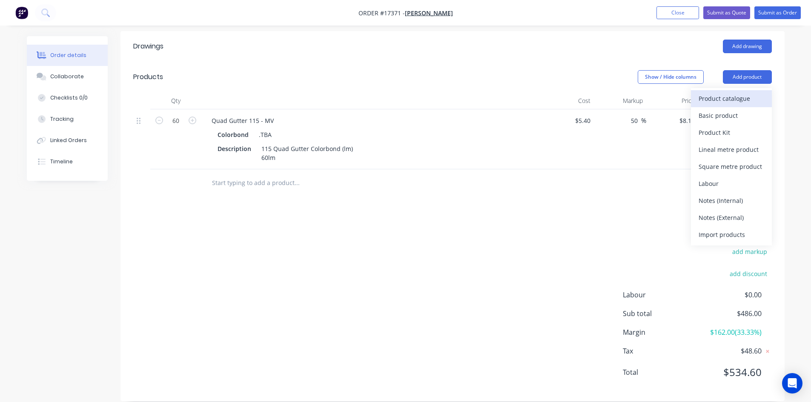
click at [729, 92] on div "Product catalogue" at bounding box center [732, 98] width 66 height 12
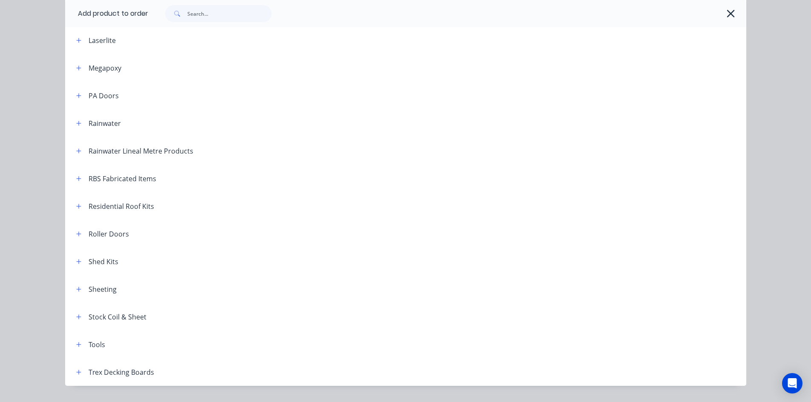
scroll to position [350, 0]
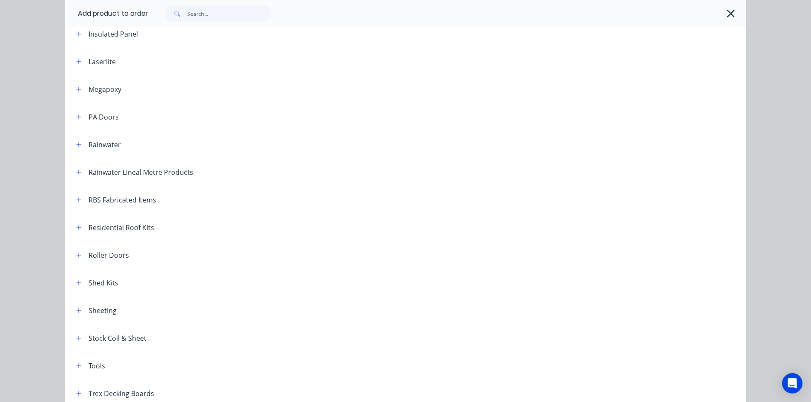
click at [69, 144] on div "Rainwater" at bounding box center [95, 144] width 52 height 11
click at [77, 142] on icon "button" at bounding box center [78, 145] width 5 height 6
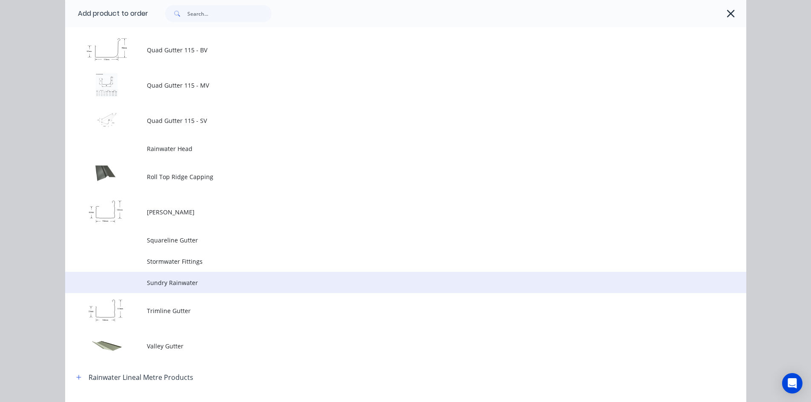
scroll to position [1287, 0]
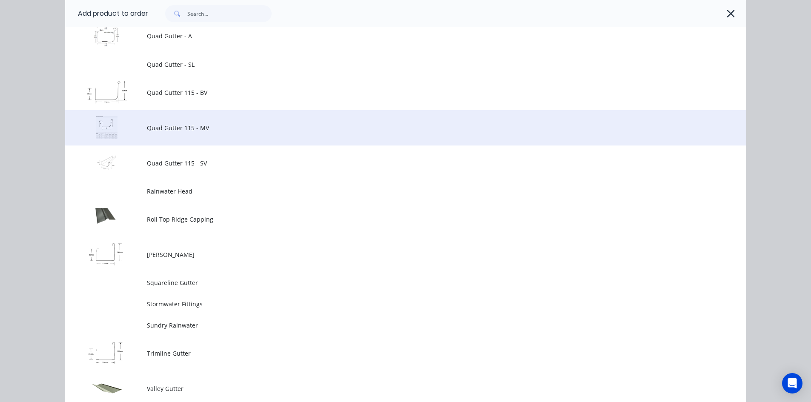
click at [169, 132] on span "Quad Gutter 115 - MV" at bounding box center [387, 127] width 480 height 9
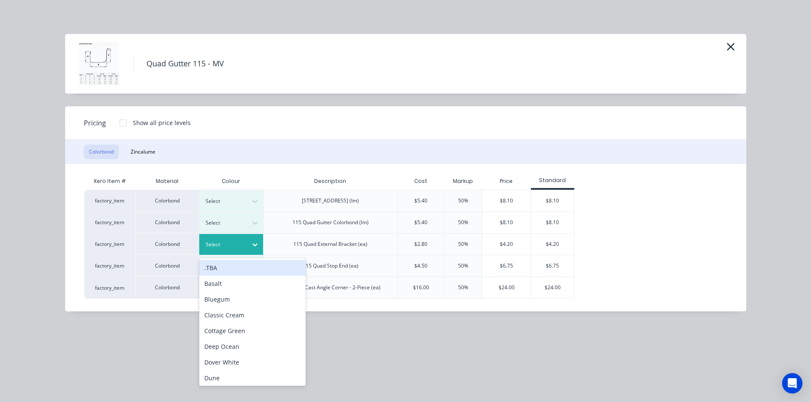
click at [249, 243] on div at bounding box center [254, 245] width 15 height 14
click at [236, 268] on div ".TBA" at bounding box center [252, 268] width 106 height 16
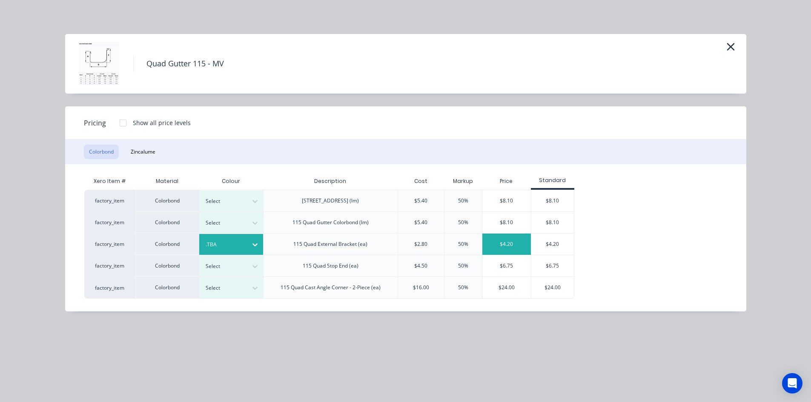
click at [510, 244] on div "$4.20" at bounding box center [506, 244] width 49 height 21
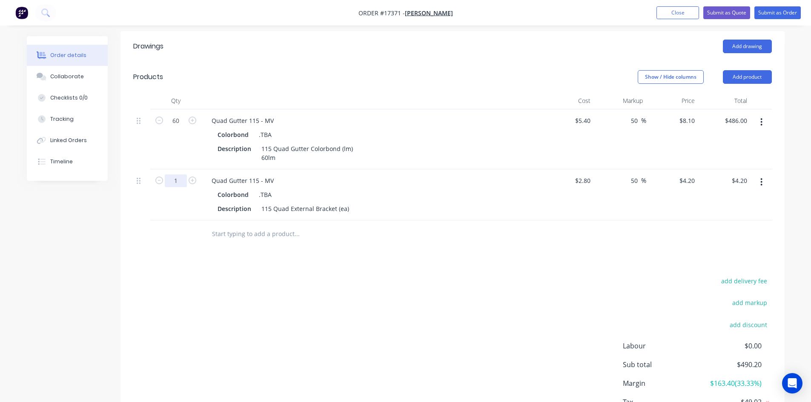
click at [183, 127] on input "1" at bounding box center [176, 121] width 22 height 13
type input "60"
type input "$252.00"
click at [401, 276] on div "add delivery fee add markup add discount Labour $0.00 Sub total $738.00 Margin …" at bounding box center [452, 358] width 639 height 164
click at [263, 226] on input "text" at bounding box center [297, 234] width 170 height 17
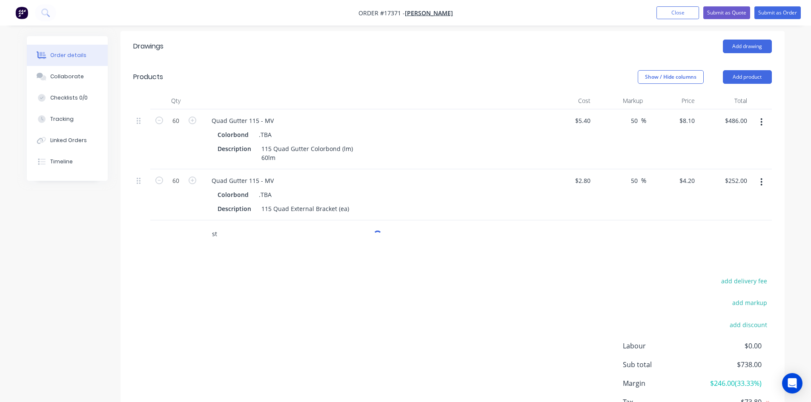
type input "s"
click at [247, 175] on div "Quad Gutter 115 - MV" at bounding box center [243, 181] width 76 height 12
copy div "Quad Gutter 115 - MV"
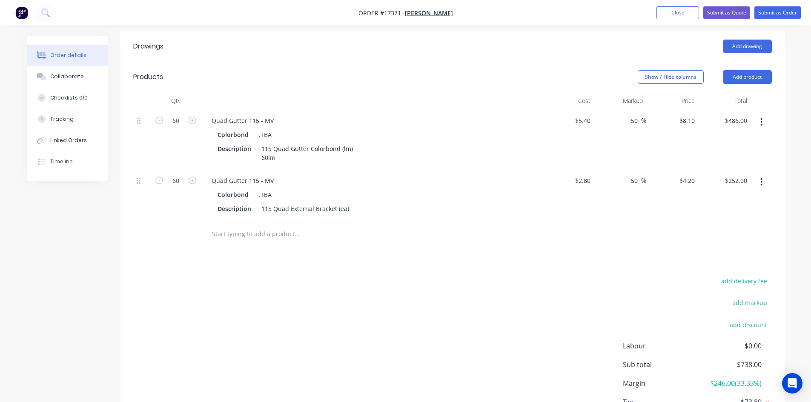
click at [234, 226] on input "text" at bounding box center [297, 234] width 170 height 17
paste input "Quad Gutter 115 - MV"
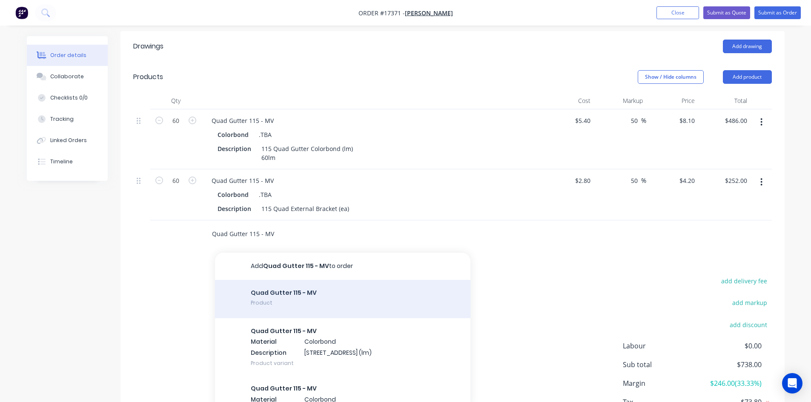
type input "Quad Gutter 115 - MV"
click at [328, 290] on div "Quad Gutter 115 - MV Product" at bounding box center [343, 299] width 256 height 38
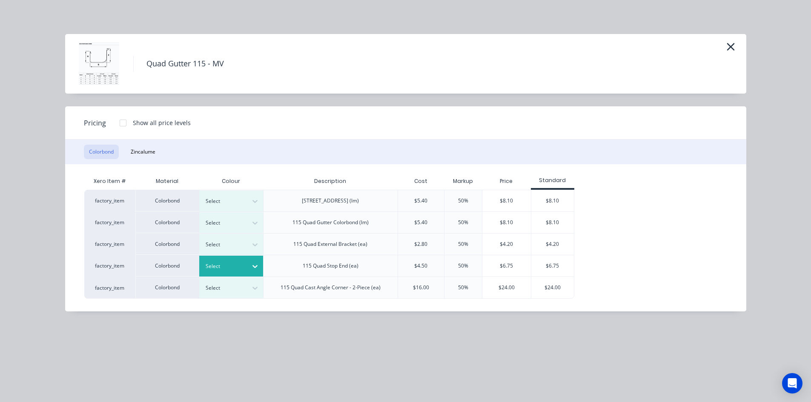
click at [251, 267] on icon at bounding box center [255, 266] width 9 height 9
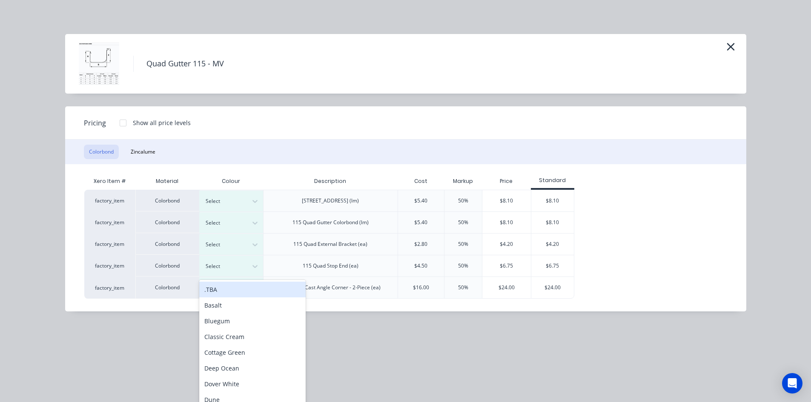
click at [246, 286] on div ".TBA" at bounding box center [252, 290] width 106 height 16
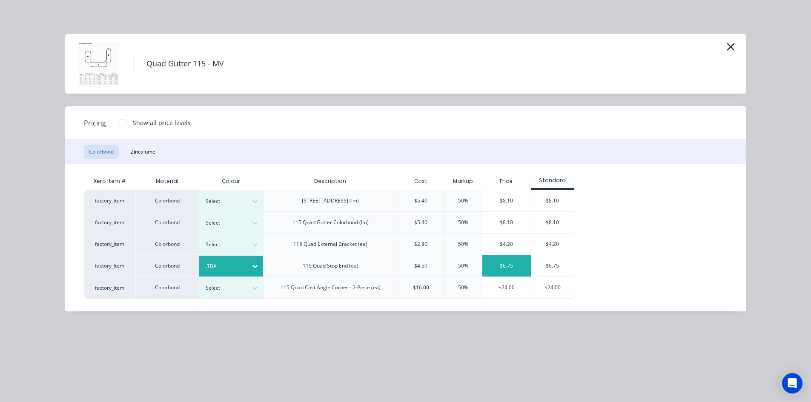
click at [502, 266] on div "$6.75" at bounding box center [506, 266] width 49 height 21
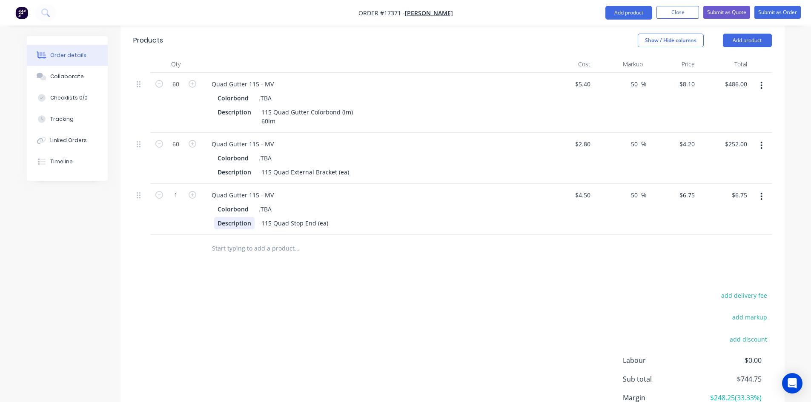
scroll to position [334, 0]
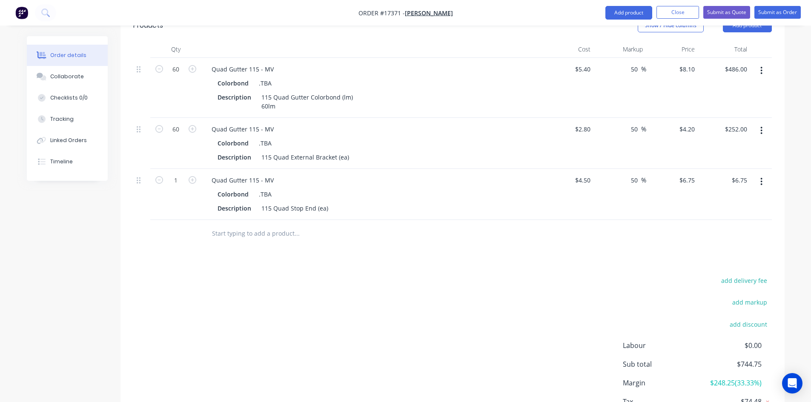
click at [262, 225] on input "text" at bounding box center [297, 233] width 170 height 17
click at [636, 13] on button "Add product" at bounding box center [629, 13] width 47 height 14
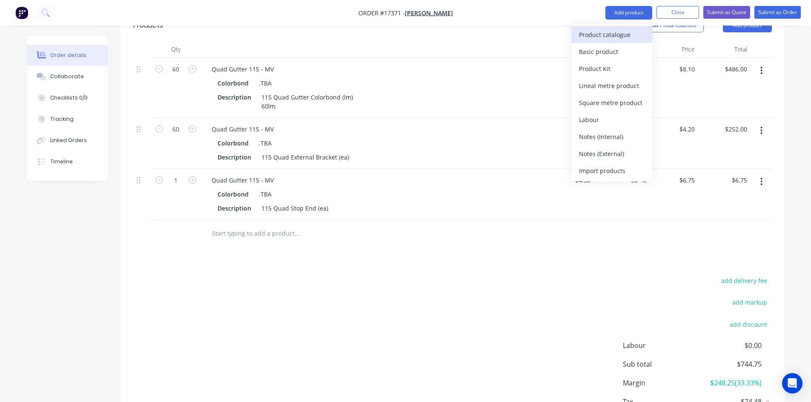
click at [625, 40] on div "Product catalogue" at bounding box center [612, 35] width 66 height 12
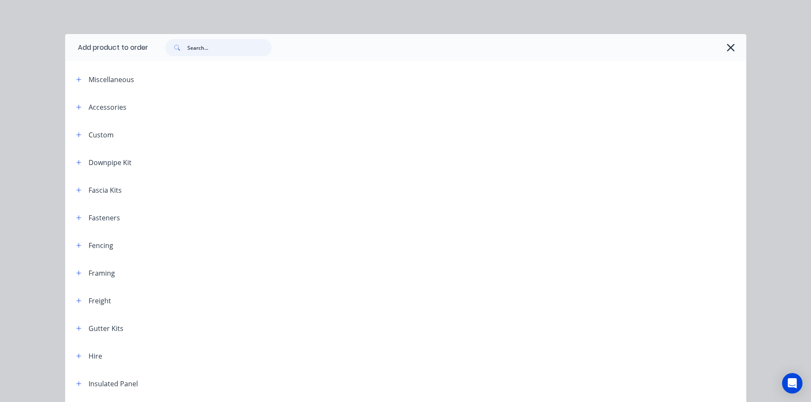
click at [207, 51] on input "text" at bounding box center [229, 47] width 84 height 17
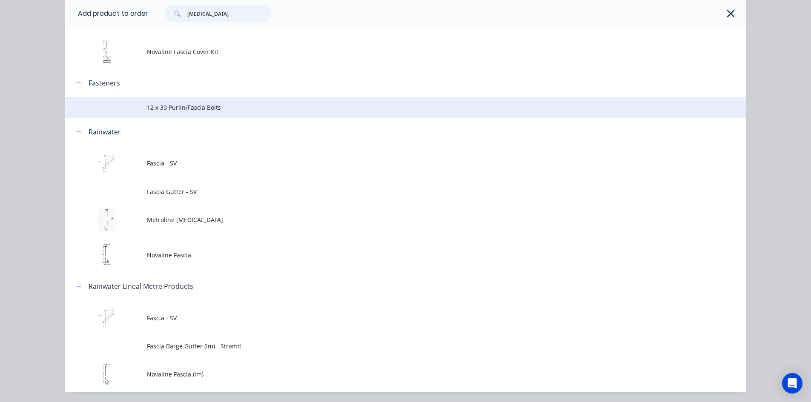
scroll to position [114, 0]
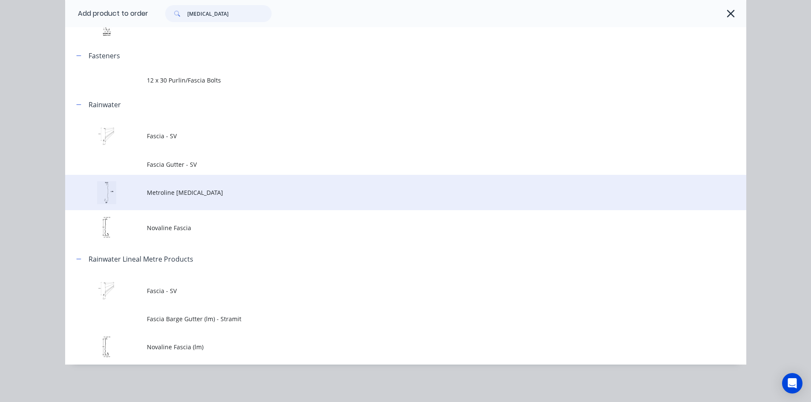
type input "fascia"
click at [211, 193] on span "Metroline Fascia" at bounding box center [387, 192] width 480 height 9
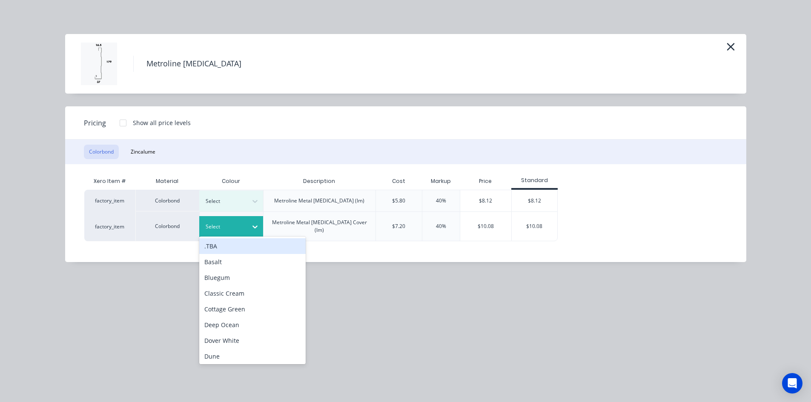
click at [247, 224] on div "Select" at bounding box center [231, 226] width 64 height 21
click at [241, 248] on div ".TBA" at bounding box center [252, 246] width 106 height 16
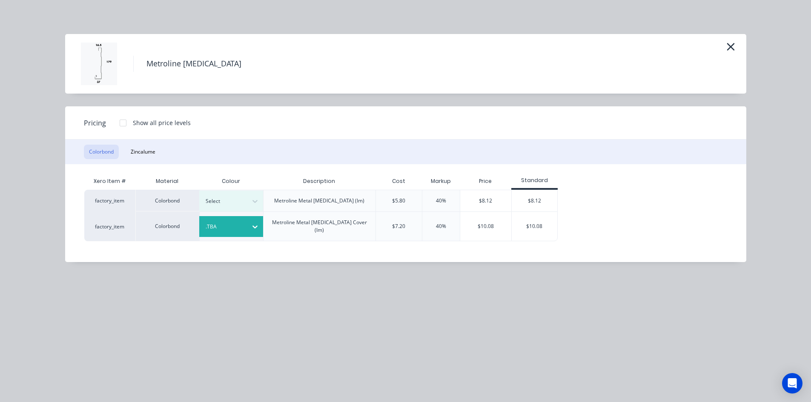
click at [490, 222] on div "$10.08" at bounding box center [486, 226] width 52 height 29
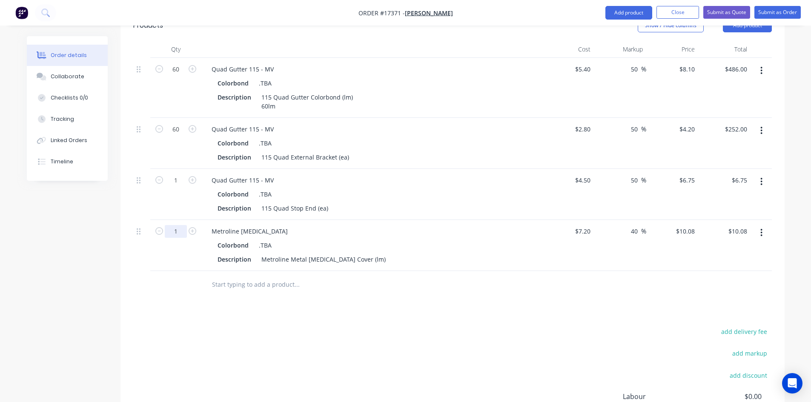
click at [177, 76] on input "1" at bounding box center [176, 69] width 22 height 13
type input "60"
type input "$604.80"
click at [362, 326] on div "add delivery fee add markup add discount Labour $0.00 Sub total $1,349.55 Margi…" at bounding box center [452, 408] width 639 height 164
click at [353, 253] on div "Metroline Metal Fascia Cover (lm)" at bounding box center [323, 259] width 131 height 12
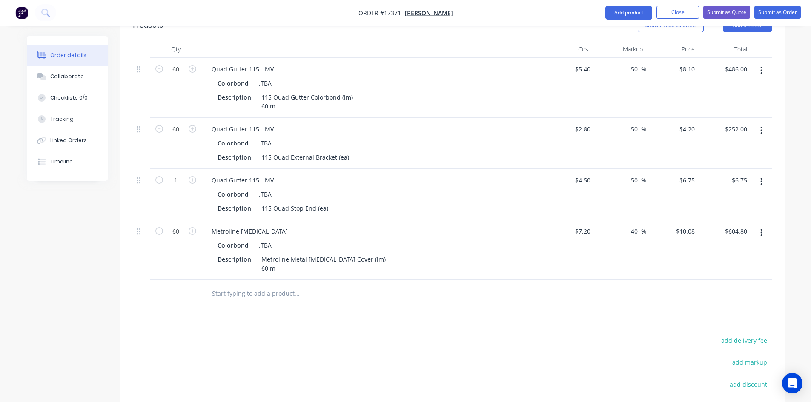
click at [407, 285] on div at bounding box center [333, 293] width 256 height 17
click at [434, 239] on div "Colorbond .TBA" at bounding box center [372, 245] width 308 height 12
click at [391, 304] on div "Drawings Add drawing Products Show / Hide columns Add product Qty Cost Markup P…" at bounding box center [453, 246] width 664 height 533
drag, startPoint x: 240, startPoint y: 219, endPoint x: 210, endPoint y: 219, distance: 30.2
click at [210, 225] on div "Metroline Fascia" at bounding box center [250, 231] width 90 height 12
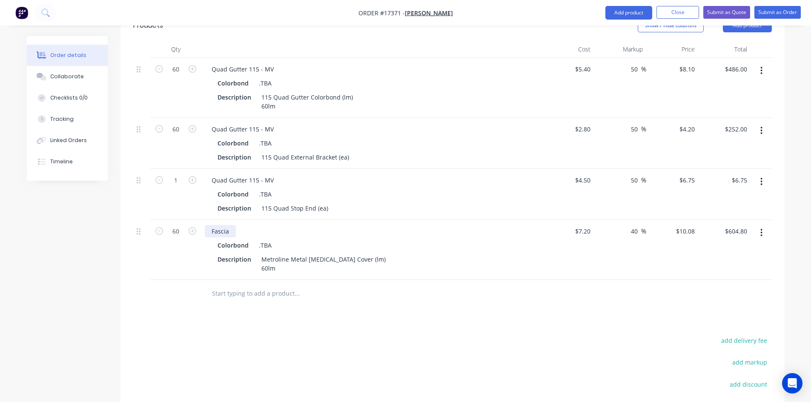
click at [232, 225] on div "Fascia" at bounding box center [220, 231] width 31 height 12
click at [290, 253] on div "Metroline Metal Fascia Cover (lm) 60lm" at bounding box center [323, 263] width 131 height 21
click at [373, 293] on div at bounding box center [354, 294] width 307 height 28
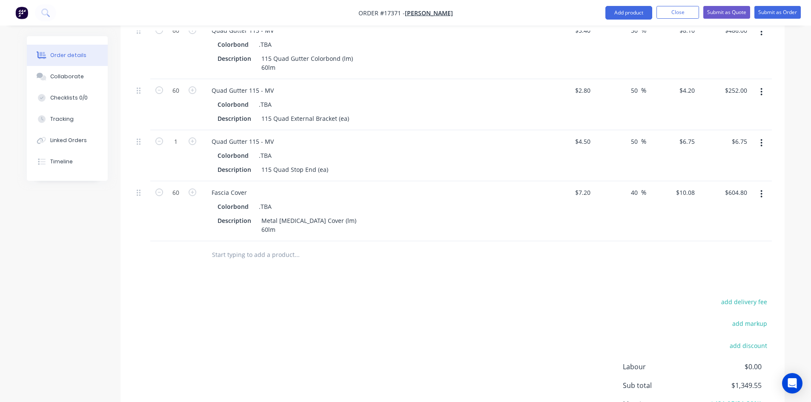
scroll to position [359, 0]
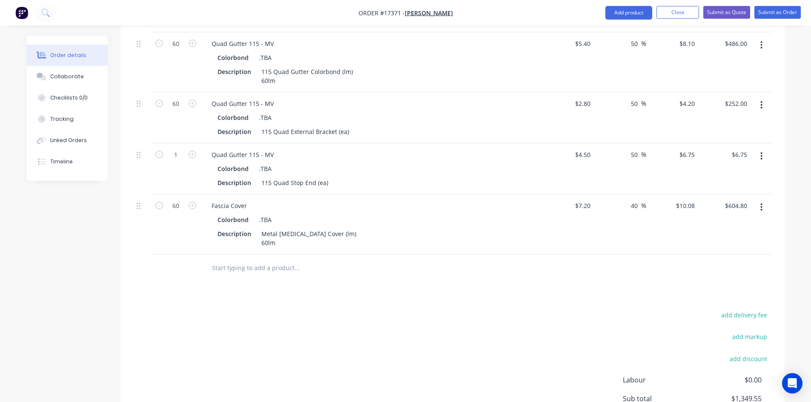
click at [351, 316] on div "add delivery fee add markup add discount Labour $0.00 Sub total $1,349.55 Margi…" at bounding box center [452, 392] width 639 height 164
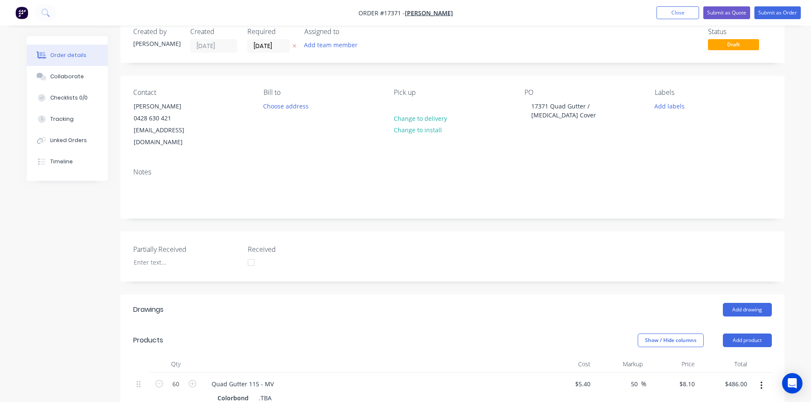
scroll to position [0, 0]
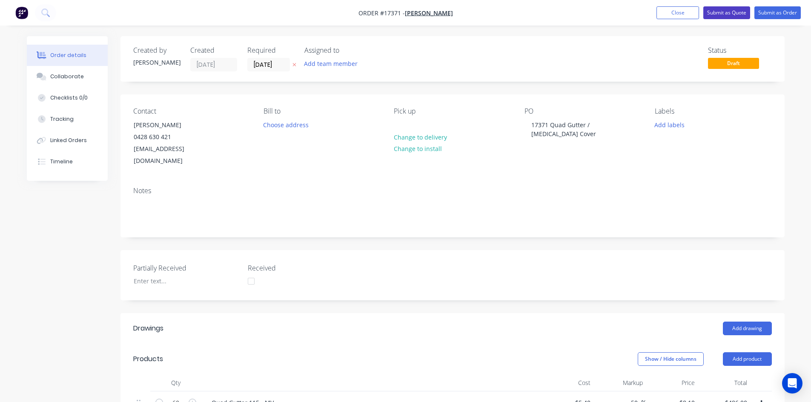
click at [721, 13] on button "Submit as Quote" at bounding box center [726, 12] width 47 height 13
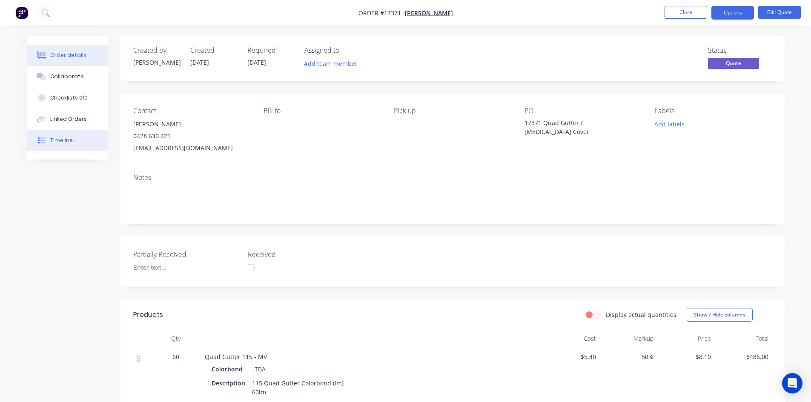
drag, startPoint x: 84, startPoint y: 147, endPoint x: 103, endPoint y: 148, distance: 18.8
click at [84, 147] on button "Timeline" at bounding box center [67, 140] width 81 height 21
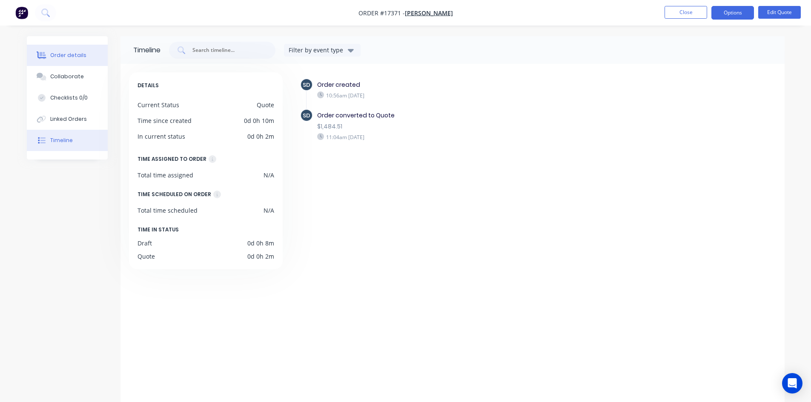
click at [58, 48] on button "Order details" at bounding box center [67, 55] width 81 height 21
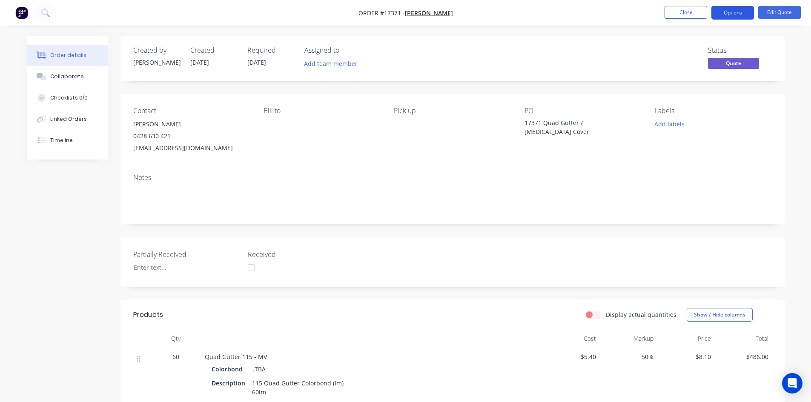
click at [745, 6] on button "Options" at bounding box center [733, 13] width 43 height 14
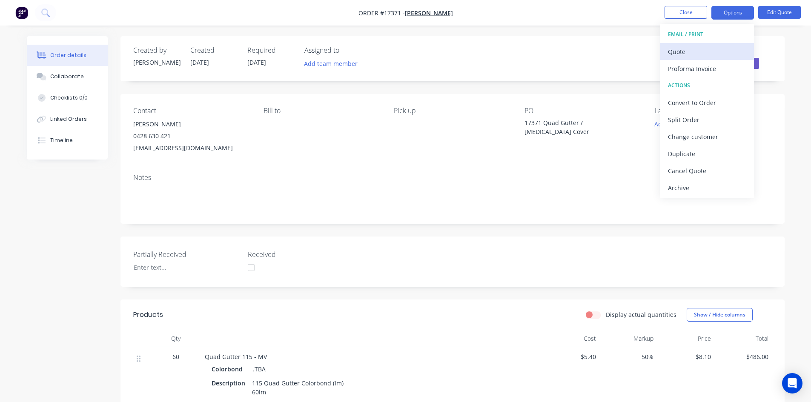
click at [717, 49] on div "Quote" at bounding box center [707, 52] width 78 height 12
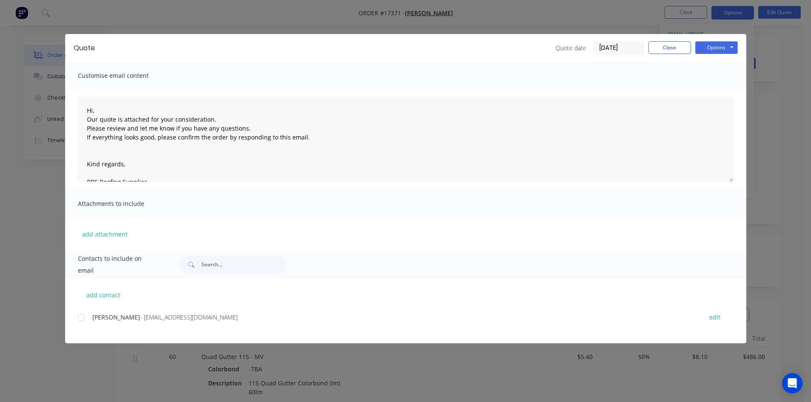
click at [81, 319] on div at bounding box center [81, 317] width 17 height 17
click at [725, 51] on button "Options" at bounding box center [716, 47] width 43 height 13
click at [726, 89] on button "Email" at bounding box center [722, 91] width 55 height 14
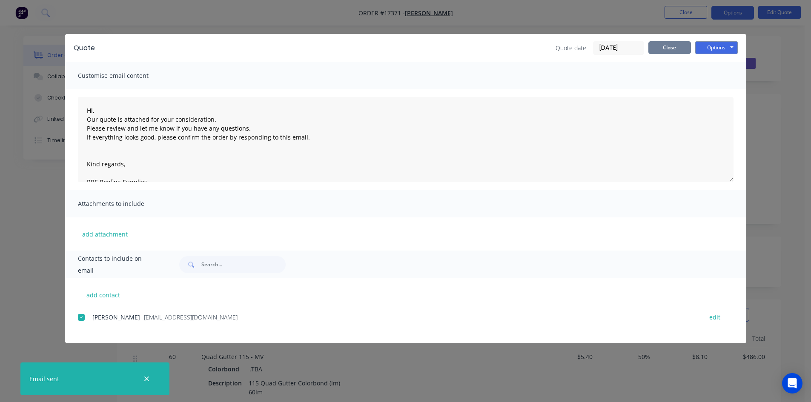
click at [675, 48] on button "Close" at bounding box center [670, 47] width 43 height 13
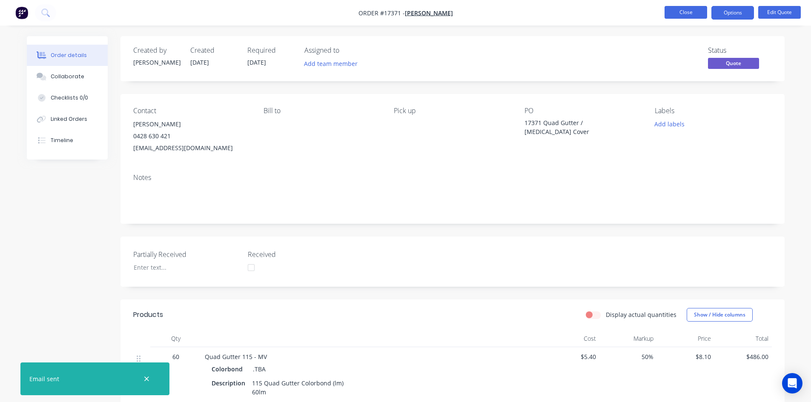
click at [693, 13] on button "Close" at bounding box center [686, 12] width 43 height 13
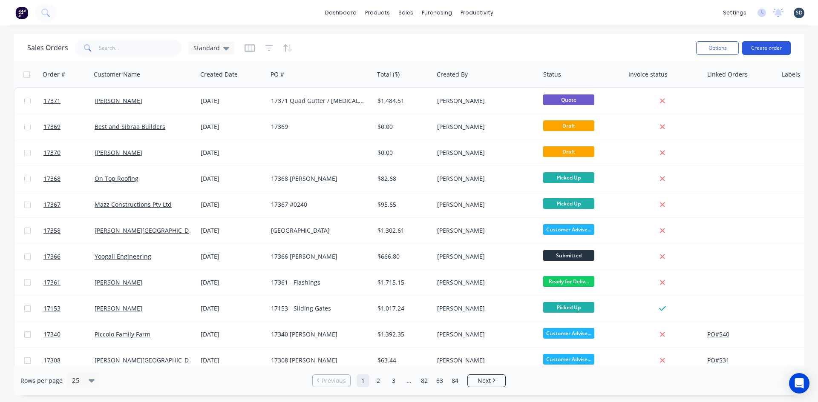
click at [752, 51] on button "Create order" at bounding box center [766, 48] width 49 height 14
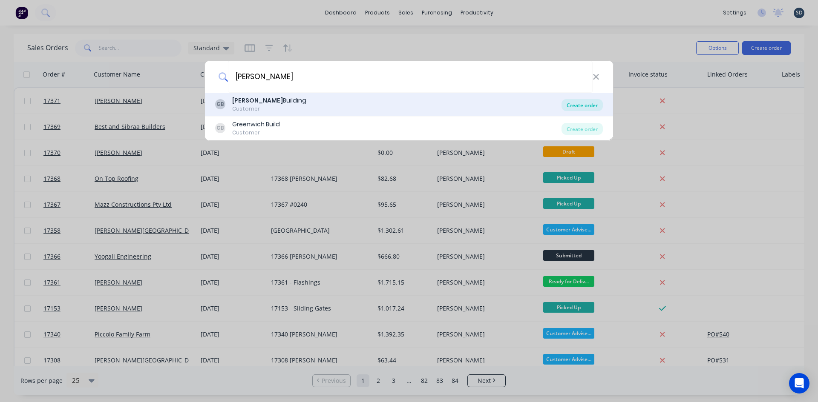
type input "glenn walsh"
click at [574, 103] on div "Create order" at bounding box center [581, 105] width 41 height 12
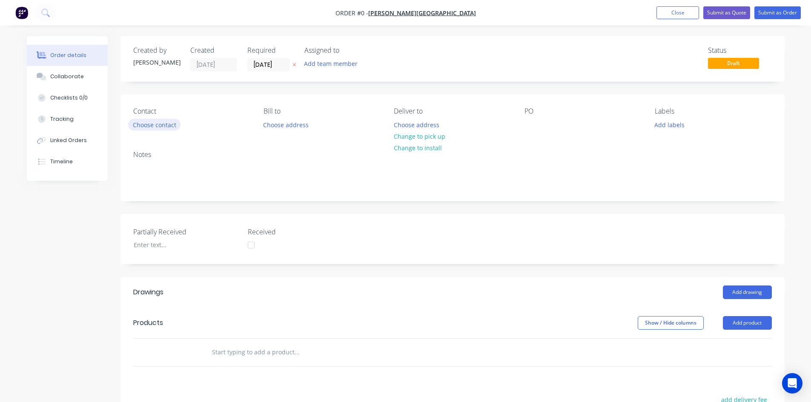
click at [152, 127] on button "Choose contact" at bounding box center [154, 124] width 52 height 11
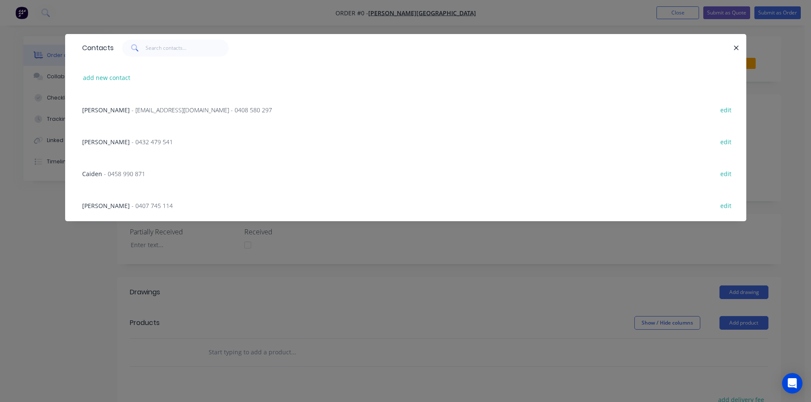
click at [148, 109] on span "- glenn67@live.com.au - 0408 580 297" at bounding box center [202, 110] width 141 height 8
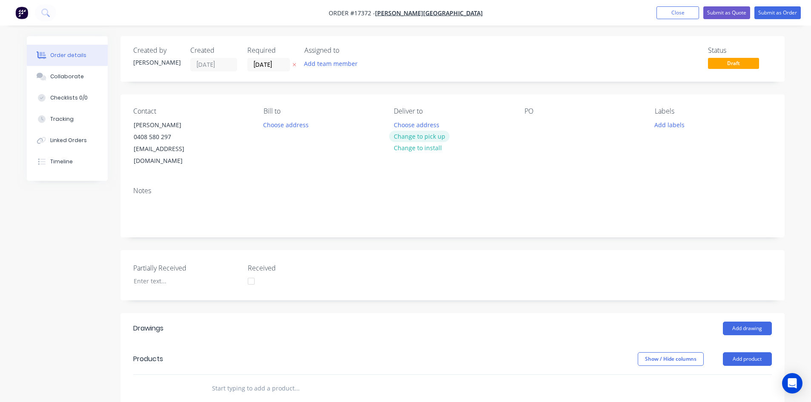
click at [430, 137] on button "Change to pick up" at bounding box center [419, 136] width 60 height 11
click at [530, 125] on div at bounding box center [532, 125] width 14 height 12
click at [527, 164] on div "Contact Glenn Walsh 0408 580 297 glenn67@live.com.au Bill to Choose address Pic…" at bounding box center [453, 138] width 664 height 86
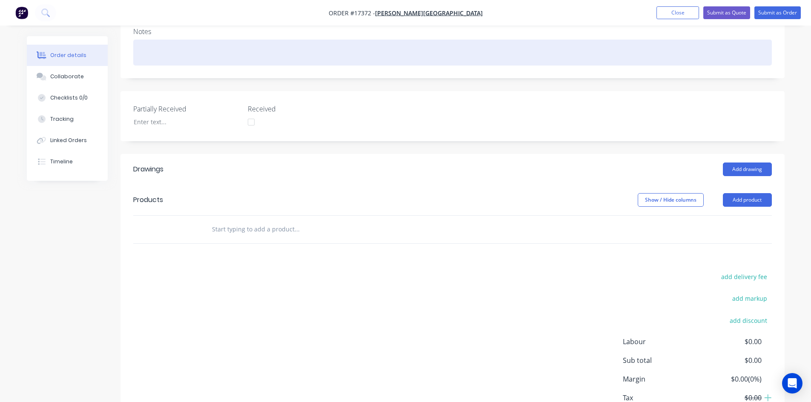
scroll to position [170, 0]
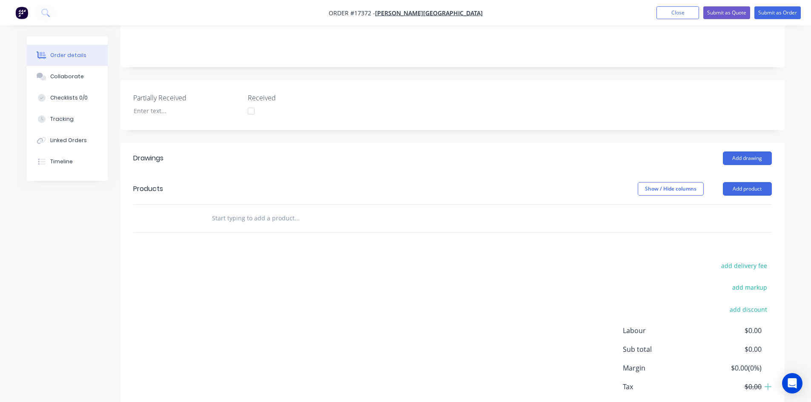
click at [247, 210] on input "text" at bounding box center [297, 218] width 170 height 17
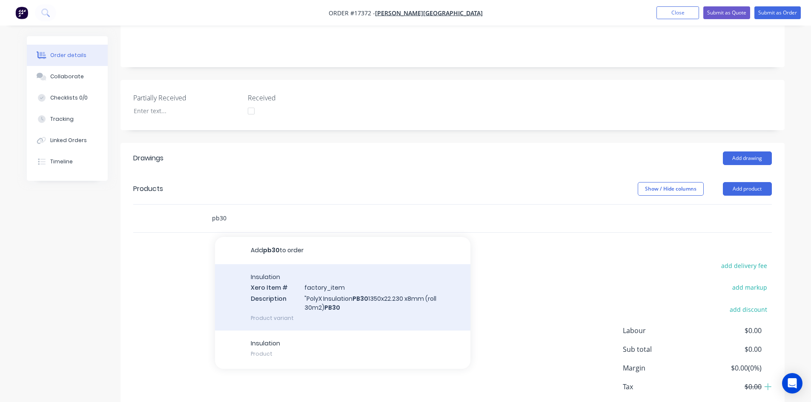
type input "pb30"
click at [283, 286] on div "Insulation Xero Item # factory_item Description "PolyX Insulation PB30 1350x22.…" at bounding box center [343, 297] width 256 height 66
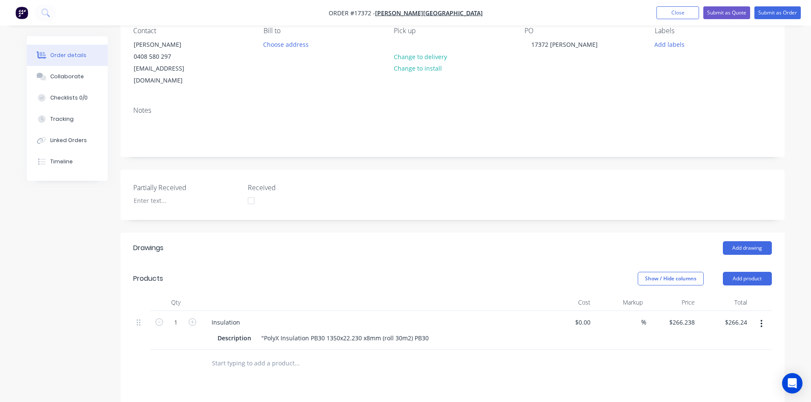
scroll to position [0, 0]
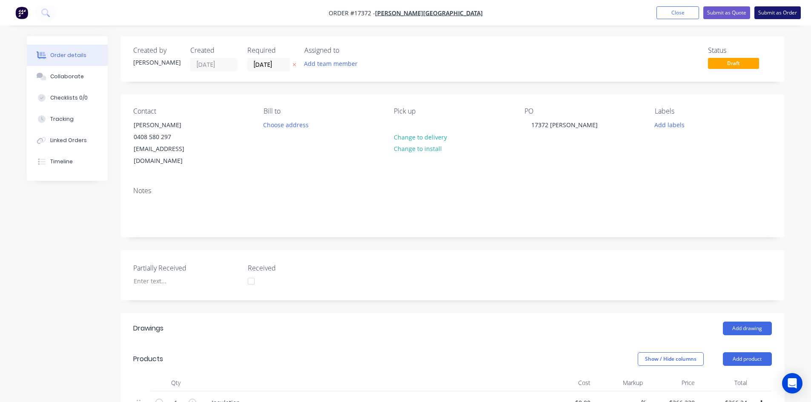
click at [779, 16] on button "Submit as Order" at bounding box center [778, 12] width 46 height 13
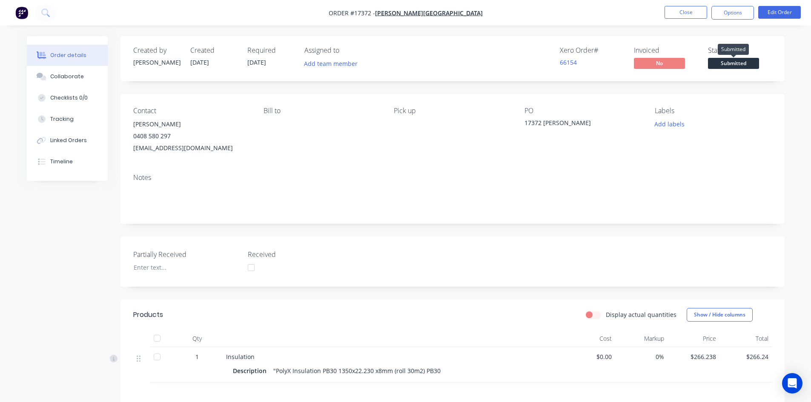
click at [733, 61] on span "Submitted" at bounding box center [733, 63] width 51 height 11
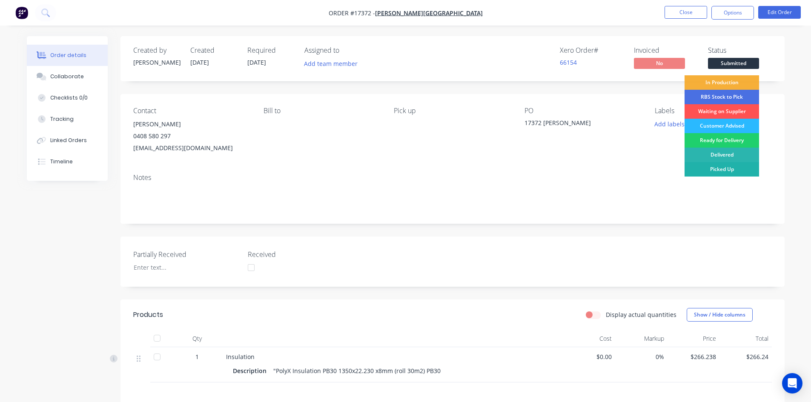
click at [735, 167] on div "Picked Up" at bounding box center [722, 169] width 75 height 14
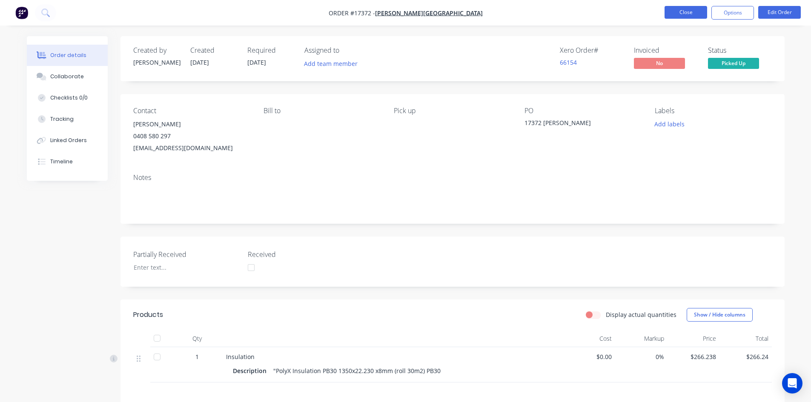
click at [695, 13] on button "Close" at bounding box center [686, 12] width 43 height 13
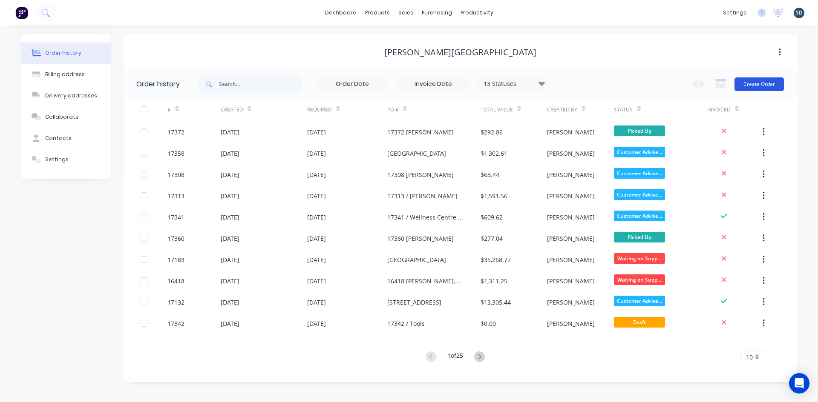
click at [767, 83] on button "Create Order" at bounding box center [758, 85] width 49 height 14
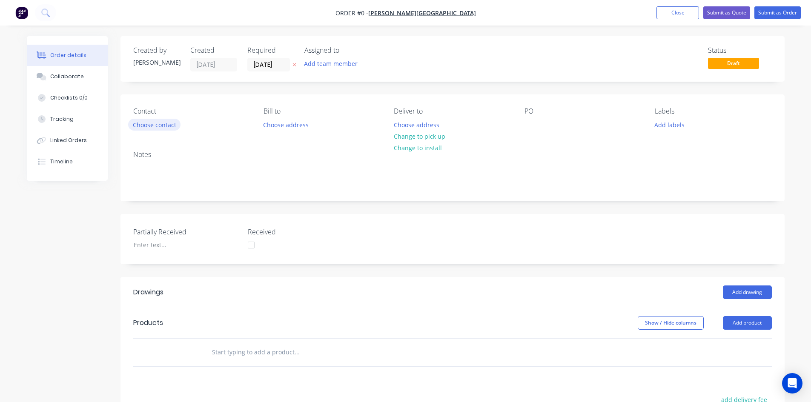
click at [152, 130] on button "Choose contact" at bounding box center [154, 124] width 52 height 11
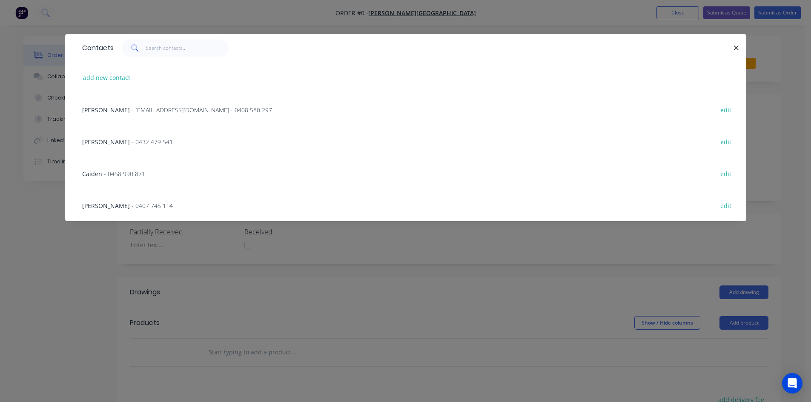
click at [136, 112] on span "- glenn67@live.com.au - 0408 580 297" at bounding box center [202, 110] width 141 height 8
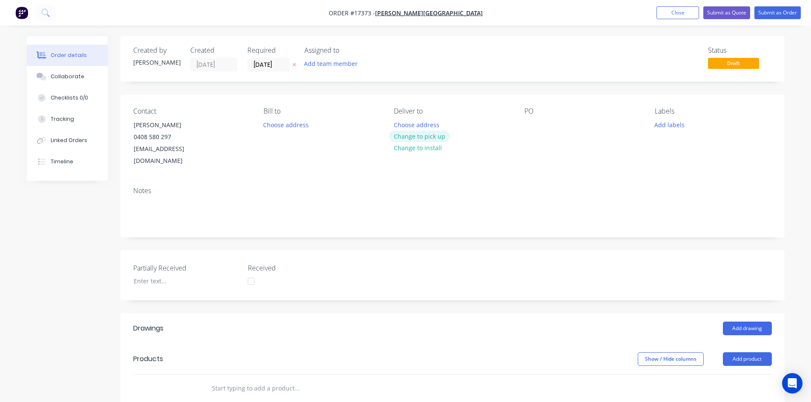
click at [422, 138] on button "Change to pick up" at bounding box center [419, 136] width 60 height 11
click at [532, 123] on div at bounding box center [532, 125] width 14 height 12
click at [520, 165] on div "Contact Glenn Walsh 0408 580 297 glenn67@live.com.au Bill to Choose address Pic…" at bounding box center [453, 138] width 664 height 86
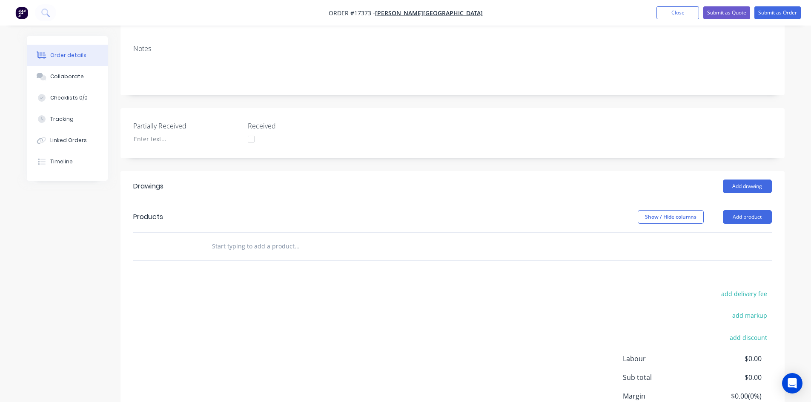
scroll to position [170, 0]
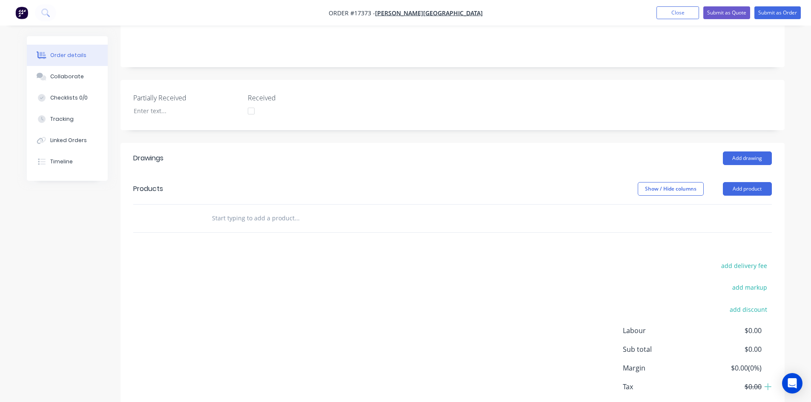
click at [264, 210] on input "text" at bounding box center [297, 218] width 170 height 17
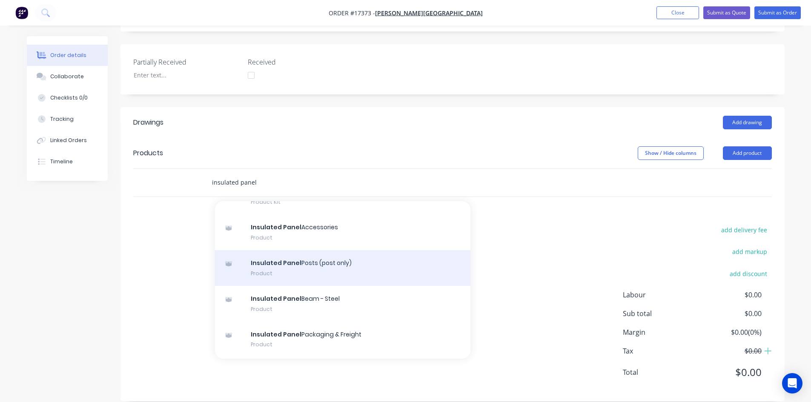
scroll to position [128, 0]
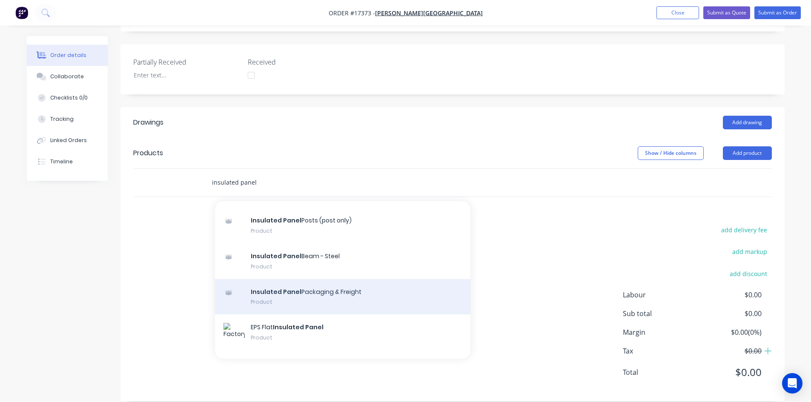
type input "insulated panel"
click at [340, 279] on div "Insulated Panel Packaging & Freight Product" at bounding box center [343, 297] width 256 height 36
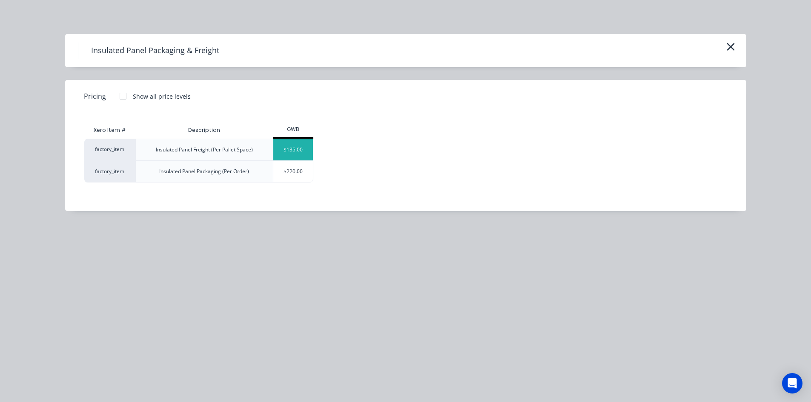
click at [300, 149] on div "$135.00" at bounding box center [293, 149] width 40 height 21
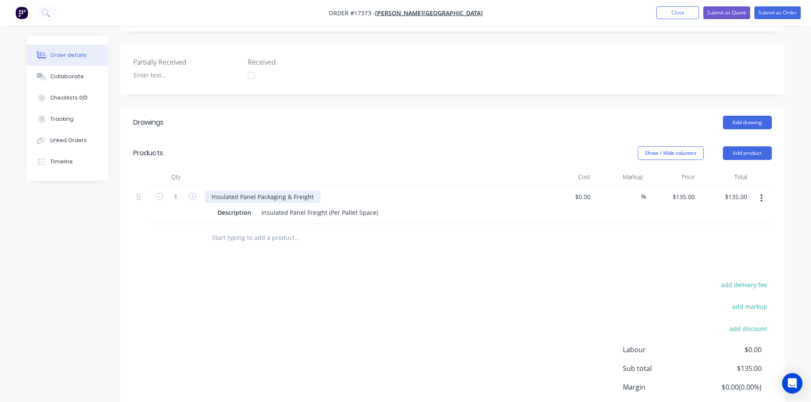
click at [255, 191] on div "Insulated Panel Packaging & Freight" at bounding box center [263, 197] width 116 height 12
copy div "Insulated Panel Packaging & Freight"
click at [249, 231] on input "text" at bounding box center [297, 238] width 170 height 17
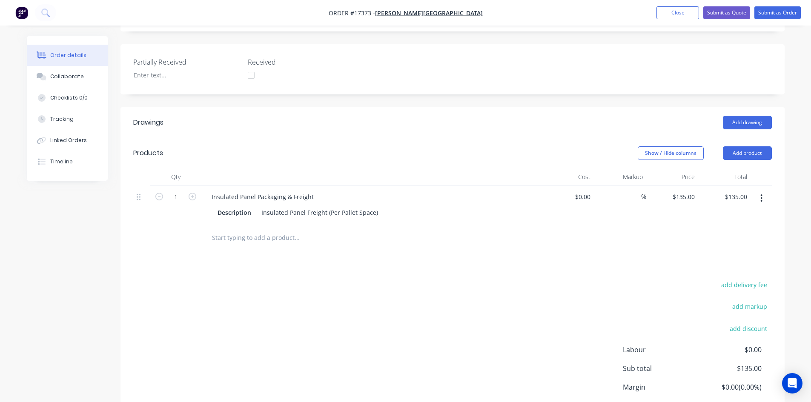
paste input "Insulated Panel Packaging & Freight"
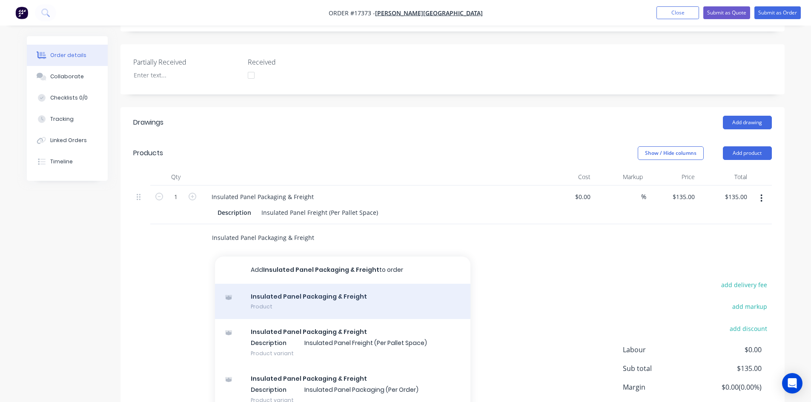
type input "Insulated Panel Packaging & Freight"
click at [310, 290] on div "Insulated Panel Packaging & Freight Product" at bounding box center [343, 302] width 256 height 36
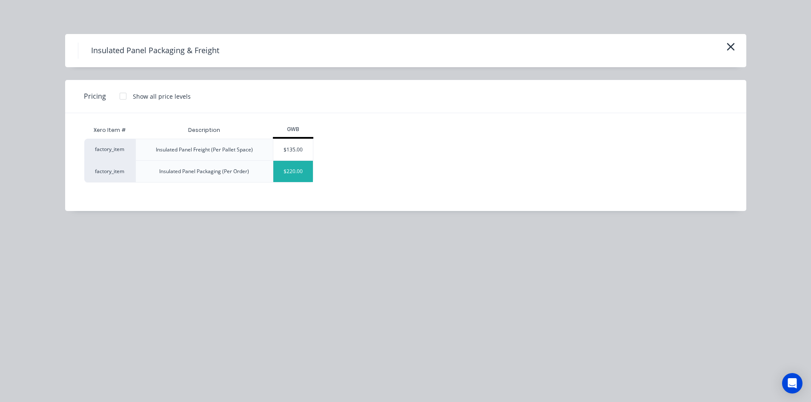
click at [304, 171] on div "$220.00" at bounding box center [293, 171] width 40 height 21
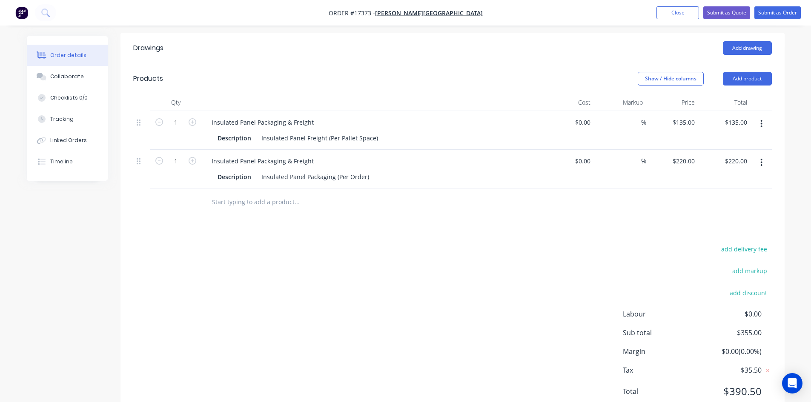
scroll to position [291, 0]
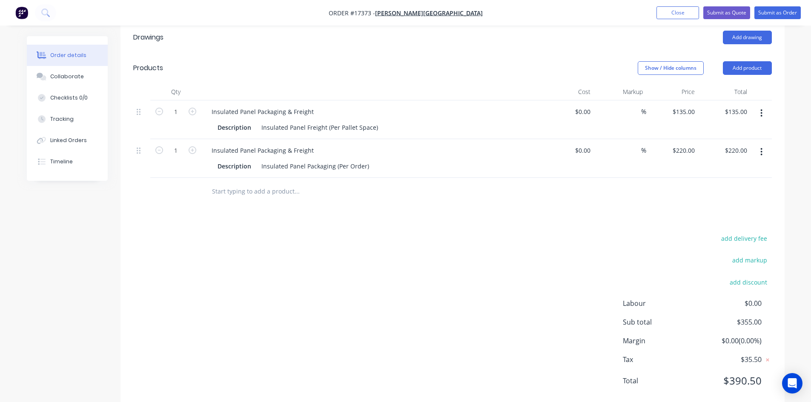
click at [254, 183] on input "text" at bounding box center [297, 191] width 170 height 17
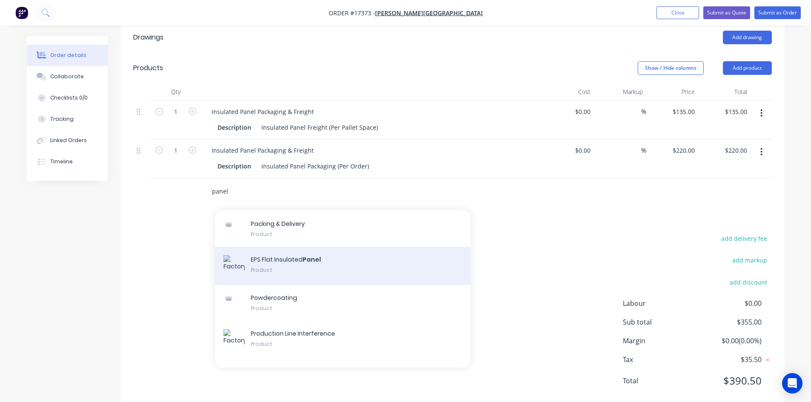
type input "panel"
click at [324, 257] on div "EPS Flat Insulated Panel Product" at bounding box center [343, 266] width 256 height 38
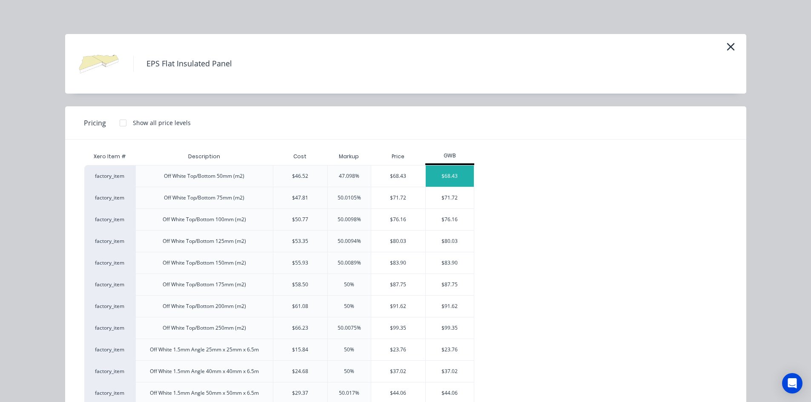
click at [451, 174] on div "$68.43" at bounding box center [450, 176] width 48 height 21
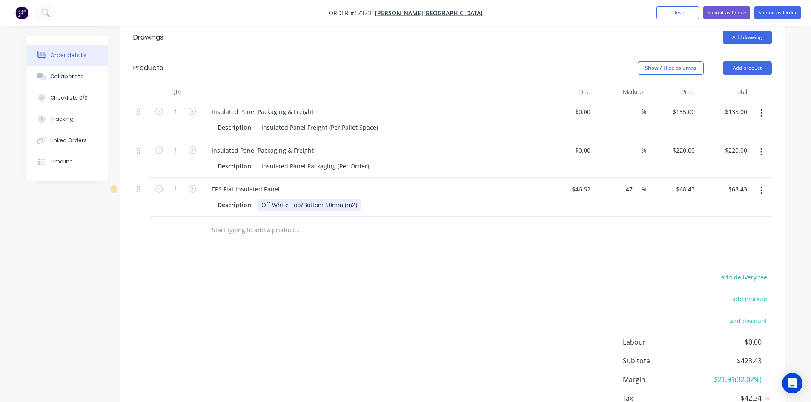
click at [356, 199] on div "Off White Top/Bottom 50mm (m2)" at bounding box center [309, 205] width 103 height 12
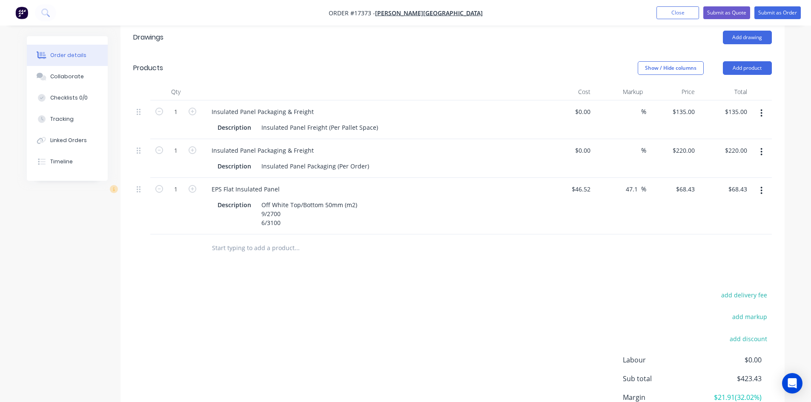
click at [386, 270] on div "Drawings Add drawing Products Show / Hide columns Add product Qty Cost Markup P…" at bounding box center [453, 244] width 664 height 445
click at [178, 118] on input "1" at bounding box center [176, 112] width 22 height 13
type input "51.48"
type input "$3,522.78"
click at [240, 313] on div "add delivery fee add markup add discount Labour $0.00 Sub total $423.43 Margin …" at bounding box center [452, 372] width 639 height 164
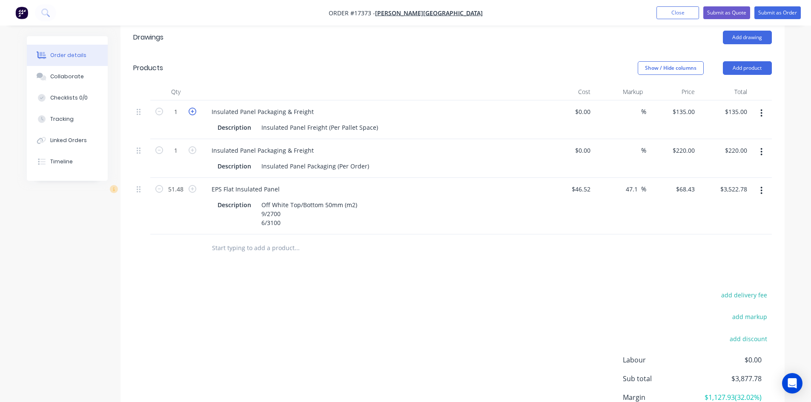
click at [191, 108] on icon "button" at bounding box center [193, 112] width 8 height 8
type input "2"
type input "$270.00"
click at [191, 108] on icon "button" at bounding box center [193, 112] width 8 height 8
type input "3"
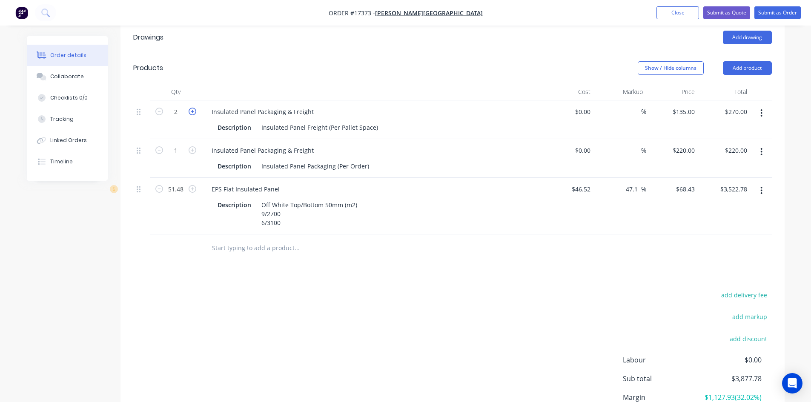
type input "$405.00"
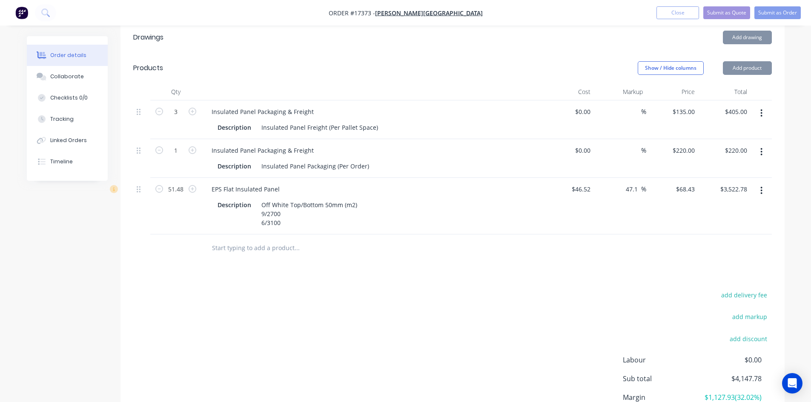
click at [347, 290] on div "add delivery fee add markup add discount Labour $0.00 Sub total $4,147.78 Margi…" at bounding box center [452, 372] width 639 height 164
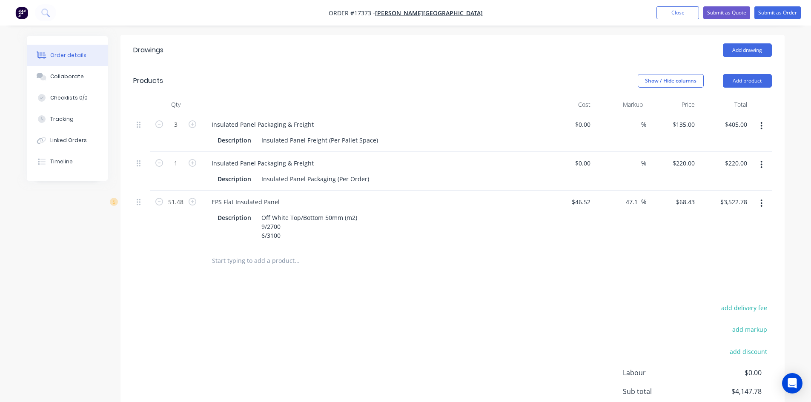
scroll to position [271, 0]
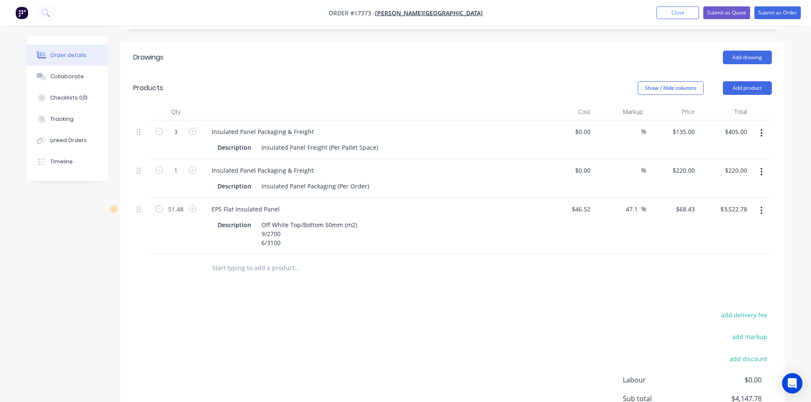
click at [431, 279] on div "Drawings Add drawing Products Show / Hide columns Add product Qty Cost Markup P…" at bounding box center [453, 264] width 664 height 445
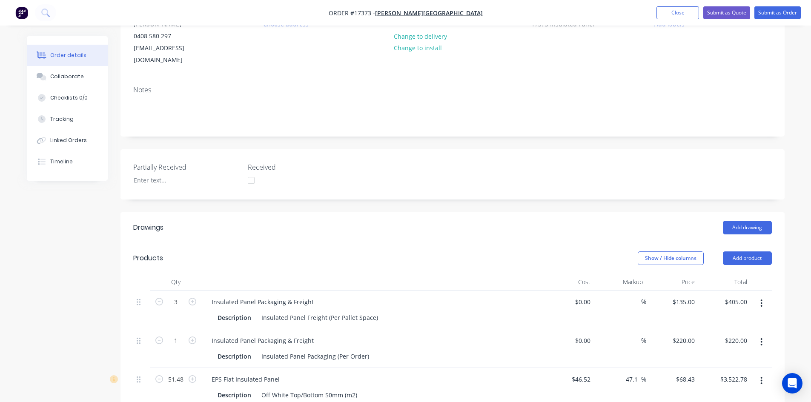
scroll to position [0, 0]
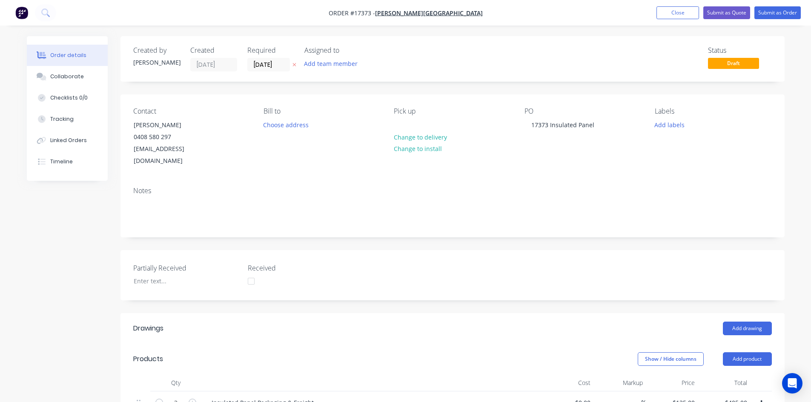
click at [506, 11] on nav "Order #17373 - Glenn Walsh Building Add product Close Submit as Quote Submit as…" at bounding box center [405, 13] width 811 height 26
click at [529, 11] on nav "Order #17373 - Glenn Walsh Building Add product Close Submit as Quote Submit as…" at bounding box center [405, 13] width 811 height 26
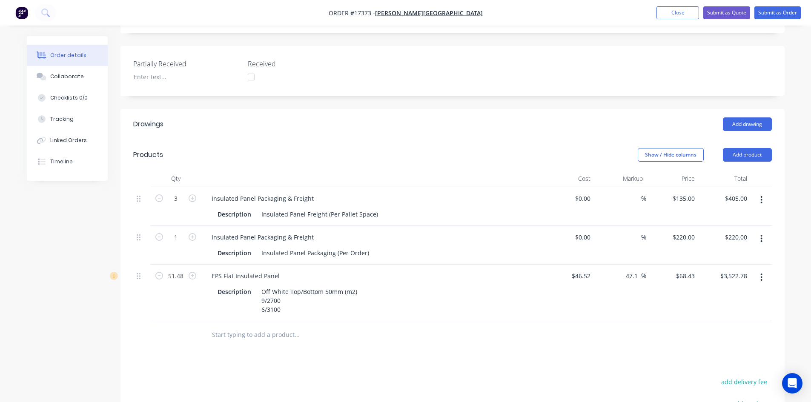
scroll to position [229, 0]
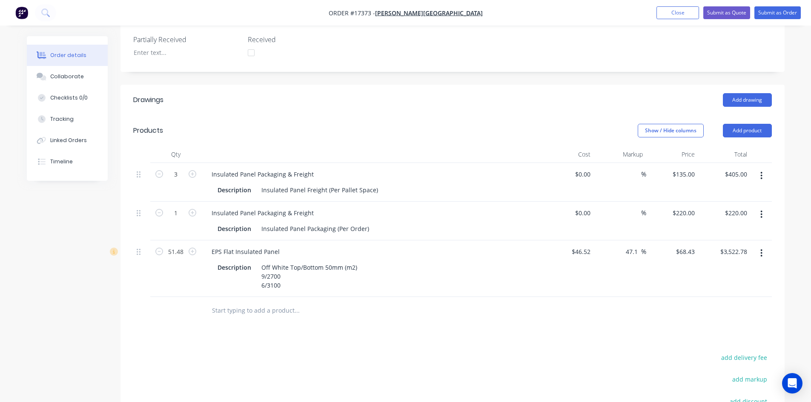
click at [502, 68] on div "Created by Sam Created 18/08/25 Required 18/08/25 Assigned to Add team member S…" at bounding box center [453, 169] width 664 height 722
click at [505, 65] on div "Created by Sam Created 18/08/25 Required 18/08/25 Assigned to Add team member S…" at bounding box center [453, 169] width 664 height 722
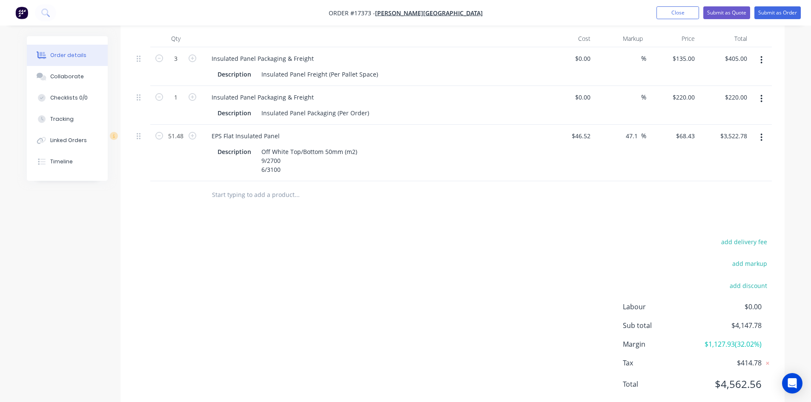
scroll to position [356, 0]
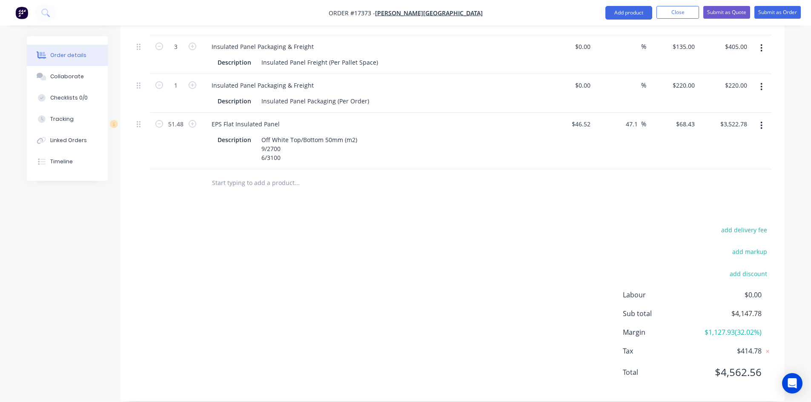
click at [520, 203] on div "Drawings Add drawing Products Show / Hide columns Add product Qty Cost Markup P…" at bounding box center [453, 179] width 664 height 445
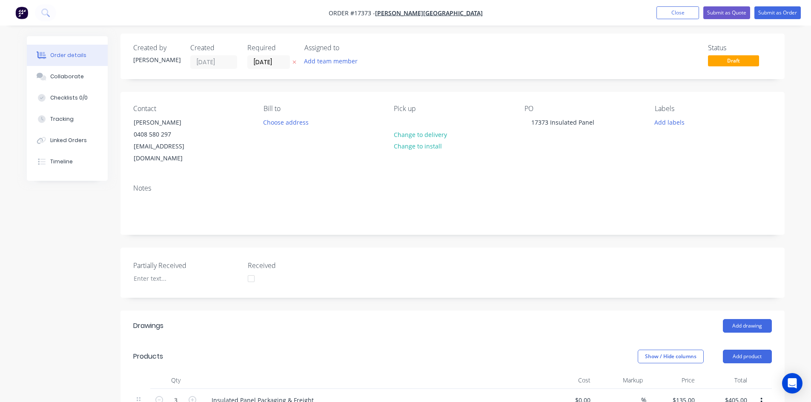
scroll to position [0, 0]
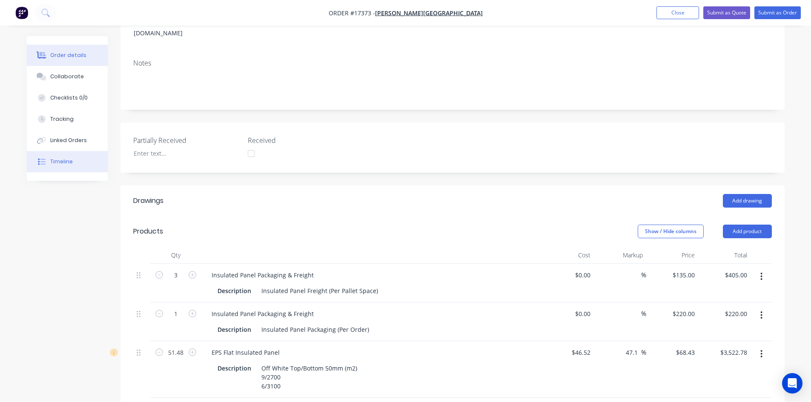
click at [55, 161] on div "Timeline" at bounding box center [61, 162] width 23 height 8
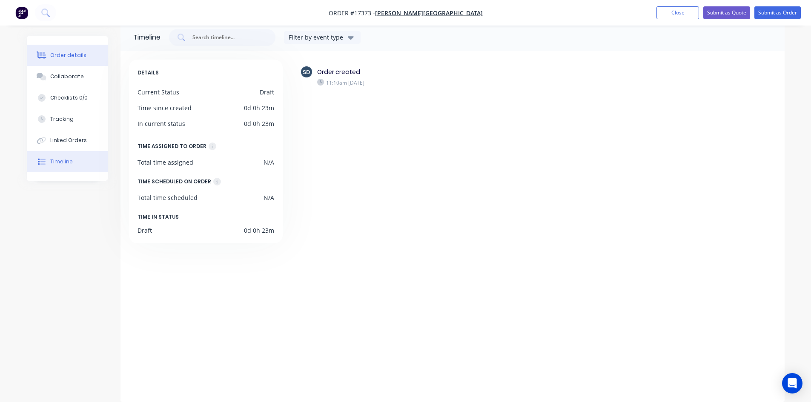
click at [63, 57] on div "Order details" at bounding box center [68, 56] width 36 height 8
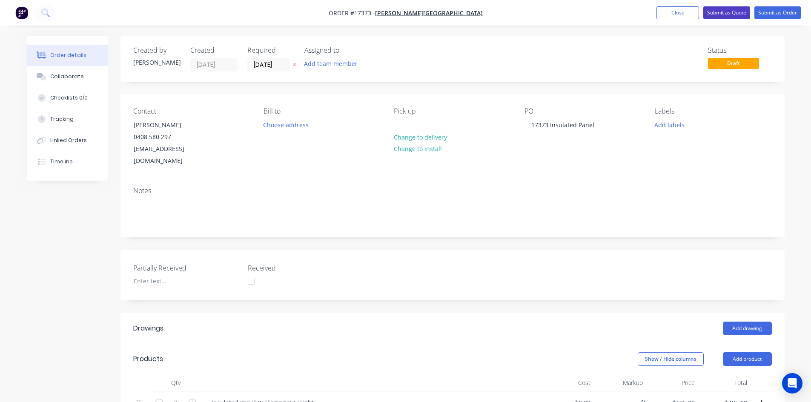
click at [739, 17] on button "Submit as Quote" at bounding box center [726, 12] width 47 height 13
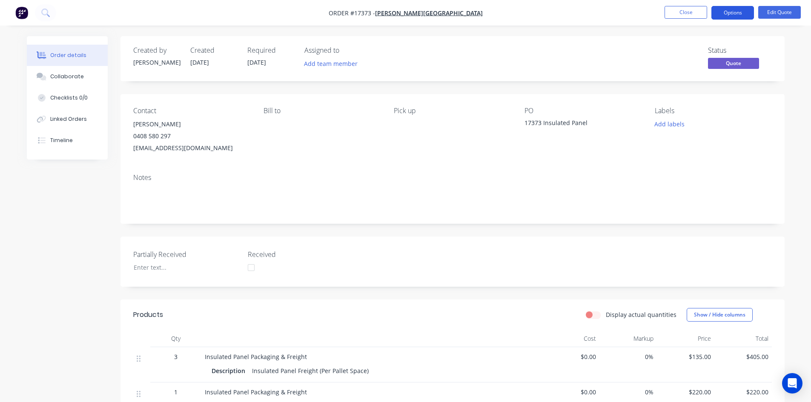
click at [737, 16] on button "Options" at bounding box center [733, 13] width 43 height 14
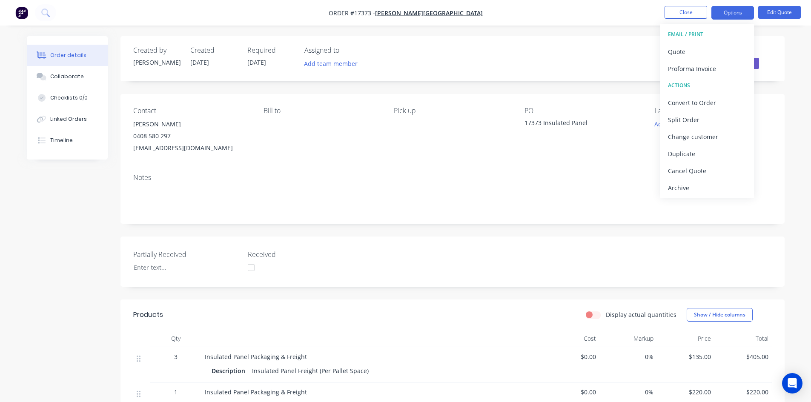
click at [627, 59] on div "Status Quote" at bounding box center [581, 58] width 382 height 25
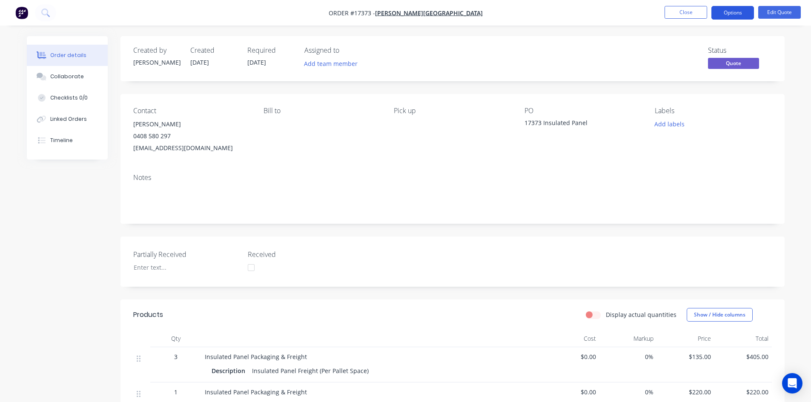
click at [740, 13] on button "Options" at bounding box center [733, 13] width 43 height 14
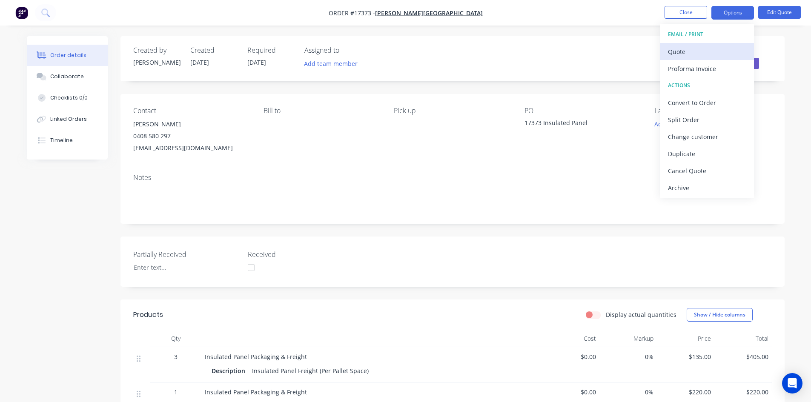
click at [705, 50] on div "Quote" at bounding box center [707, 52] width 78 height 12
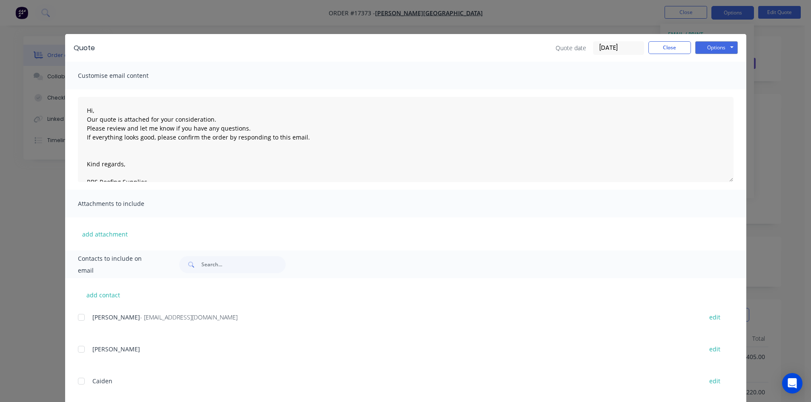
click at [80, 318] on div at bounding box center [81, 317] width 17 height 17
click at [720, 47] on button "Options" at bounding box center [716, 47] width 43 height 13
click at [717, 91] on button "Email" at bounding box center [722, 91] width 55 height 14
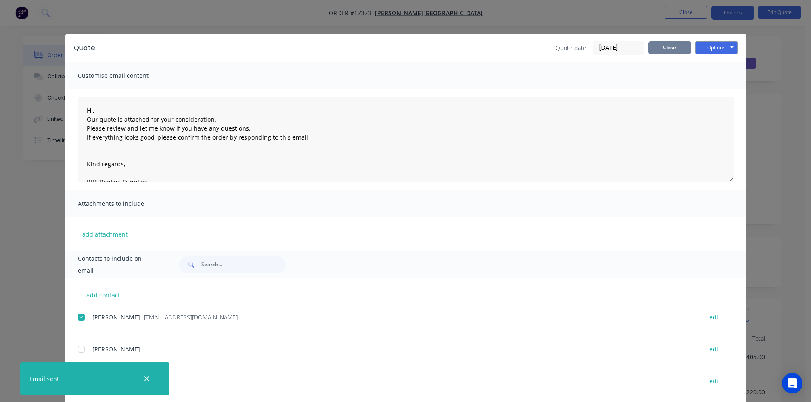
click at [673, 49] on button "Close" at bounding box center [670, 47] width 43 height 13
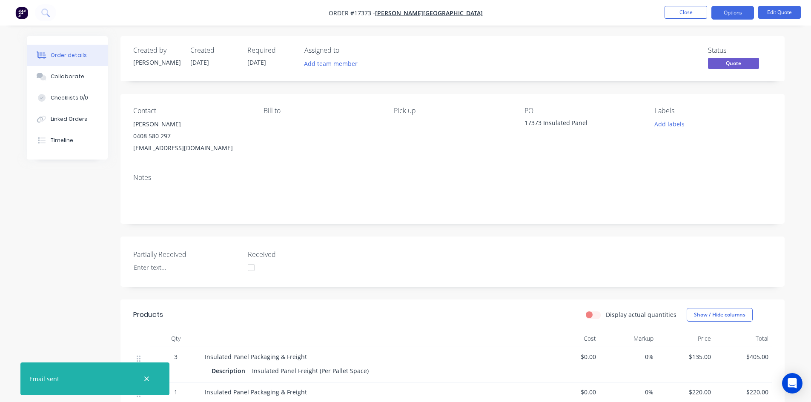
click at [520, 11] on nav "Order #17373 - Glenn Walsh Building Close Options Edit Quote" at bounding box center [405, 13] width 811 height 26
click at [151, 379] on button "button" at bounding box center [146, 379] width 11 height 11
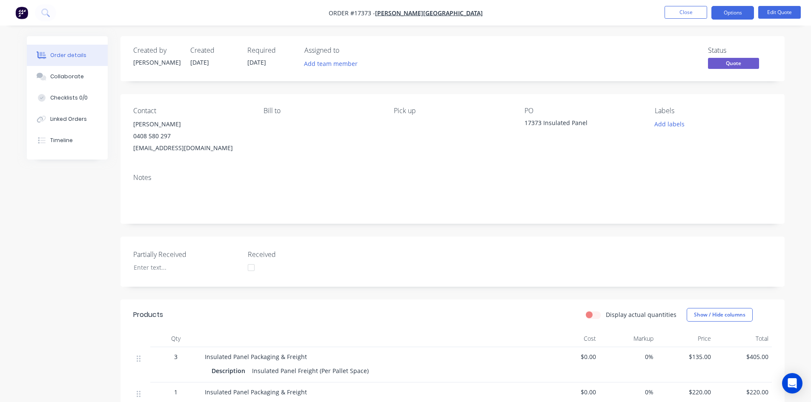
click at [489, 38] on div "Created by Sam Created 18/08/25 Required 18/08/25 Assigned to Add team member S…" at bounding box center [453, 58] width 664 height 45
click at [683, 13] on button "Close" at bounding box center [686, 12] width 43 height 13
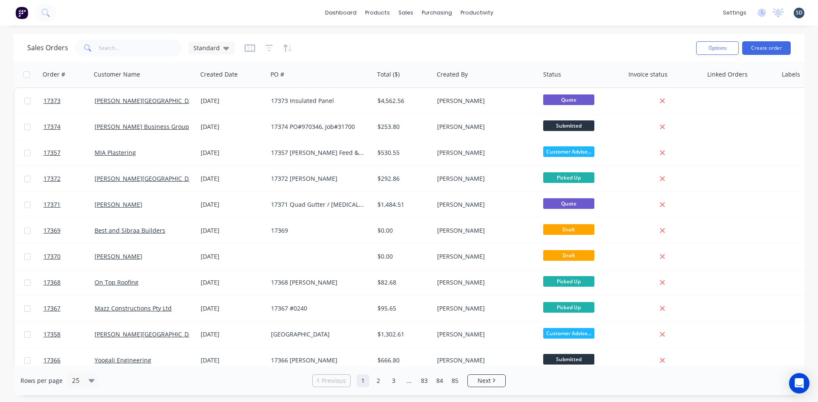
click at [530, 20] on div "dashboard products sales purchasing productivity dashboard products Product Cat…" at bounding box center [409, 13] width 818 height 26
click at [520, 12] on div "dashboard products sales purchasing productivity dashboard products Product Cat…" at bounding box center [409, 13] width 818 height 26
click at [517, 12] on div "dashboard products sales purchasing productivity dashboard products Product Cat…" at bounding box center [409, 13] width 818 height 26
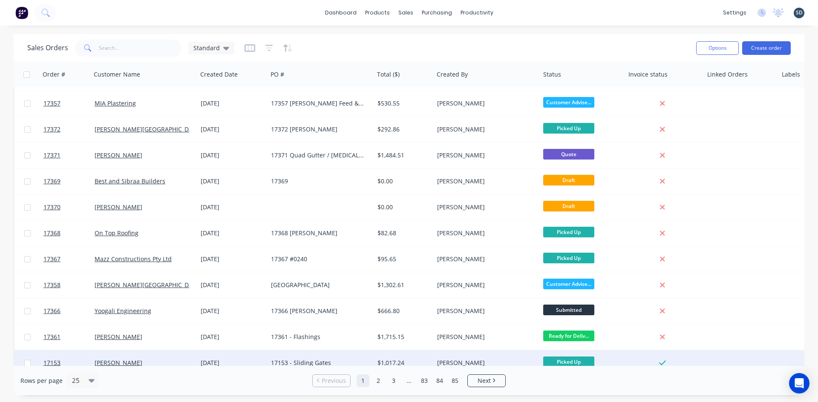
scroll to position [213, 0]
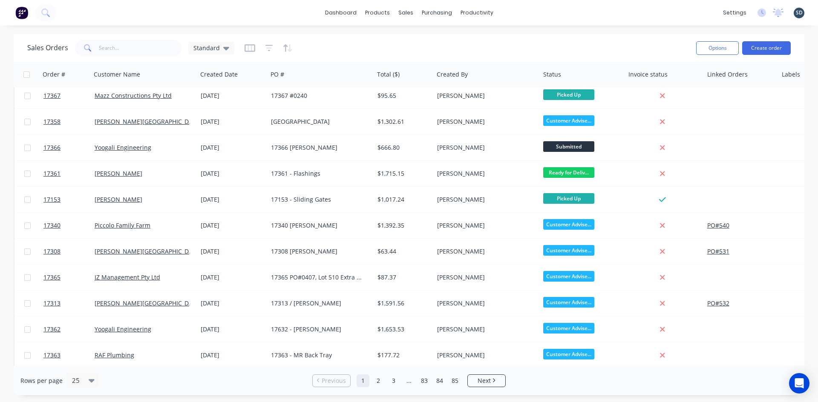
click at [532, 9] on div "dashboard products sales purchasing productivity dashboard products Product Cat…" at bounding box center [409, 13] width 818 height 26
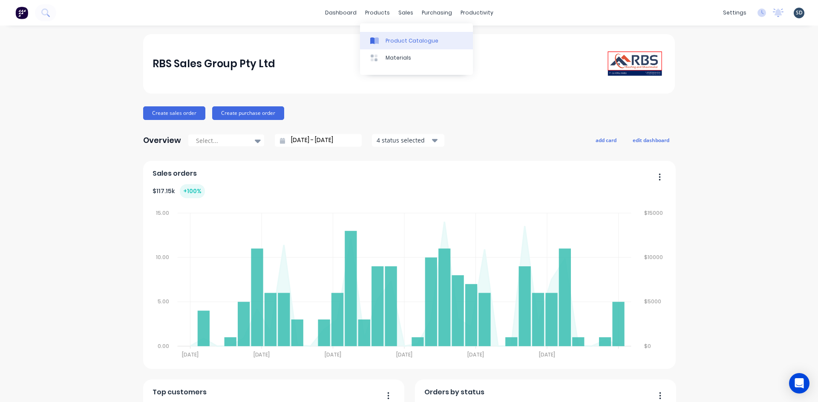
click at [385, 38] on link "Product Catalogue" at bounding box center [416, 40] width 113 height 17
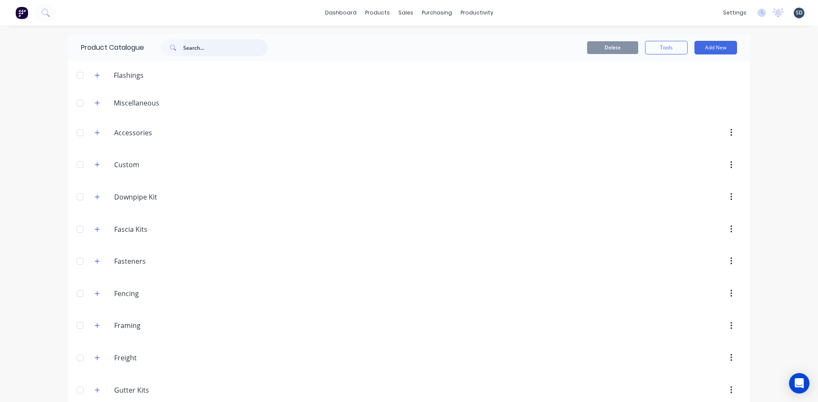
click at [195, 48] on input "text" at bounding box center [225, 47] width 84 height 17
type input "insulation"
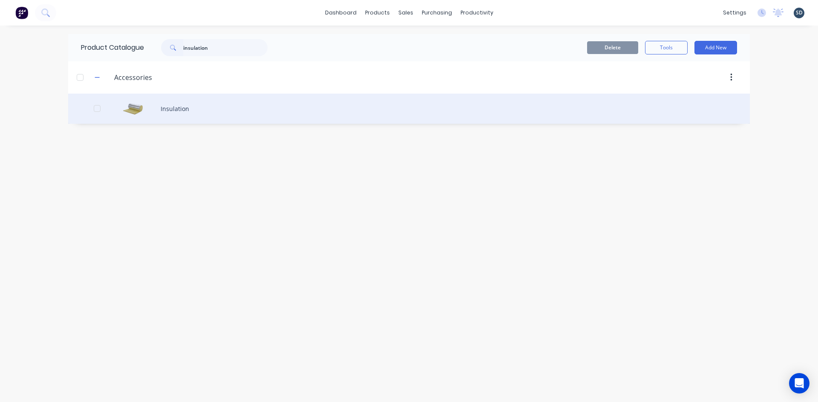
click at [207, 115] on div "Insulation" at bounding box center [408, 109] width 681 height 30
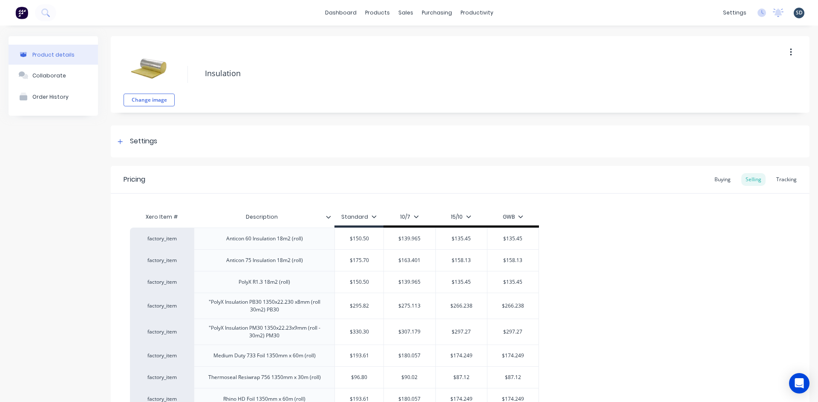
type textarea "x"
click at [461, 40] on div "Purchase Orders" at bounding box center [460, 41] width 45 height 8
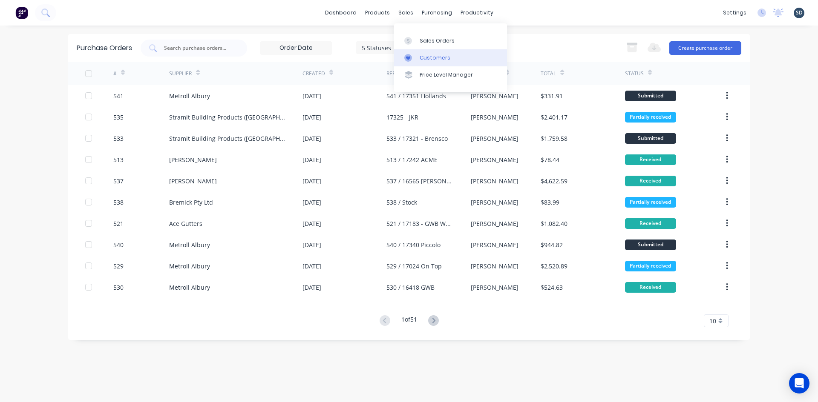
click at [428, 55] on div "Customers" at bounding box center [434, 58] width 31 height 8
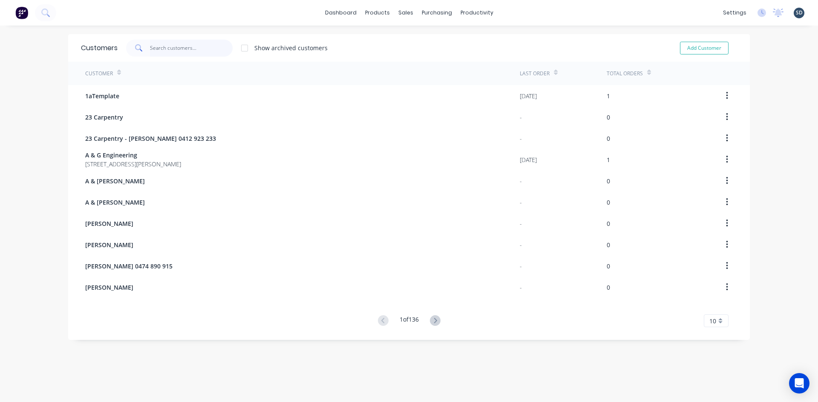
click at [181, 48] on input "text" at bounding box center [191, 48] width 83 height 17
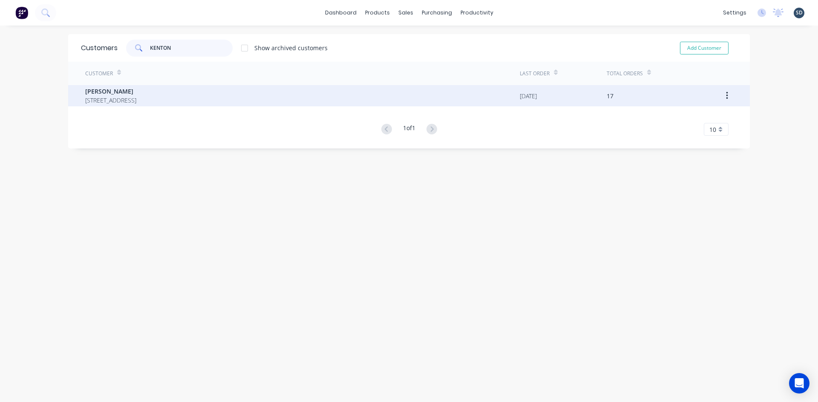
type input "KENTON"
click at [136, 89] on span "[PERSON_NAME]" at bounding box center [110, 91] width 51 height 9
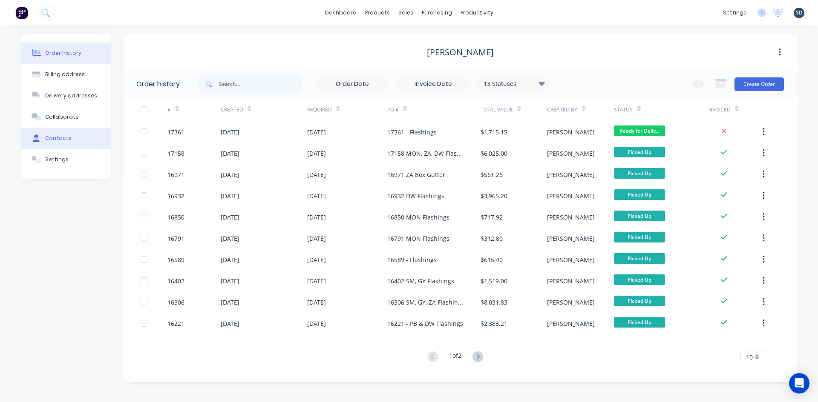
click at [66, 138] on div "Contacts" at bounding box center [58, 139] width 26 height 8
select select "AU"
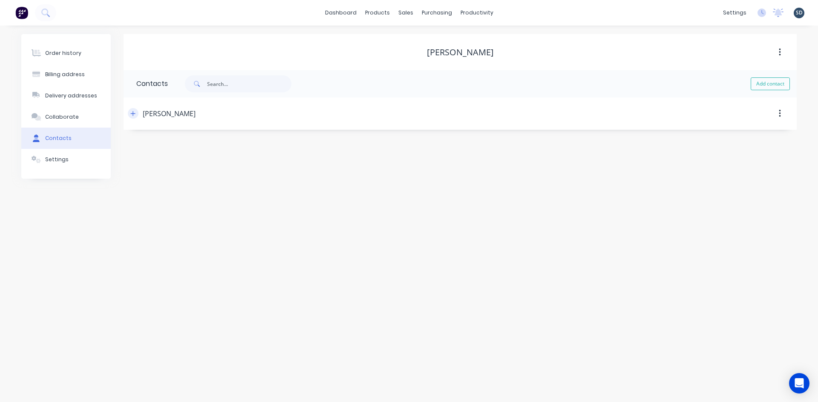
drag, startPoint x: 146, startPoint y: 112, endPoint x: 134, endPoint y: 115, distance: 13.1
click at [145, 114] on div "[PERSON_NAME]" at bounding box center [169, 114] width 53 height 10
click at [133, 115] on icon "button" at bounding box center [133, 113] width 5 height 5
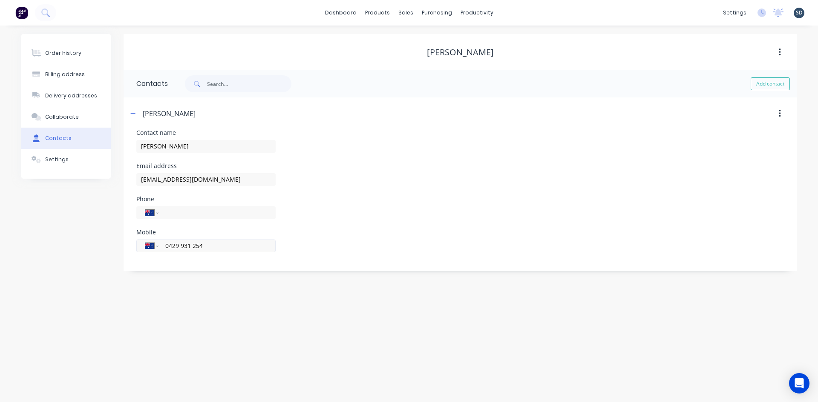
drag, startPoint x: 208, startPoint y: 245, endPoint x: 166, endPoint y: 250, distance: 41.9
click at [166, 250] on input "0429 931 254" at bounding box center [215, 246] width 102 height 10
click at [432, 43] on div "Sales Orders" at bounding box center [436, 41] width 35 height 8
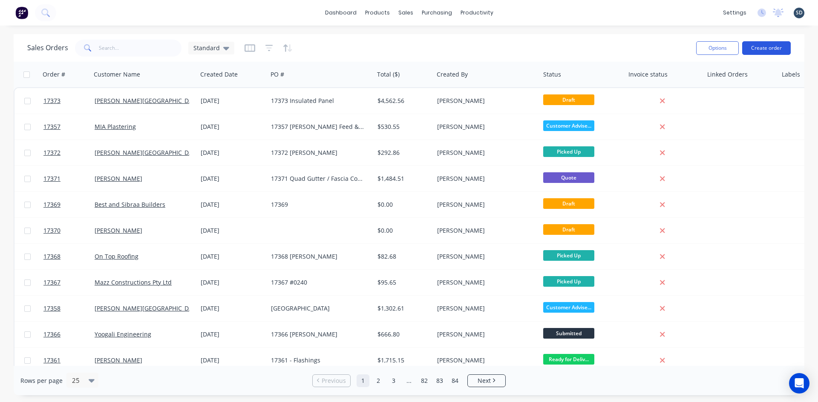
click at [762, 51] on button "Create order" at bounding box center [766, 48] width 49 height 14
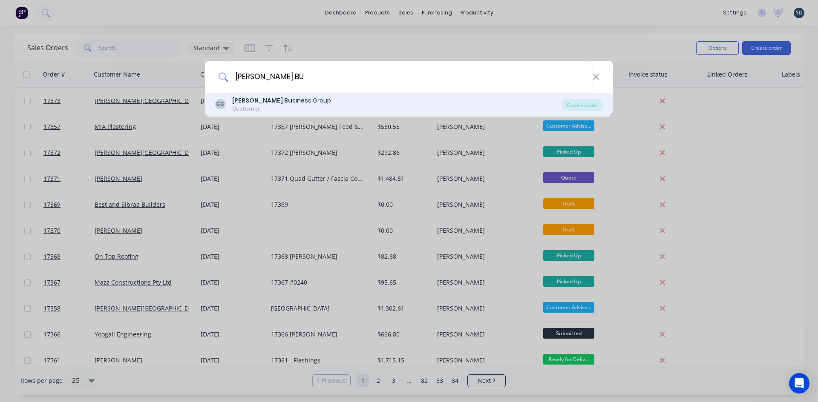
type input "[PERSON_NAME] BU"
click at [578, 111] on div "[PERSON_NAME] Bu siness Group Customer Create order" at bounding box center [409, 105] width 408 height 24
click at [589, 103] on div "Create order" at bounding box center [581, 105] width 41 height 12
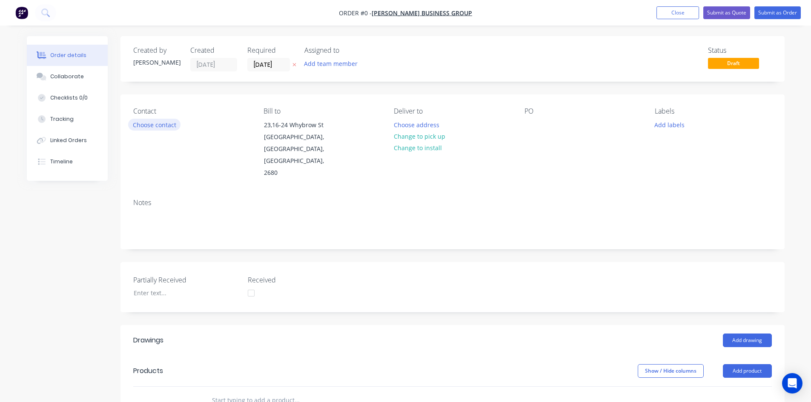
click at [155, 122] on button "Choose contact" at bounding box center [154, 124] width 52 height 11
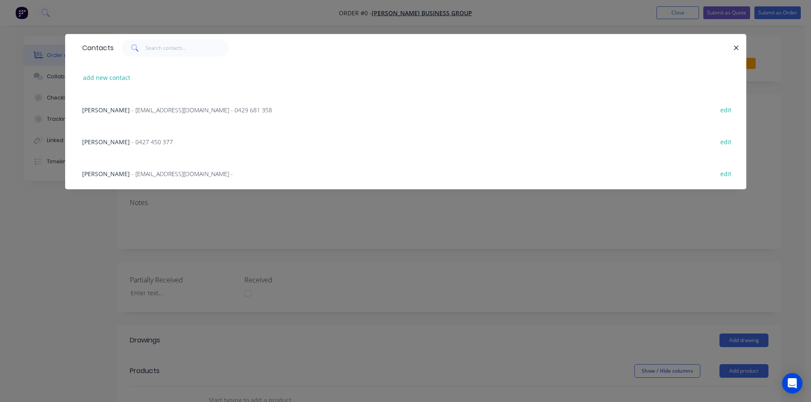
click at [149, 104] on div "[PERSON_NAME] - [EMAIL_ADDRESS][DOMAIN_NAME] - 0429 681 358 edit" at bounding box center [406, 110] width 656 height 32
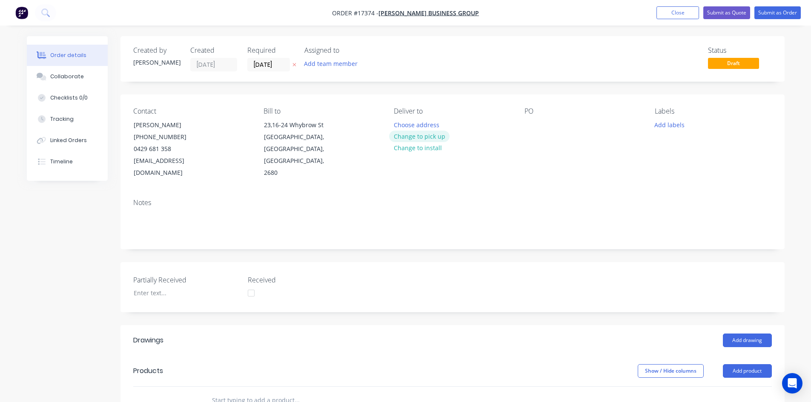
click at [431, 136] on button "Change to pick up" at bounding box center [419, 136] width 60 height 11
click at [531, 124] on div at bounding box center [532, 125] width 14 height 12
click at [555, 124] on div "17374" at bounding box center [540, 125] width 31 height 12
click at [581, 192] on div "Notes" at bounding box center [453, 220] width 664 height 57
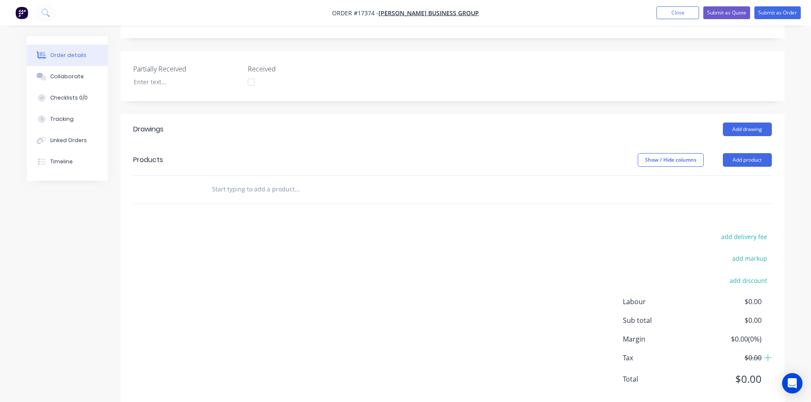
scroll to position [213, 0]
click at [750, 121] on button "Add drawing" at bounding box center [747, 128] width 49 height 14
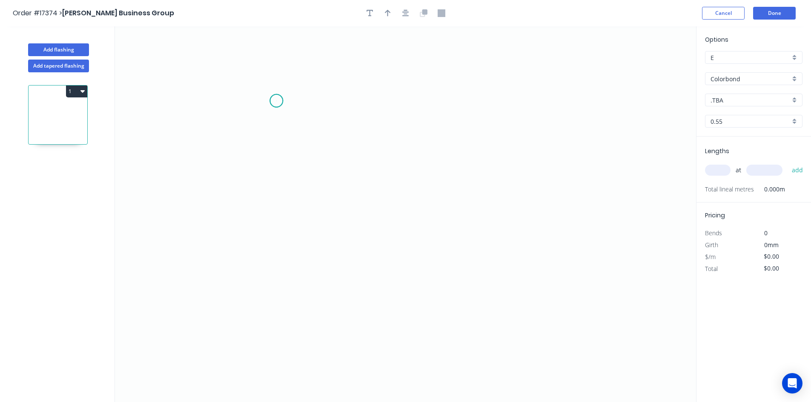
click at [276, 101] on icon "0" at bounding box center [405, 214] width 581 height 376
click at [537, 108] on icon "0" at bounding box center [405, 214] width 581 height 376
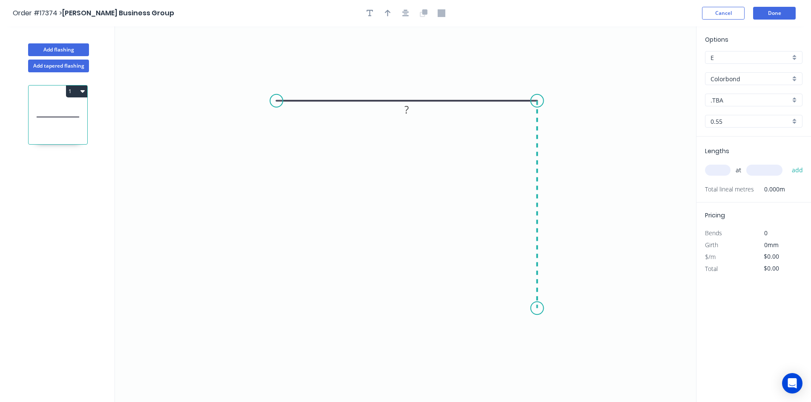
click at [531, 309] on icon "0 ?" at bounding box center [405, 214] width 581 height 376
click at [274, 100] on circle at bounding box center [276, 101] width 13 height 13
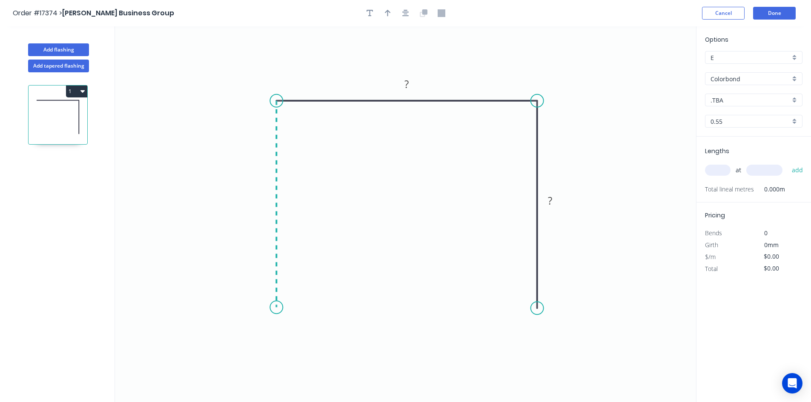
click at [284, 308] on icon "0 ? ?" at bounding box center [405, 214] width 581 height 376
click at [405, 84] on tspan "?" at bounding box center [407, 84] width 4 height 14
click at [551, 199] on tspan "?" at bounding box center [550, 201] width 4 height 14
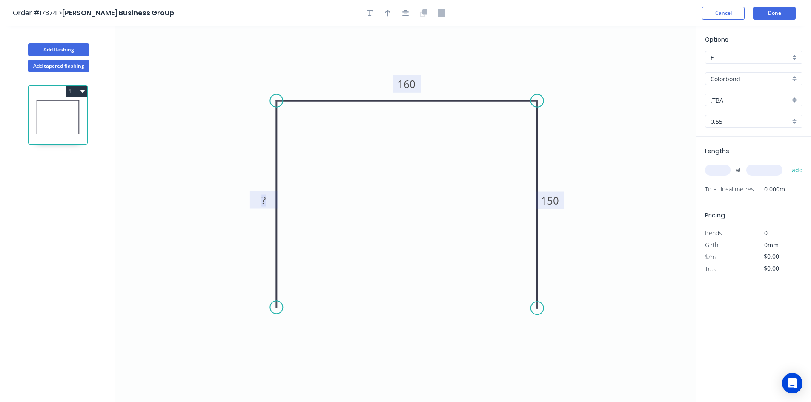
click at [261, 197] on rect at bounding box center [263, 201] width 17 height 12
drag, startPoint x: 587, startPoint y: 146, endPoint x: 554, endPoint y: 109, distance: 49.8
click at [586, 146] on icon "0 150 160 150" at bounding box center [405, 214] width 581 height 376
type input "$24.80"
click at [407, 11] on icon "button" at bounding box center [405, 13] width 7 height 8
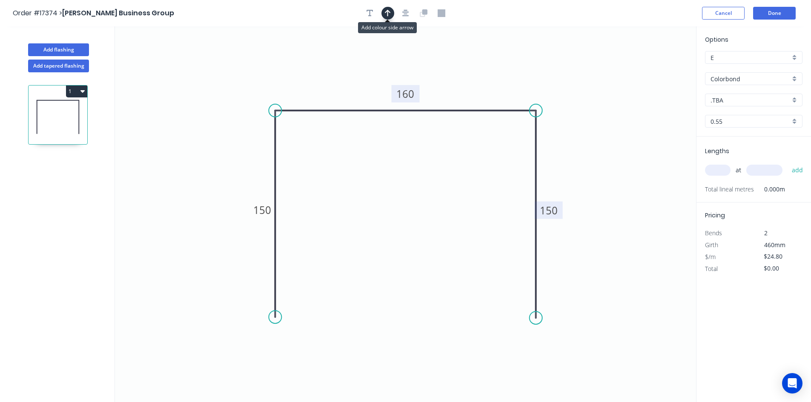
click at [391, 13] on button "button" at bounding box center [388, 13] width 13 height 13
drag, startPoint x: 651, startPoint y: 68, endPoint x: 493, endPoint y: 77, distance: 158.7
click at [493, 77] on icon at bounding box center [493, 67] width 8 height 27
click at [557, 132] on div "Show angle" at bounding box center [579, 137] width 86 height 17
click at [523, 128] on tspan "º" at bounding box center [523, 125] width 4 height 14
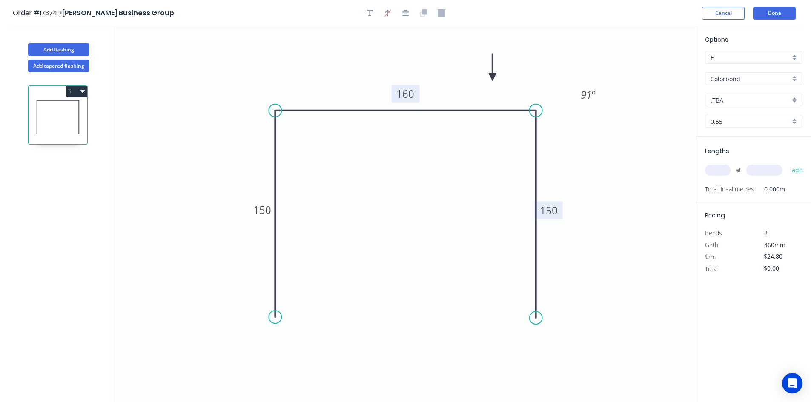
drag, startPoint x: 509, startPoint y: 127, endPoint x: 450, endPoint y: 123, distance: 58.9
click at [577, 95] on rect at bounding box center [588, 94] width 28 height 17
click at [307, 137] on div "Show angle" at bounding box center [315, 137] width 86 height 17
click at [296, 124] on rect at bounding box center [290, 126] width 17 height 12
drag, startPoint x: 303, startPoint y: 130, endPoint x: 253, endPoint y: 81, distance: 70.5
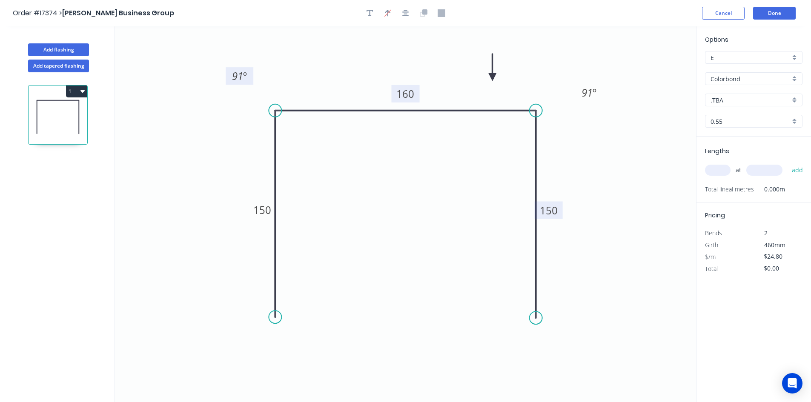
click at [253, 81] on rect at bounding box center [240, 75] width 28 height 17
click at [348, 197] on icon "0 150 160 150 91 º 91 º" at bounding box center [405, 214] width 581 height 376
click at [745, 100] on input ".TBA" at bounding box center [751, 100] width 80 height 9
click at [741, 129] on div "Manor Red" at bounding box center [754, 125] width 97 height 15
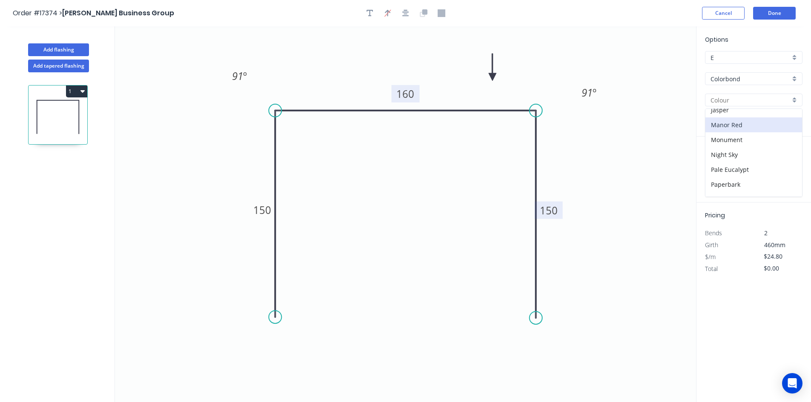
type input "Manor Red"
click at [719, 169] on input "text" at bounding box center [718, 170] width 26 height 11
type input "1"
click at [757, 167] on input "text" at bounding box center [765, 170] width 36 height 11
type input "4600"
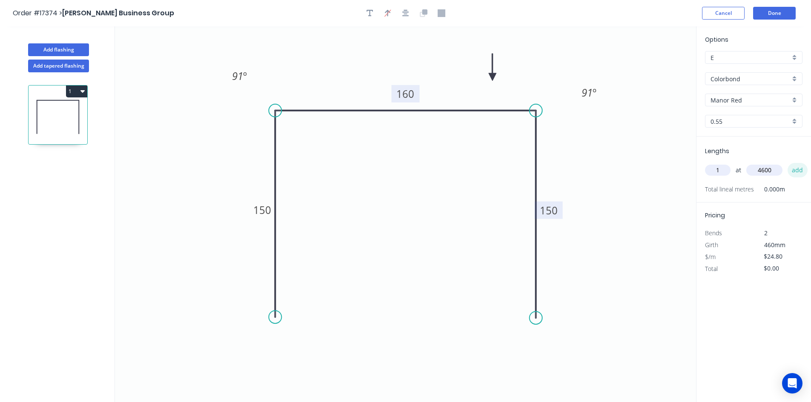
click at [796, 175] on button "add" at bounding box center [798, 170] width 20 height 14
click at [85, 92] on button "1" at bounding box center [76, 92] width 21 height 12
click at [69, 112] on div "Duplicate" at bounding box center [47, 112] width 66 height 12
type input "$0.00"
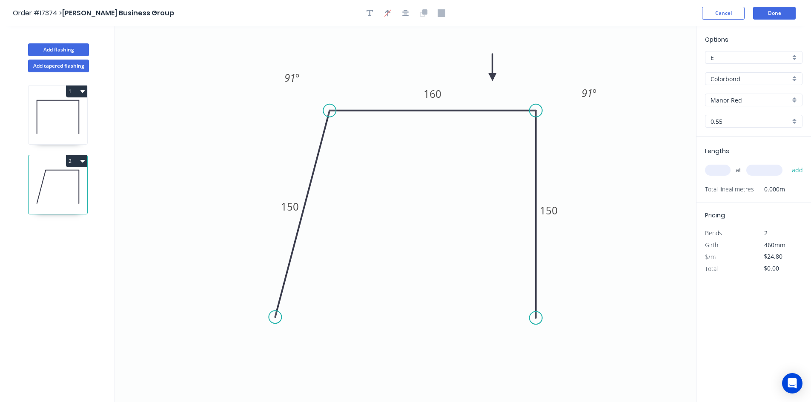
drag, startPoint x: 281, startPoint y: 110, endPoint x: 330, endPoint y: 114, distance: 48.2
click at [330, 114] on circle at bounding box center [329, 110] width 13 height 13
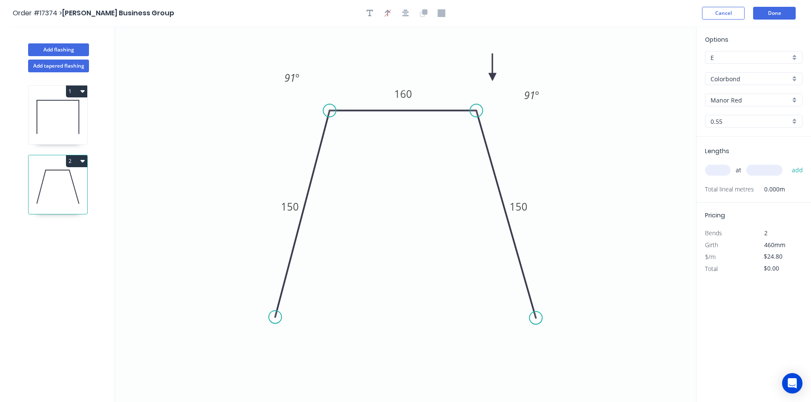
drag, startPoint x: 534, startPoint y: 111, endPoint x: 477, endPoint y: 107, distance: 57.6
click at [477, 107] on circle at bounding box center [476, 110] width 13 height 13
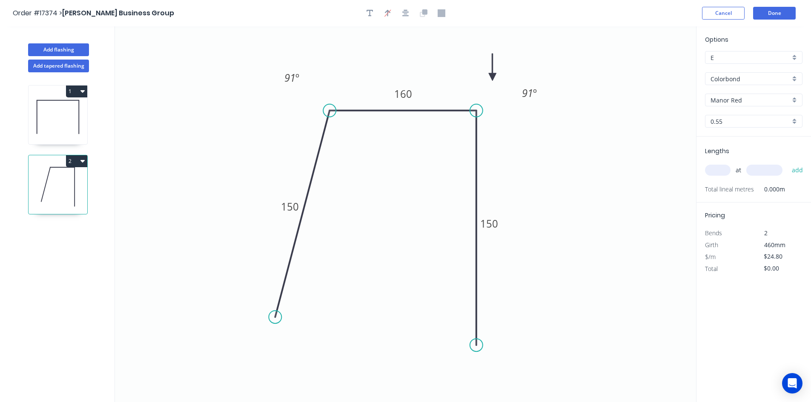
drag, startPoint x: 535, startPoint y: 318, endPoint x: 491, endPoint y: 346, distance: 51.5
click at [491, 346] on icon "0 150 160 150 91 º 91 º" at bounding box center [405, 214] width 581 height 376
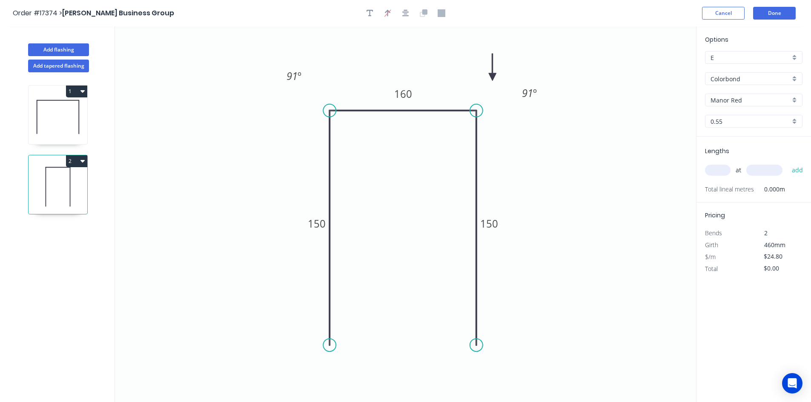
drag, startPoint x: 270, startPoint y: 317, endPoint x: 333, endPoint y: 346, distance: 69.0
click at [333, 346] on circle at bounding box center [329, 345] width 13 height 13
click at [394, 91] on tspan "160" at bounding box center [403, 94] width 18 height 14
click at [498, 227] on rect at bounding box center [489, 223] width 28 height 17
click at [494, 226] on tspan "150" at bounding box center [489, 224] width 18 height 14
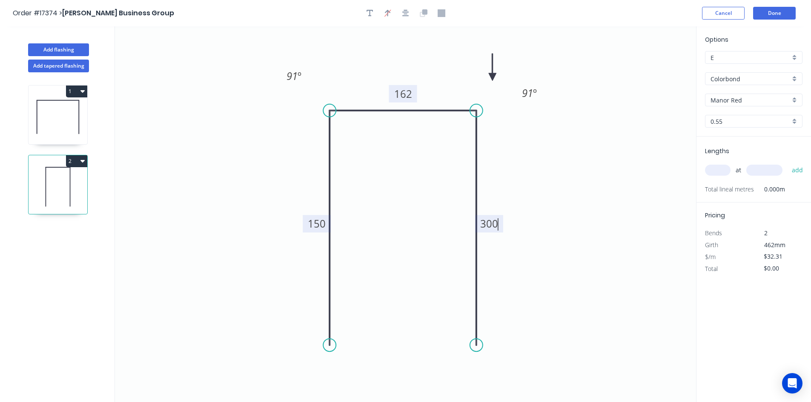
click at [318, 221] on tspan "150" at bounding box center [317, 224] width 18 height 14
click at [716, 169] on input "text" at bounding box center [718, 170] width 26 height 11
type input "$36.05"
type input "1"
click at [761, 172] on input "text" at bounding box center [765, 170] width 36 height 11
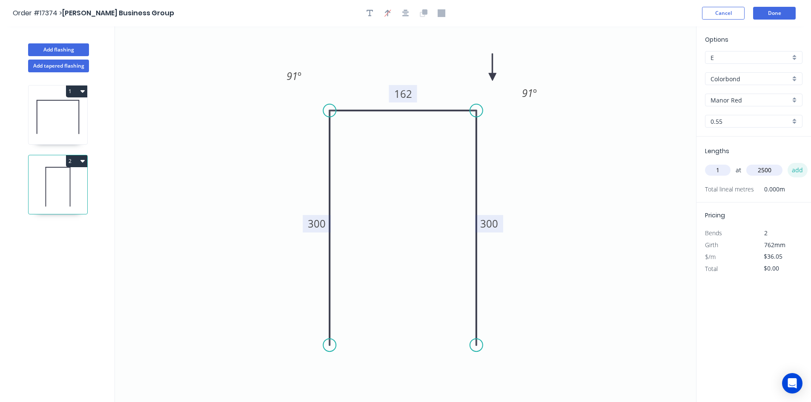
type input "2500"
click at [803, 170] on button "add" at bounding box center [798, 170] width 20 height 14
type input "$90.13"
click at [778, 14] on button "Done" at bounding box center [774, 13] width 43 height 13
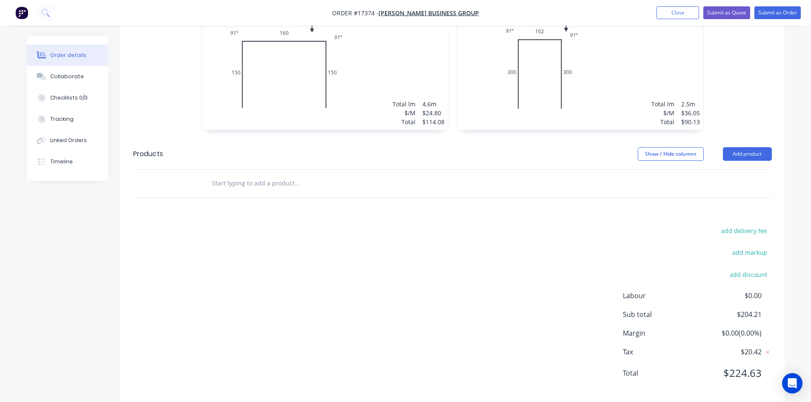
scroll to position [370, 0]
click at [241, 174] on input "text" at bounding box center [297, 182] width 170 height 17
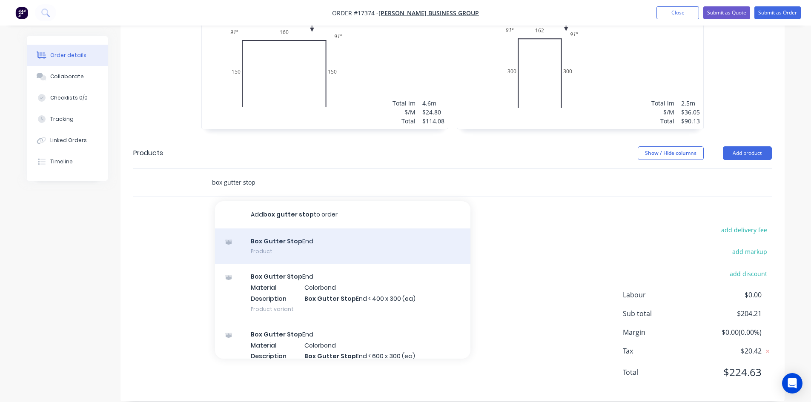
type input "box gutter stop"
click at [308, 236] on div "Box Gutter Stop End Product" at bounding box center [343, 247] width 256 height 36
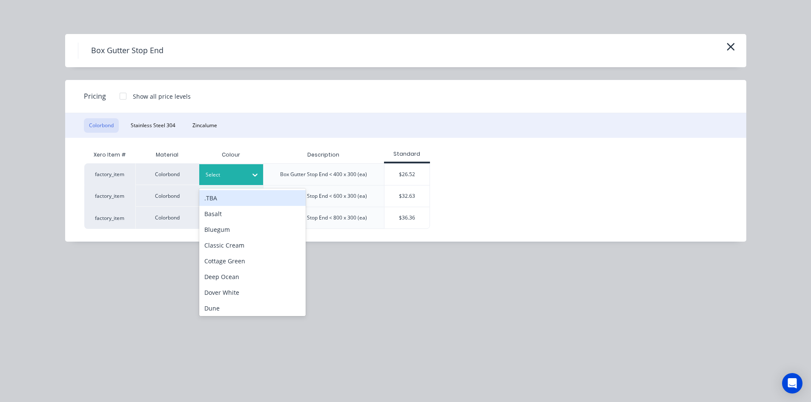
click at [253, 178] on icon at bounding box center [255, 175] width 9 height 9
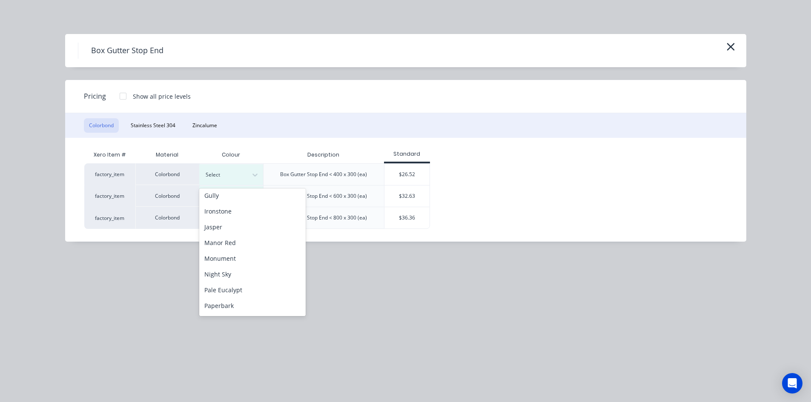
scroll to position [170, 0]
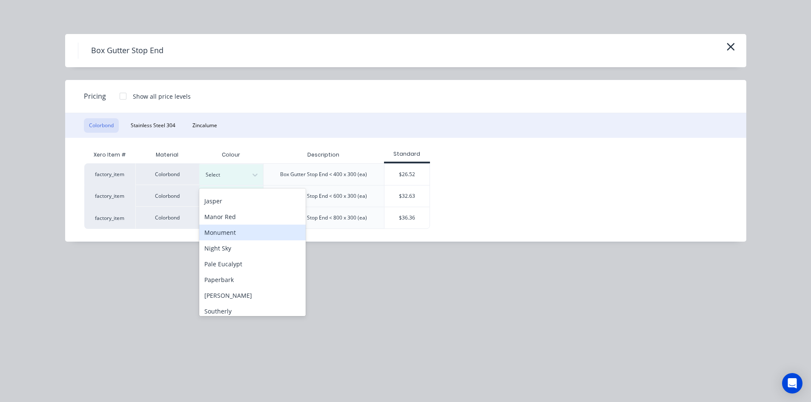
click at [256, 223] on div "Manor Red" at bounding box center [252, 217] width 106 height 16
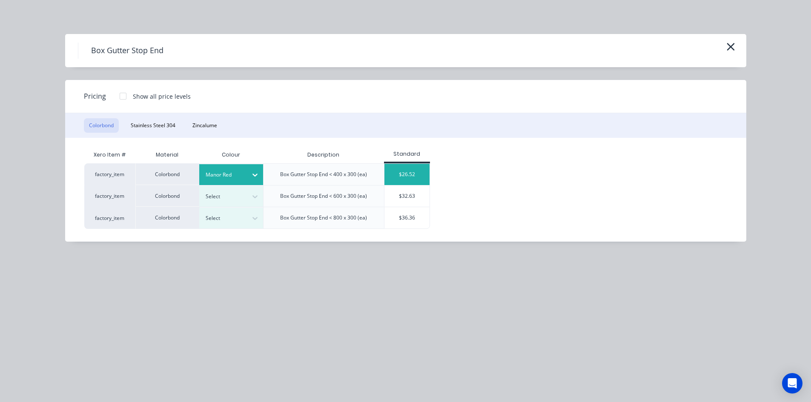
click at [405, 175] on div "$26.52" at bounding box center [408, 174] width 46 height 21
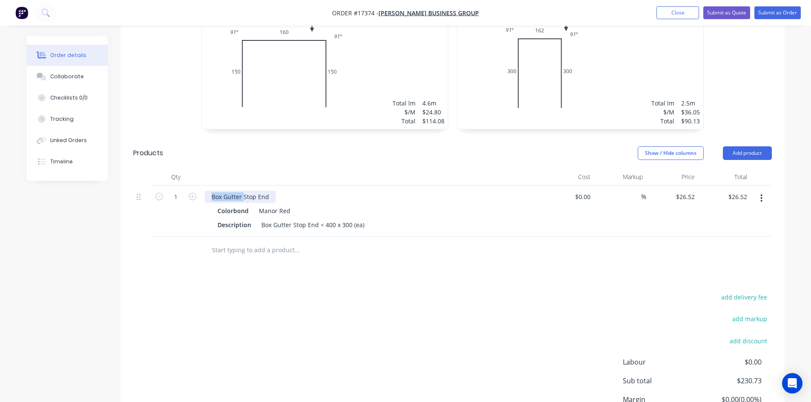
drag, startPoint x: 242, startPoint y: 184, endPoint x: 207, endPoint y: 185, distance: 35.8
click at [207, 191] on div "Box Gutter Stop End" at bounding box center [240, 197] width 71 height 12
drag, startPoint x: 293, startPoint y: 211, endPoint x: 258, endPoint y: 207, distance: 34.3
click at [258, 219] on div "Box Gutter Stop End < 400 x 300 (ea)" at bounding box center [313, 225] width 110 height 12
click at [290, 219] on div "Stop End < 400 x 300 (ea)" at bounding box center [297, 225] width 78 height 12
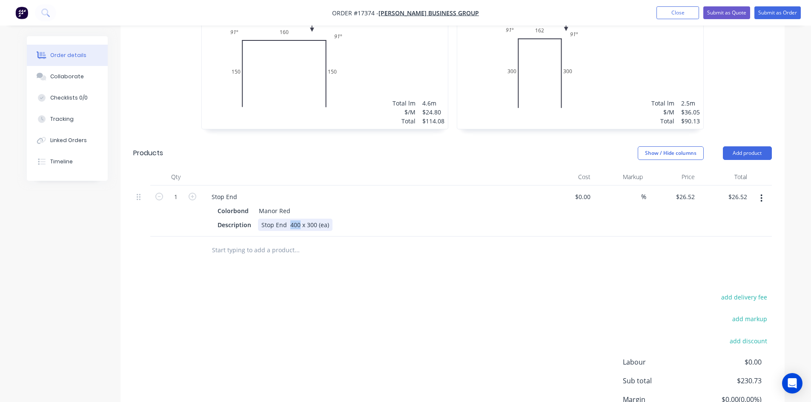
drag, startPoint x: 299, startPoint y: 212, endPoint x: 289, endPoint y: 210, distance: 10.1
click at [289, 219] on div "Stop End 400 x 300 (ea)" at bounding box center [295, 225] width 75 height 12
click at [315, 219] on div "Stop End 164 x 300 (ea)" at bounding box center [295, 225] width 75 height 12
click at [380, 292] on div "add delivery fee add markup add discount Labour $0.00 Sub total $230.73 Margin …" at bounding box center [452, 374] width 639 height 164
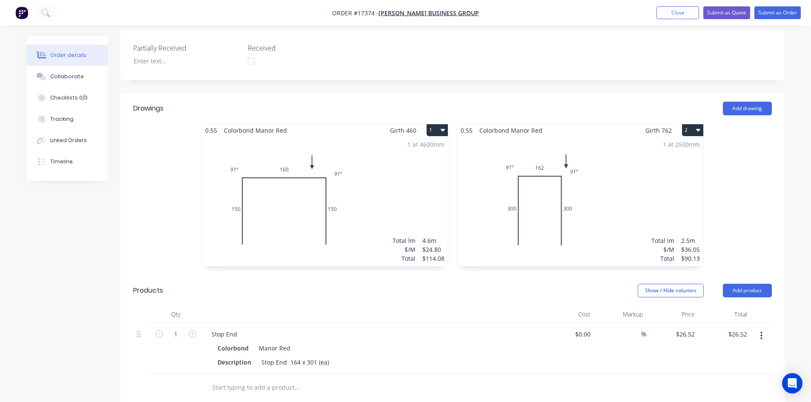
scroll to position [224, 0]
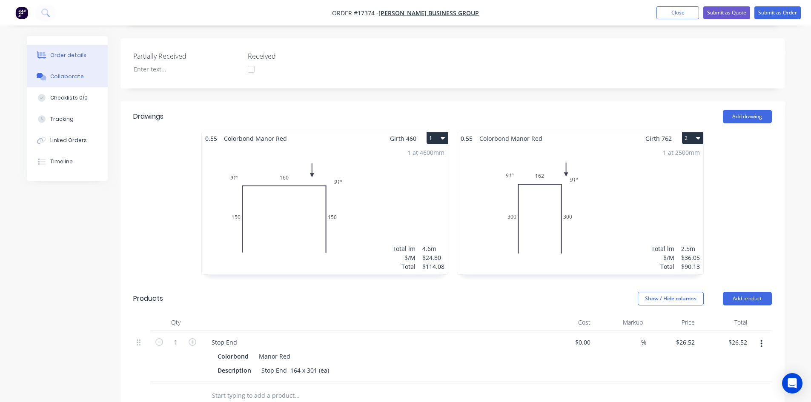
click at [65, 80] on div "Collaborate" at bounding box center [67, 77] width 34 height 8
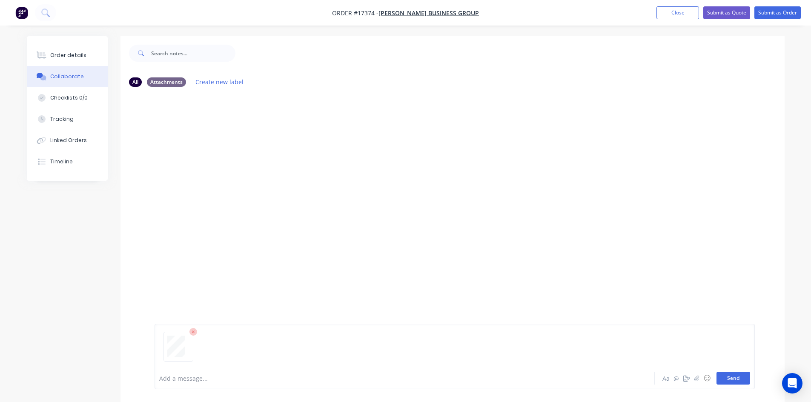
click at [741, 375] on button "Send" at bounding box center [734, 378] width 34 height 13
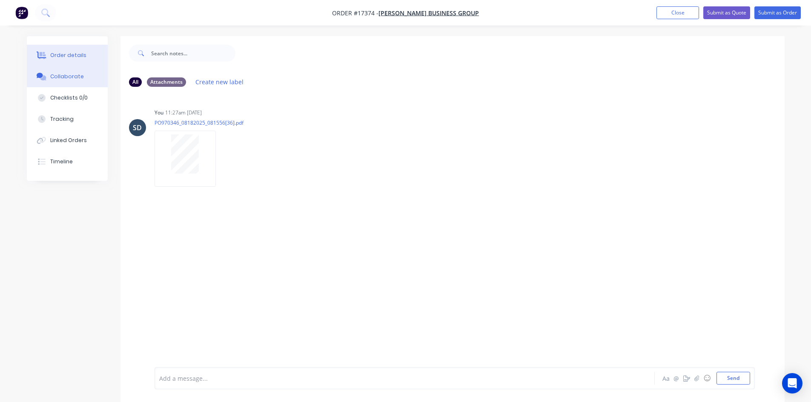
click at [75, 57] on div "Order details" at bounding box center [68, 56] width 36 height 8
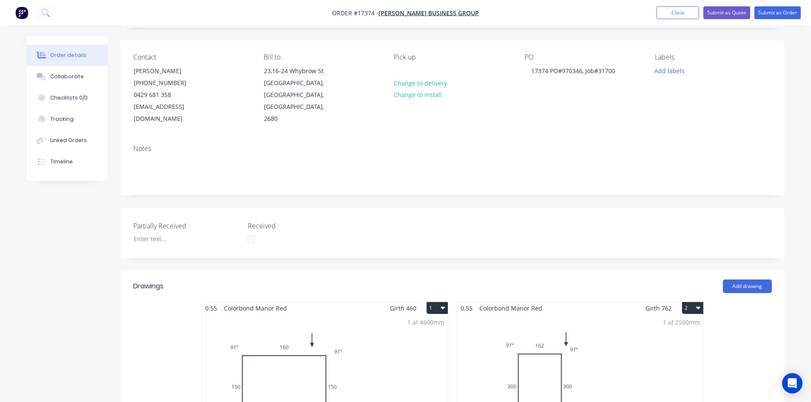
scroll to position [54, 0]
click at [775, 14] on button "Submit as Order" at bounding box center [778, 12] width 46 height 13
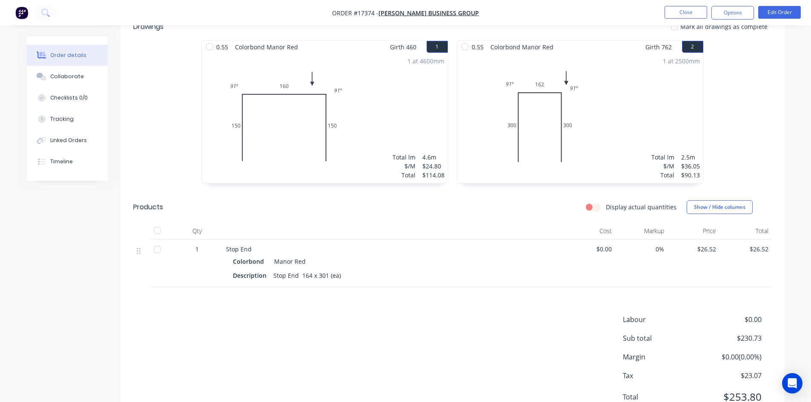
scroll to position [335, 0]
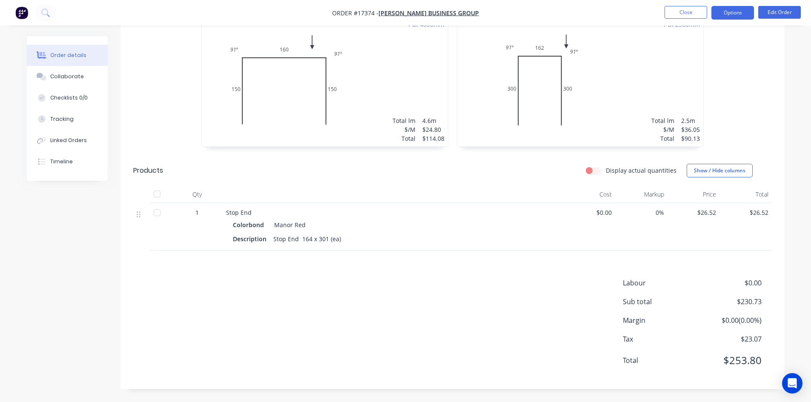
click at [736, 12] on button "Options" at bounding box center [733, 13] width 43 height 14
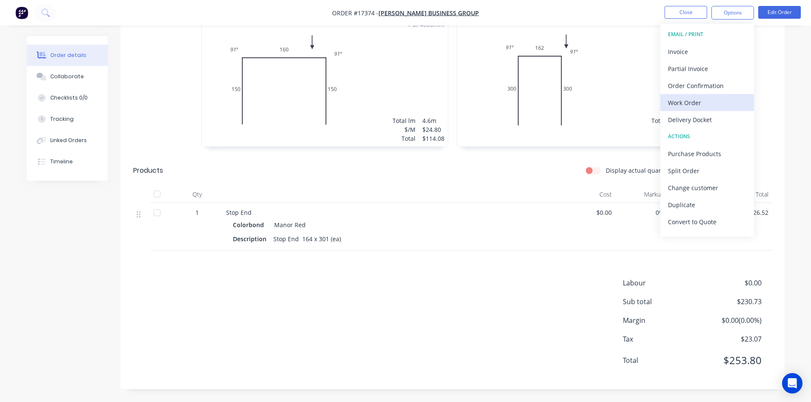
click at [720, 106] on div "Work Order" at bounding box center [707, 103] width 78 height 12
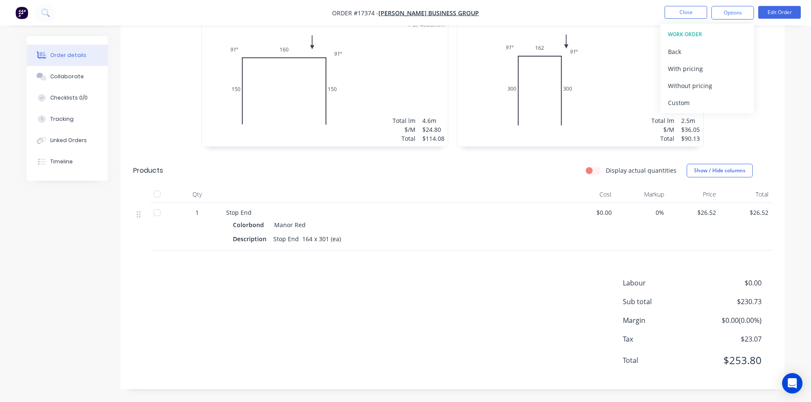
click at [716, 108] on div "Custom" at bounding box center [707, 103] width 78 height 12
click at [721, 88] on div "Without pricing" at bounding box center [707, 86] width 78 height 12
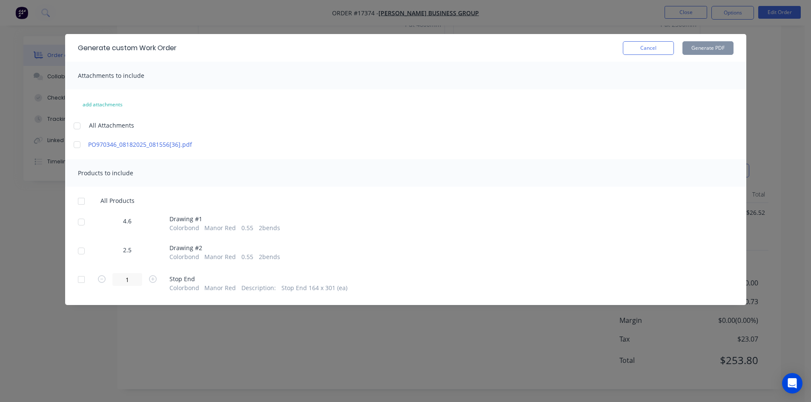
click at [81, 201] on div at bounding box center [81, 201] width 17 height 17
click at [78, 127] on div at bounding box center [77, 126] width 17 height 17
click at [700, 48] on button "Generate PDF" at bounding box center [708, 48] width 51 height 14
click at [653, 49] on button "Cancel" at bounding box center [648, 48] width 51 height 14
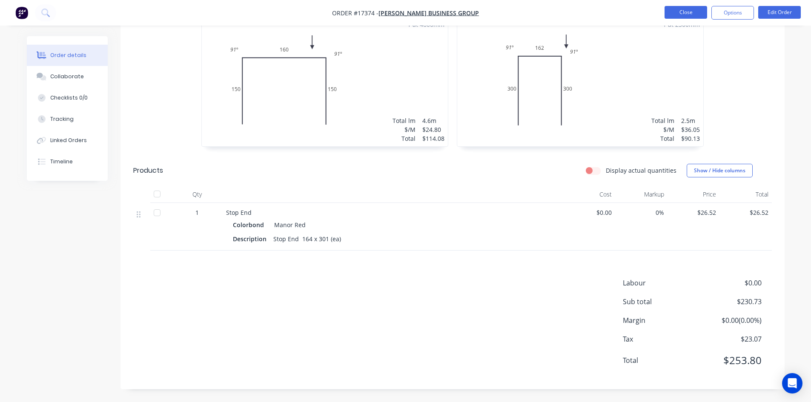
click at [699, 14] on button "Close" at bounding box center [686, 12] width 43 height 13
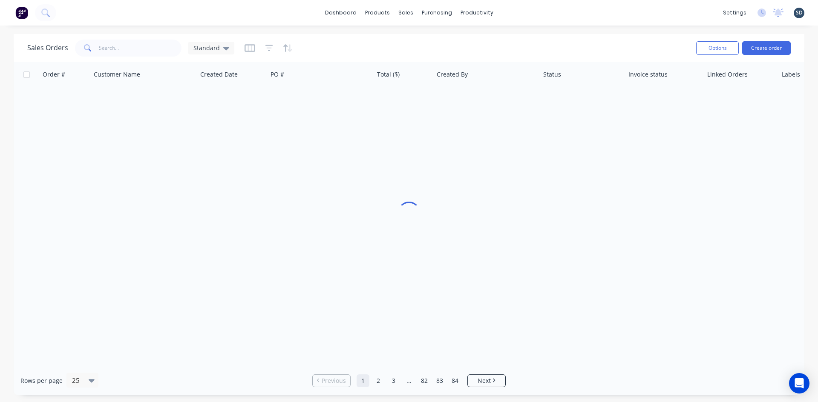
click at [521, 16] on div "dashboard products sales purchasing productivity dashboard products Product Cat…" at bounding box center [409, 13] width 818 height 26
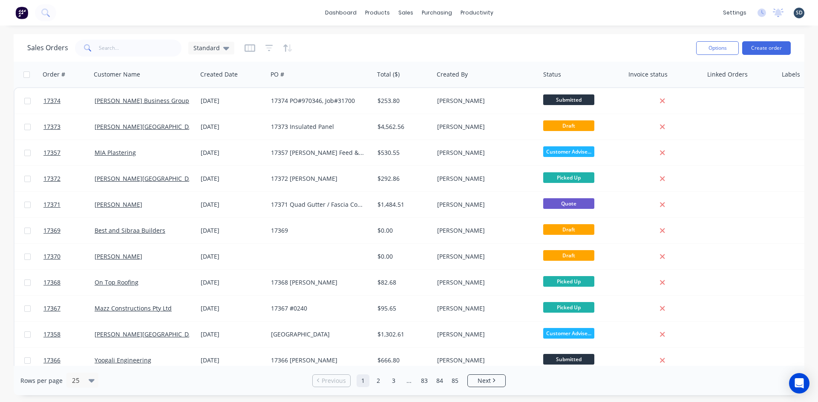
click at [517, 13] on div "dashboard products sales purchasing productivity dashboard products Product Cat…" at bounding box center [409, 13] width 818 height 26
